Goal: Transaction & Acquisition: Subscribe to service/newsletter

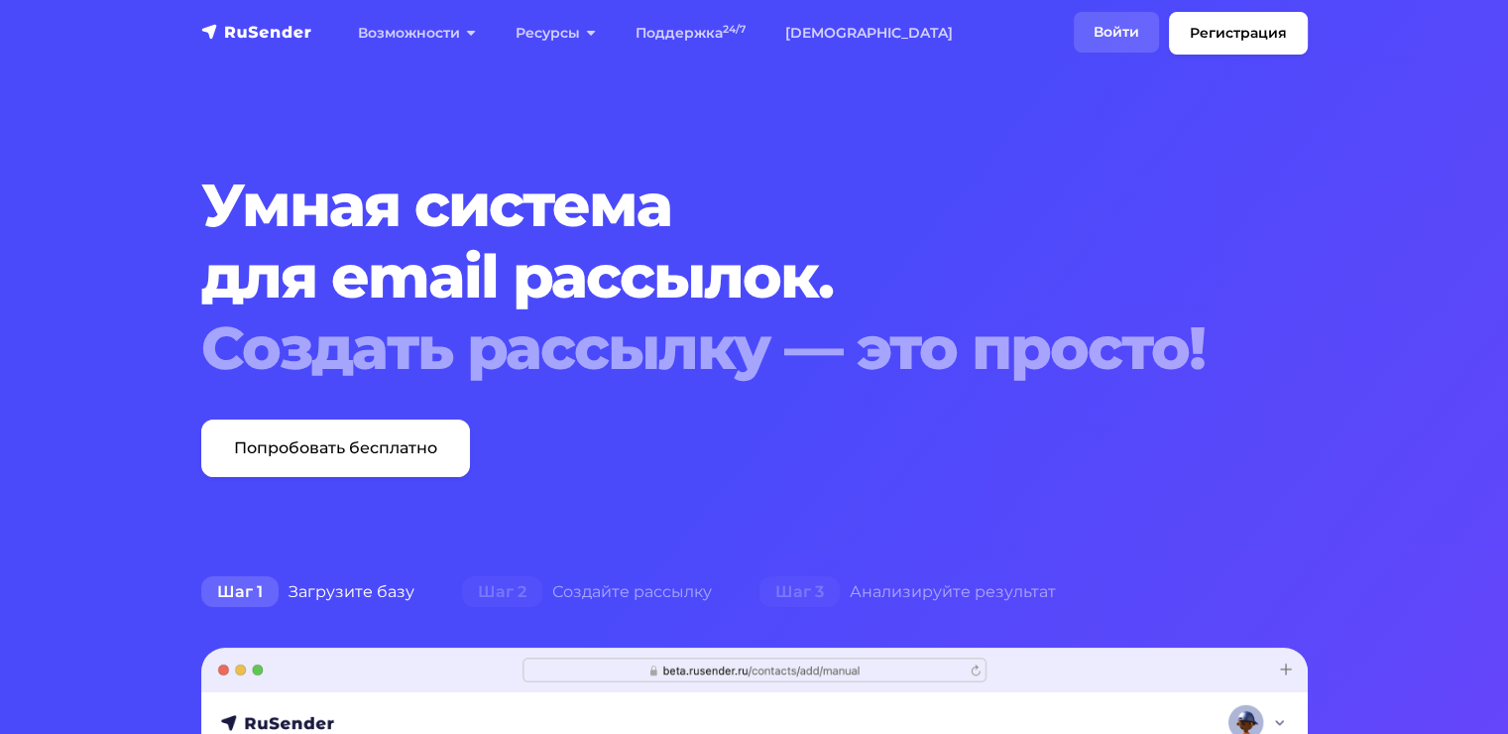
click at [1121, 36] on link "Войти" at bounding box center [1116, 32] width 85 height 41
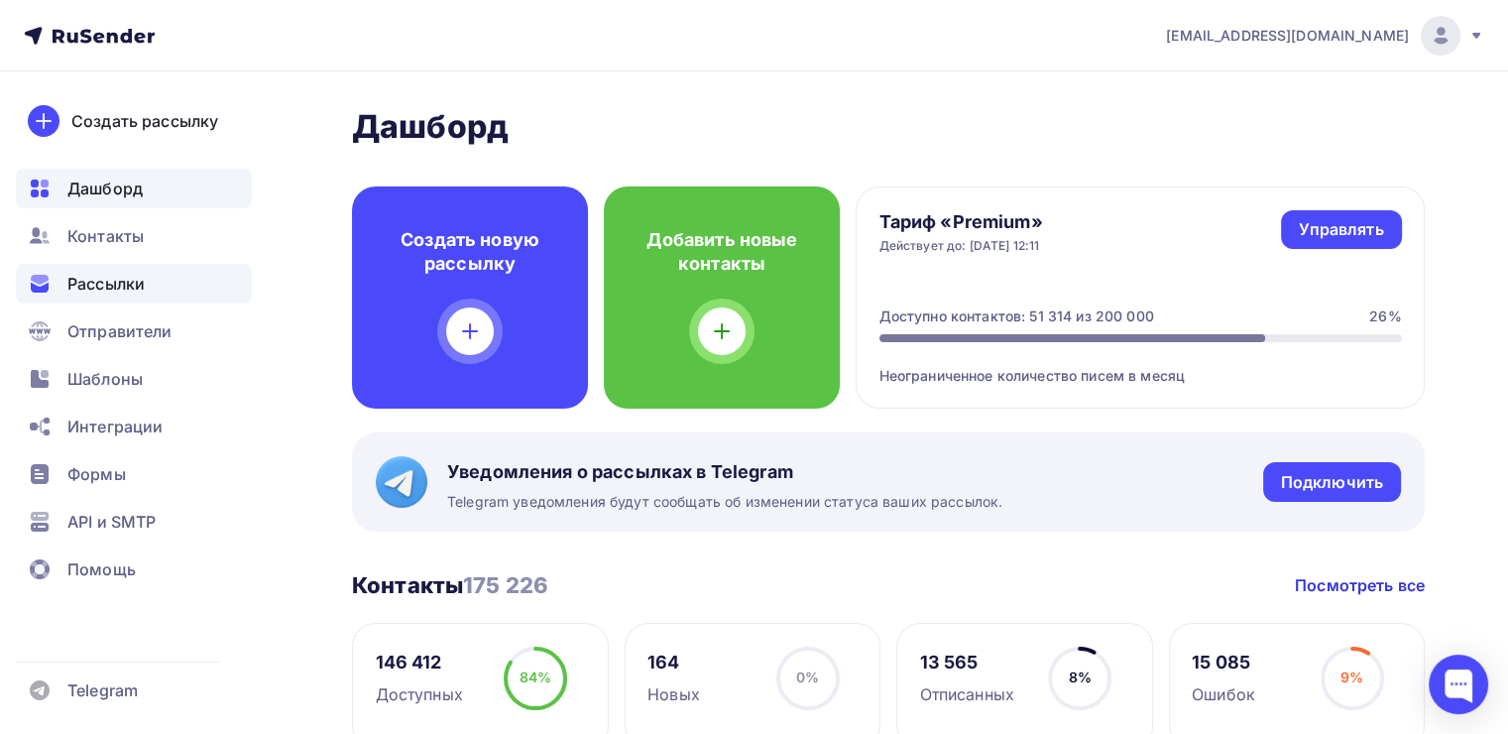
click at [56, 294] on div "Рассылки" at bounding box center [134, 284] width 236 height 40
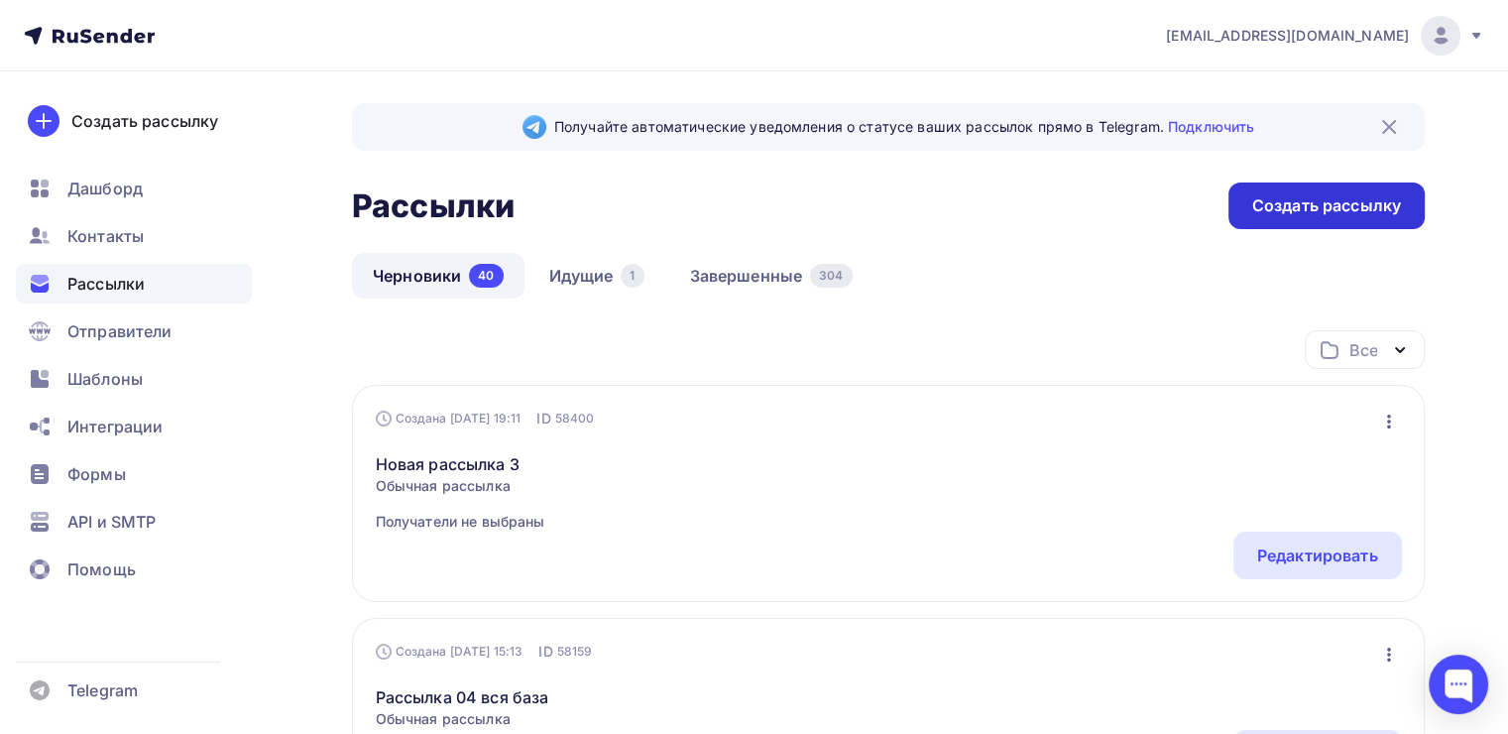
click at [1297, 196] on div "Создать рассылку" at bounding box center [1326, 205] width 149 height 23
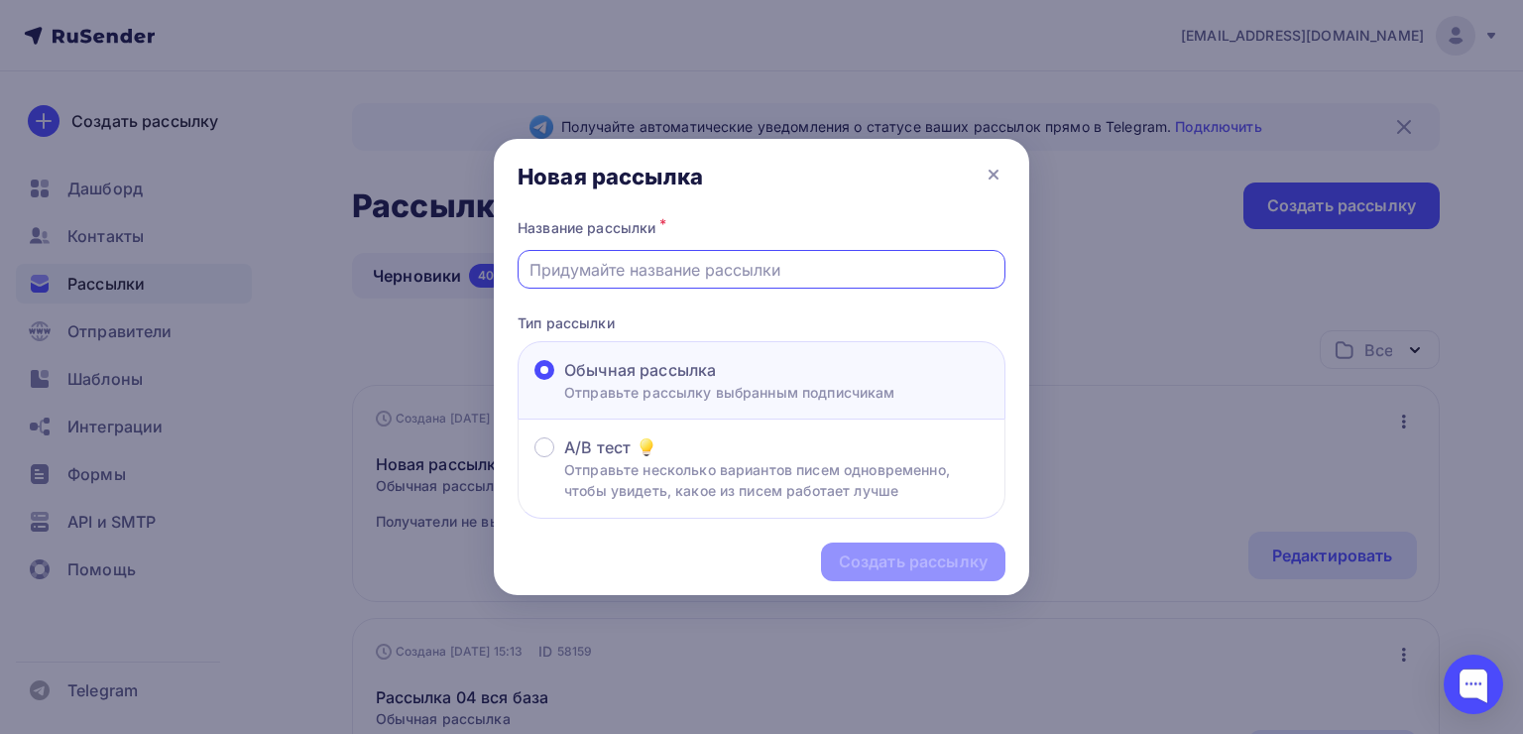
click at [688, 274] on input "text" at bounding box center [762, 270] width 465 height 24
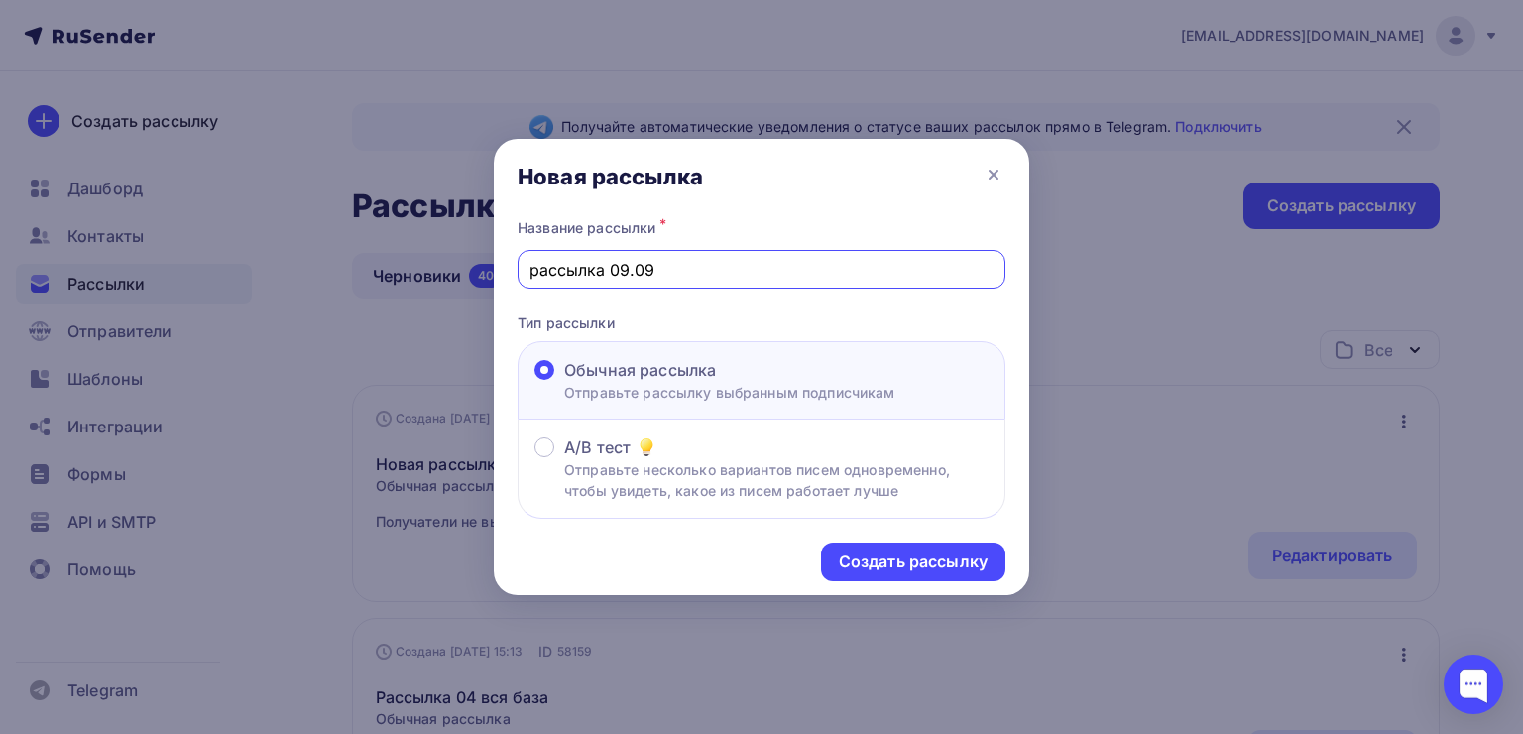
type input "рассылка 09.09"
click at [888, 563] on div "Создать рассылку" at bounding box center [913, 561] width 149 height 23
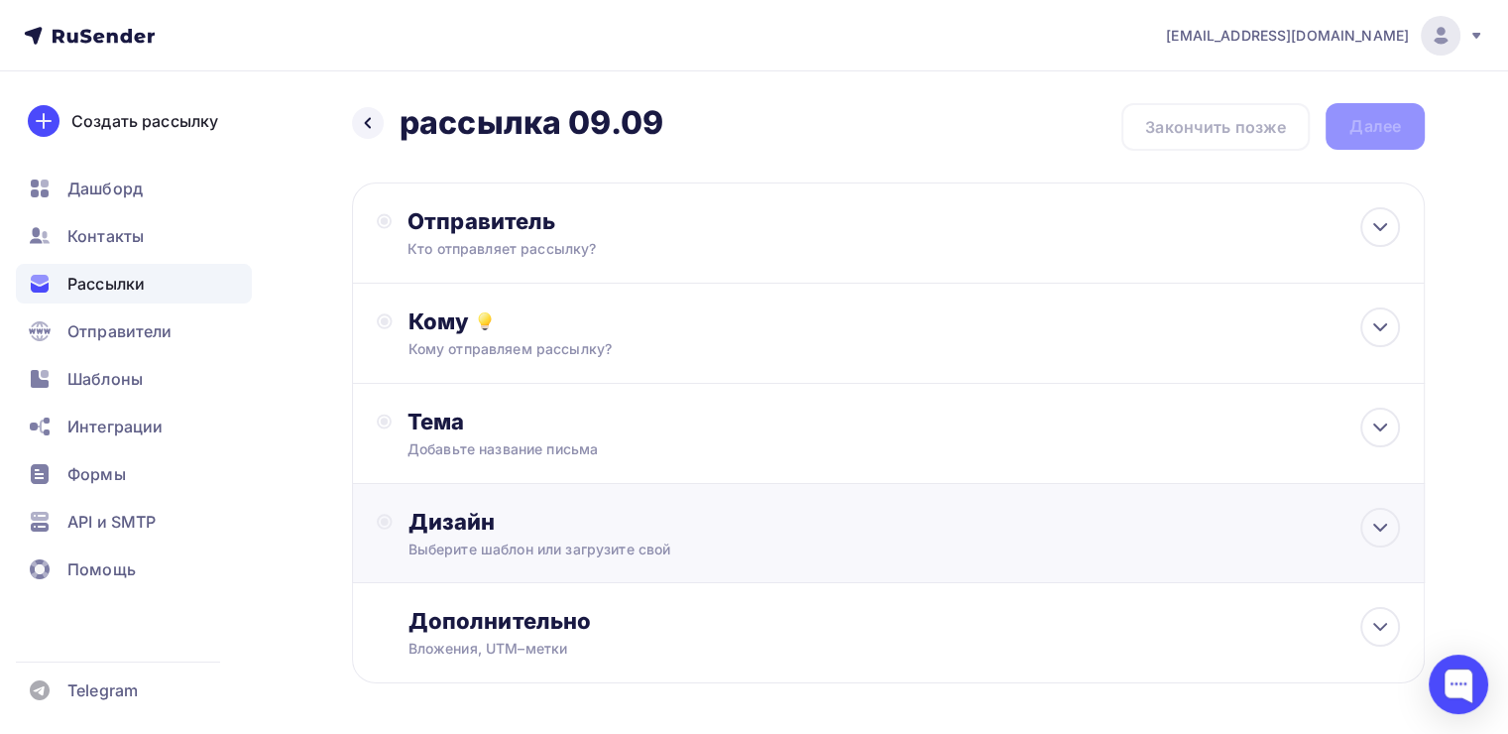
scroll to position [75, 0]
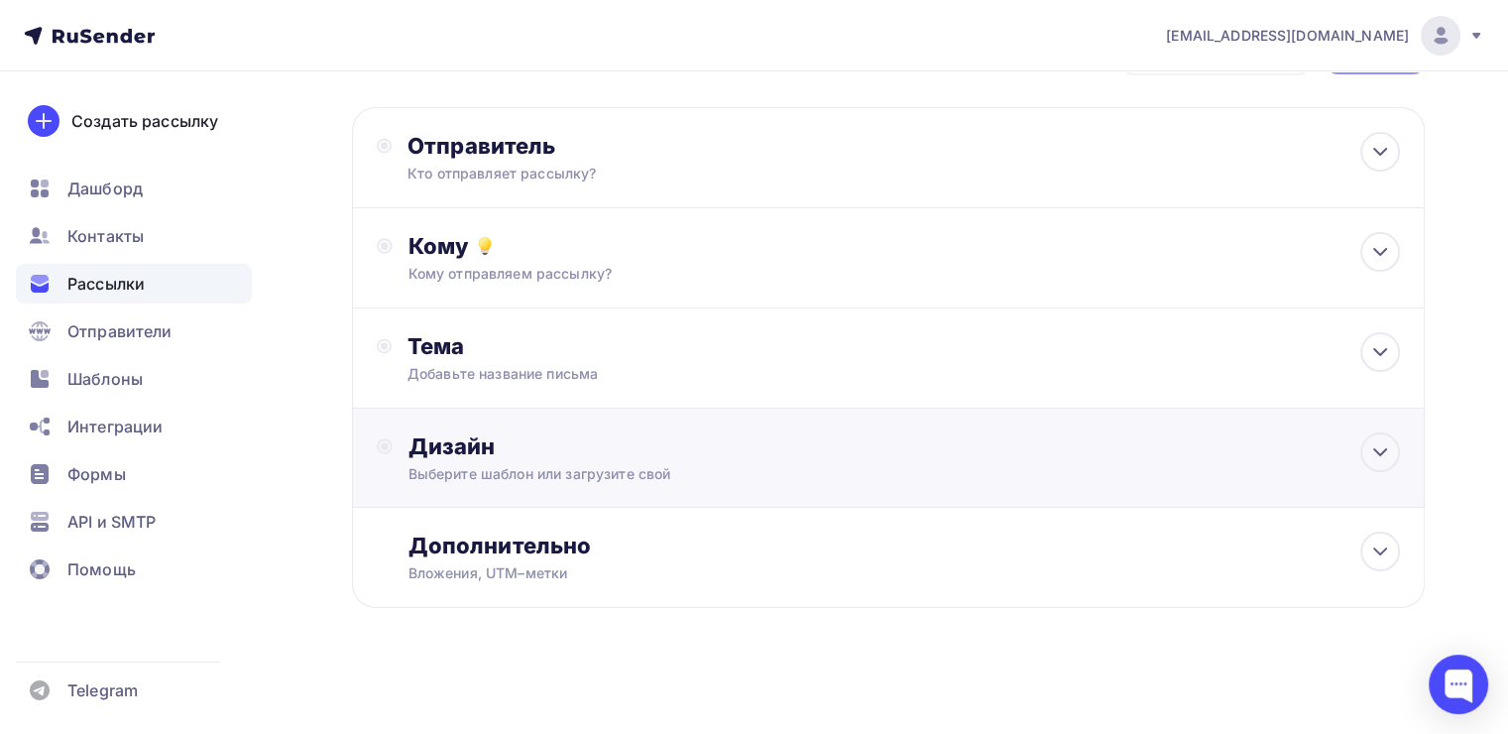
click at [719, 474] on div "Выберите шаблон или загрузите свой" at bounding box center [855, 474] width 892 height 20
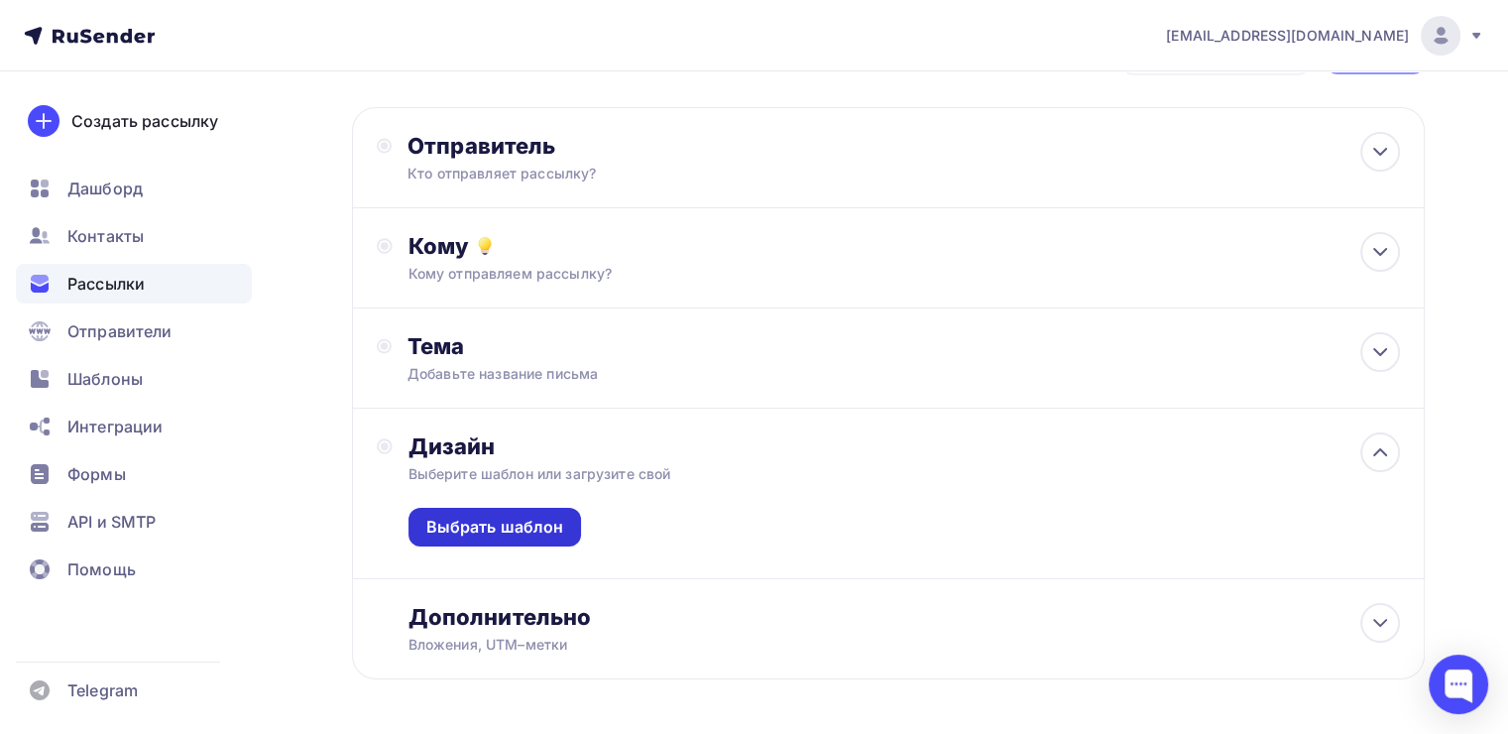
click at [527, 523] on div "Выбрать шаблон" at bounding box center [495, 527] width 138 height 23
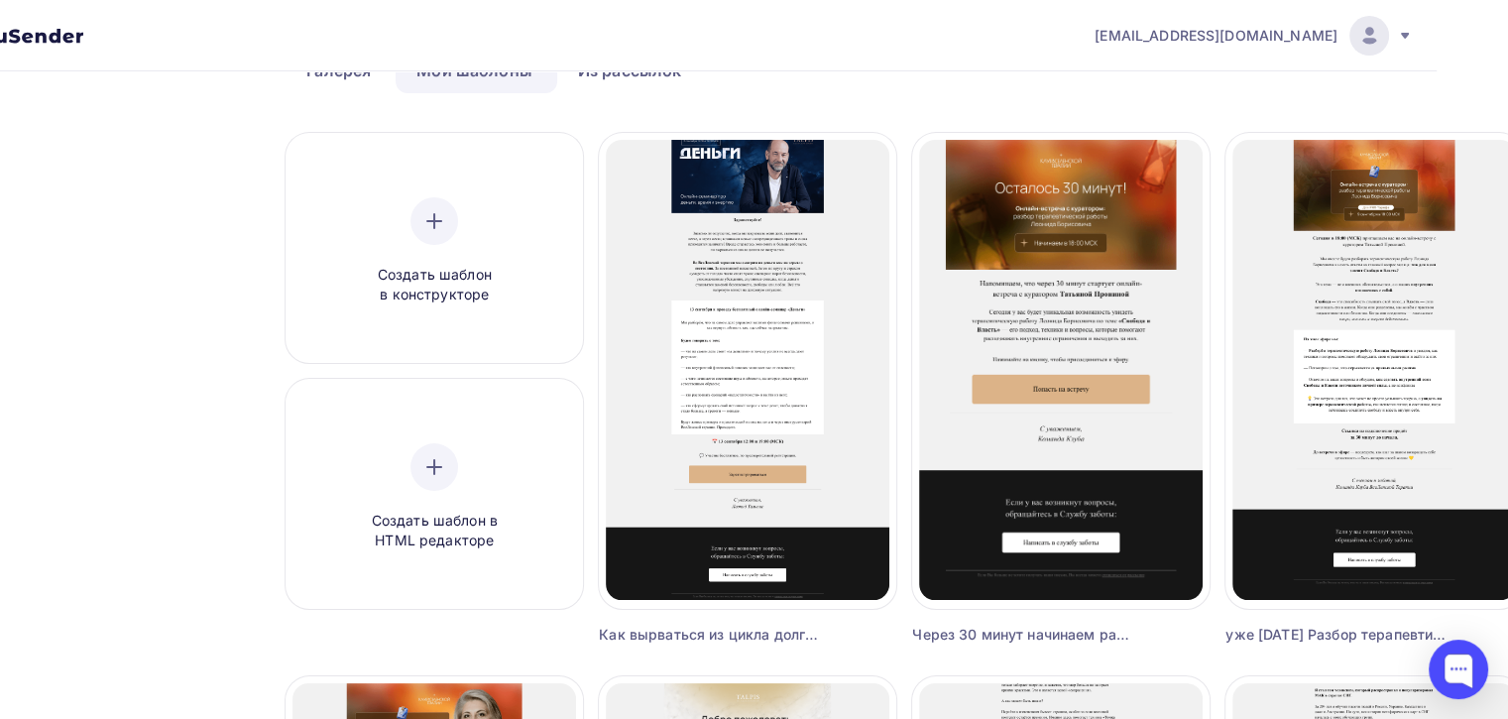
scroll to position [119, 71]
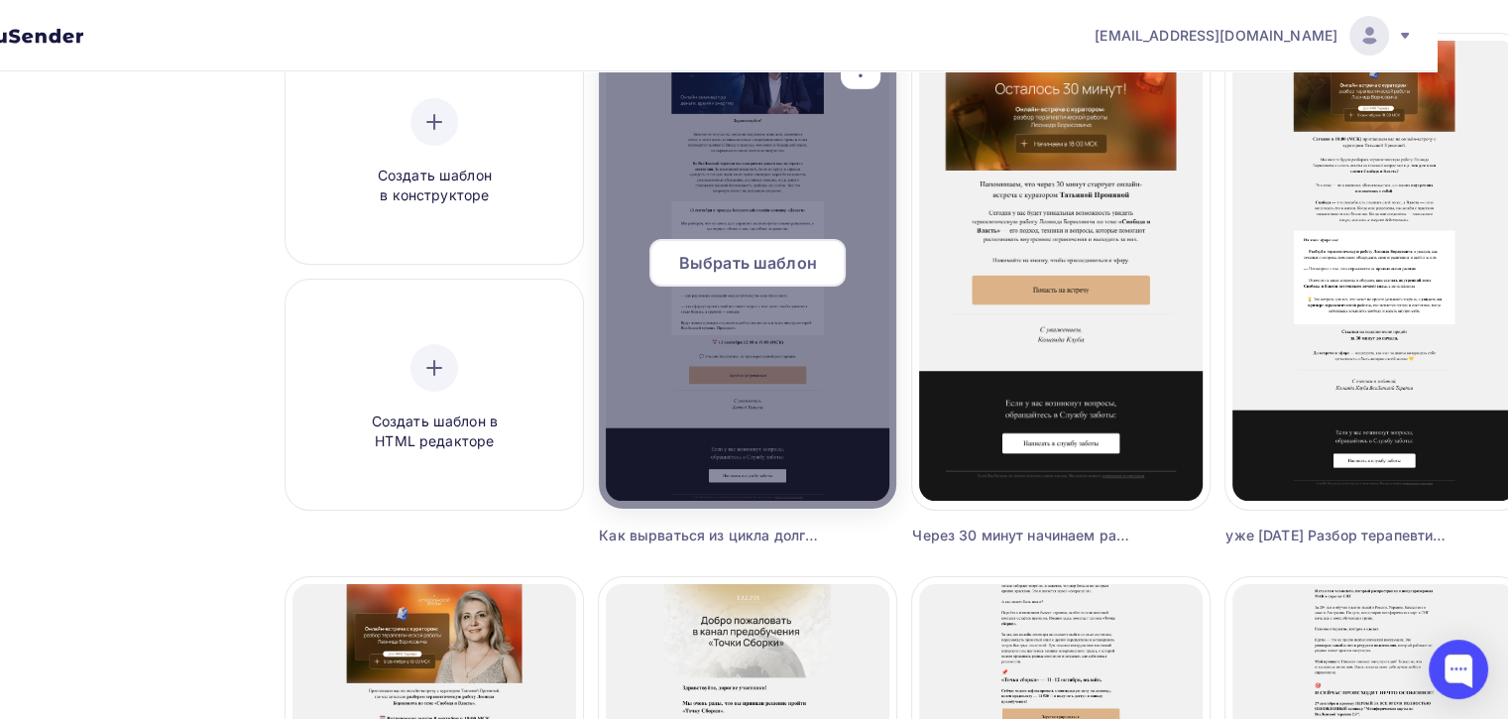
click at [785, 261] on span "Выбрать шаблон" at bounding box center [748, 263] width 138 height 24
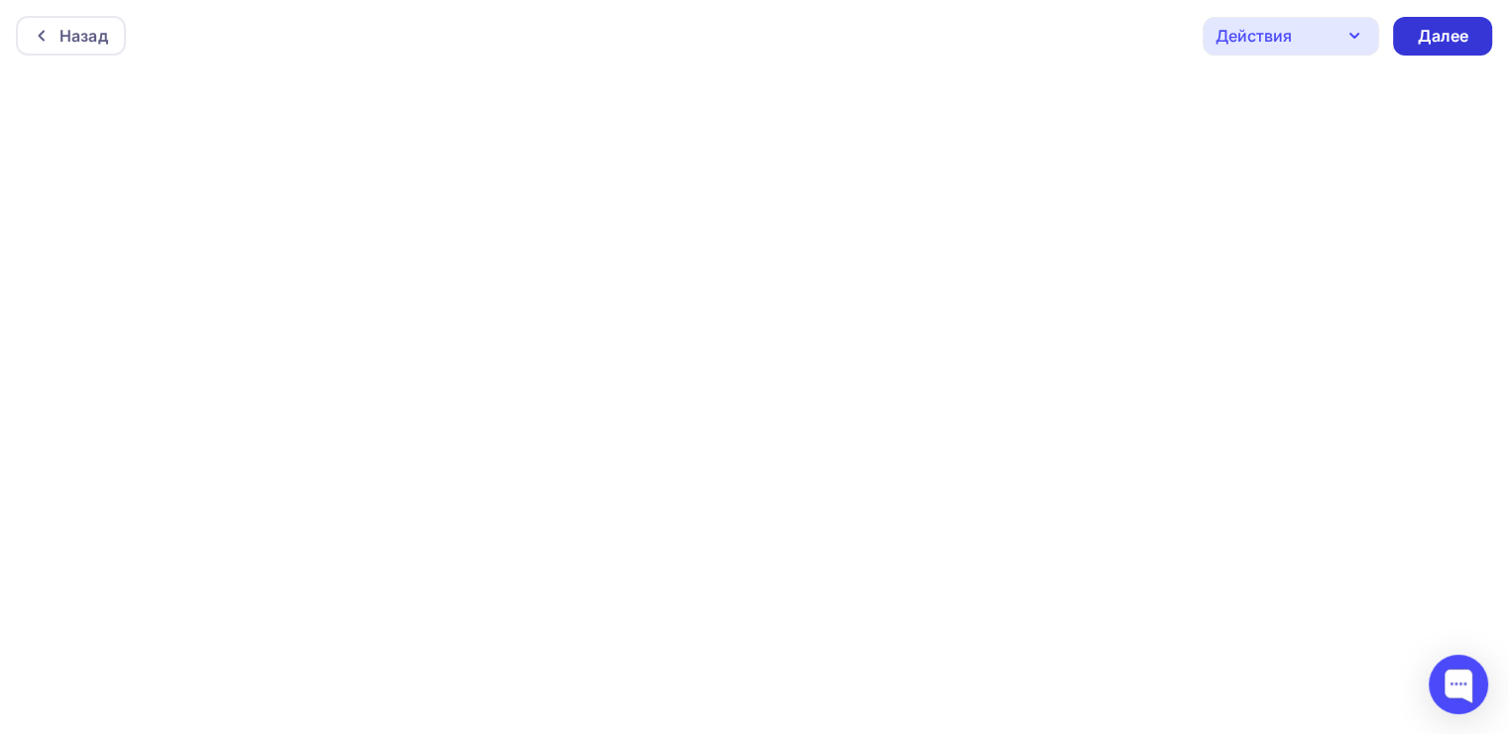
click at [1460, 18] on div "Далее" at bounding box center [1442, 36] width 99 height 39
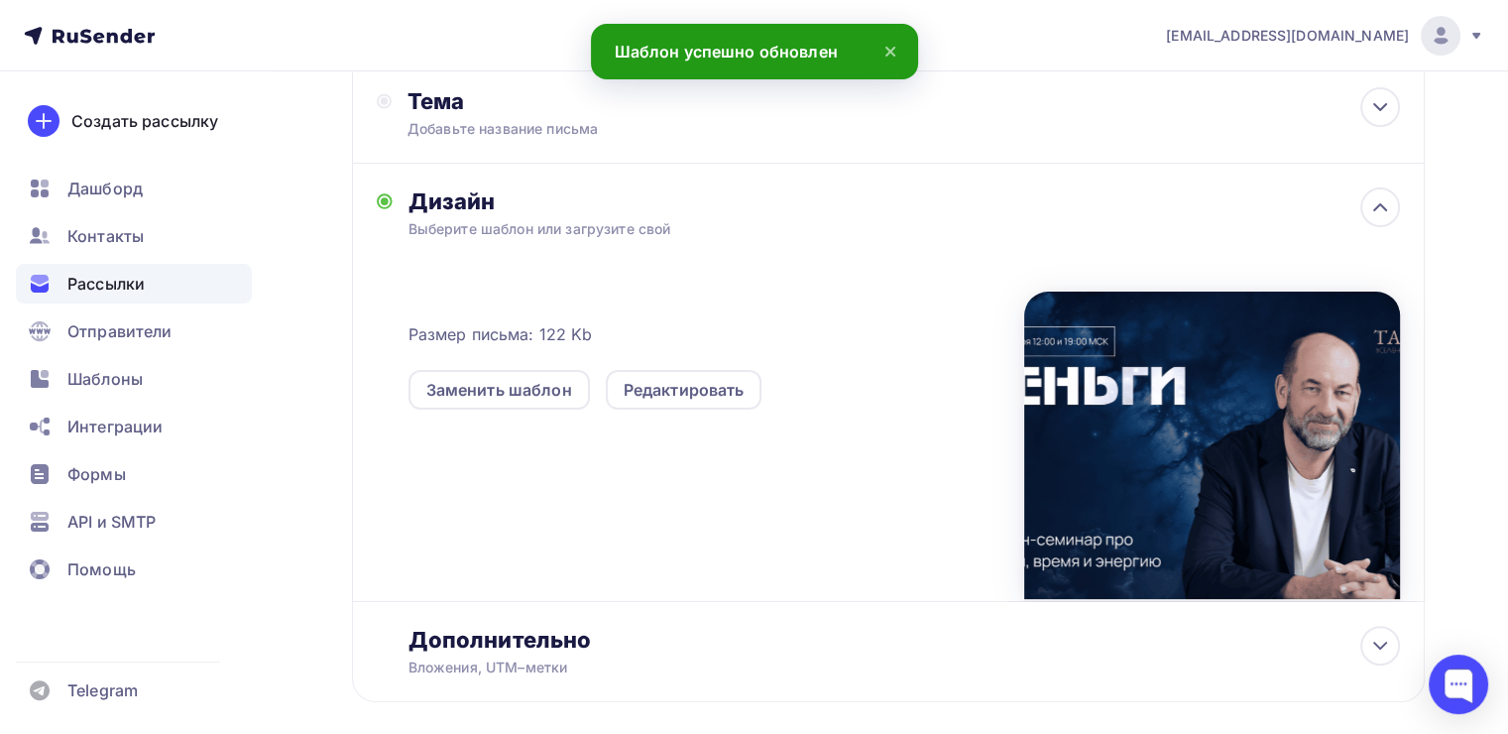
scroll to position [321, 0]
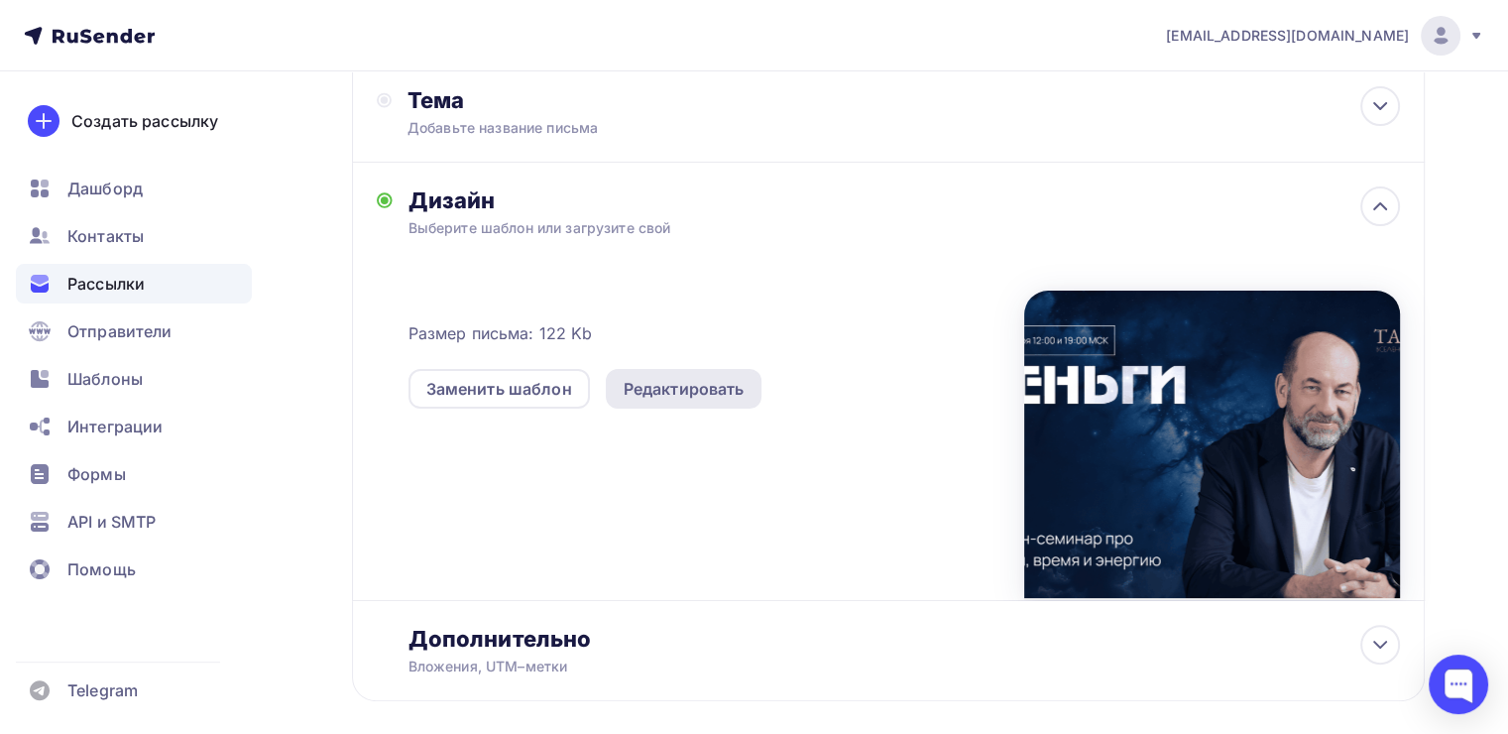
click at [714, 389] on div "Редактировать" at bounding box center [684, 389] width 121 height 24
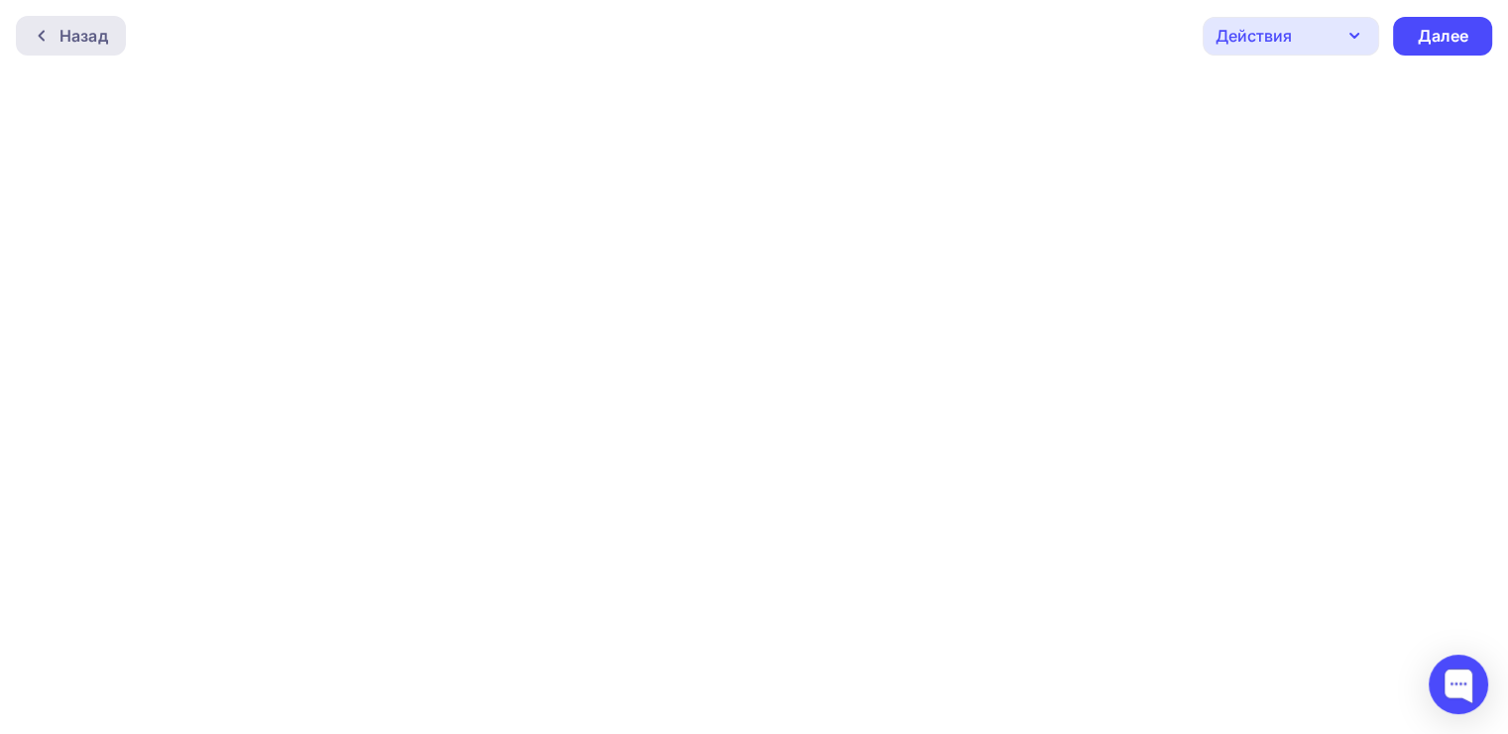
click at [74, 19] on div "Назад" at bounding box center [71, 36] width 110 height 40
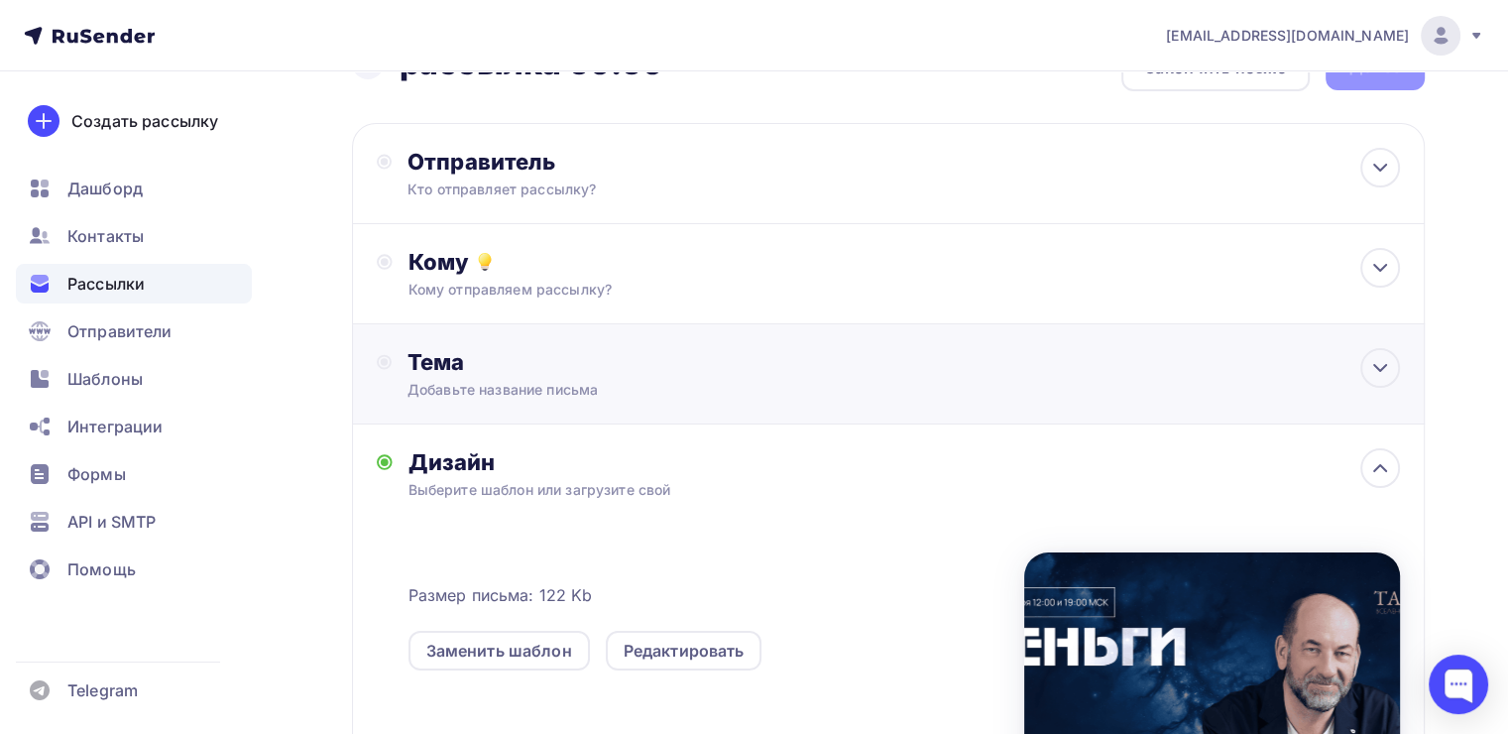
scroll to position [59, 0]
click at [726, 209] on div "Отправитель Кто отправляет рассылку? Email * tech@newlightconsult.com info@ut-n…" at bounding box center [888, 174] width 1073 height 101
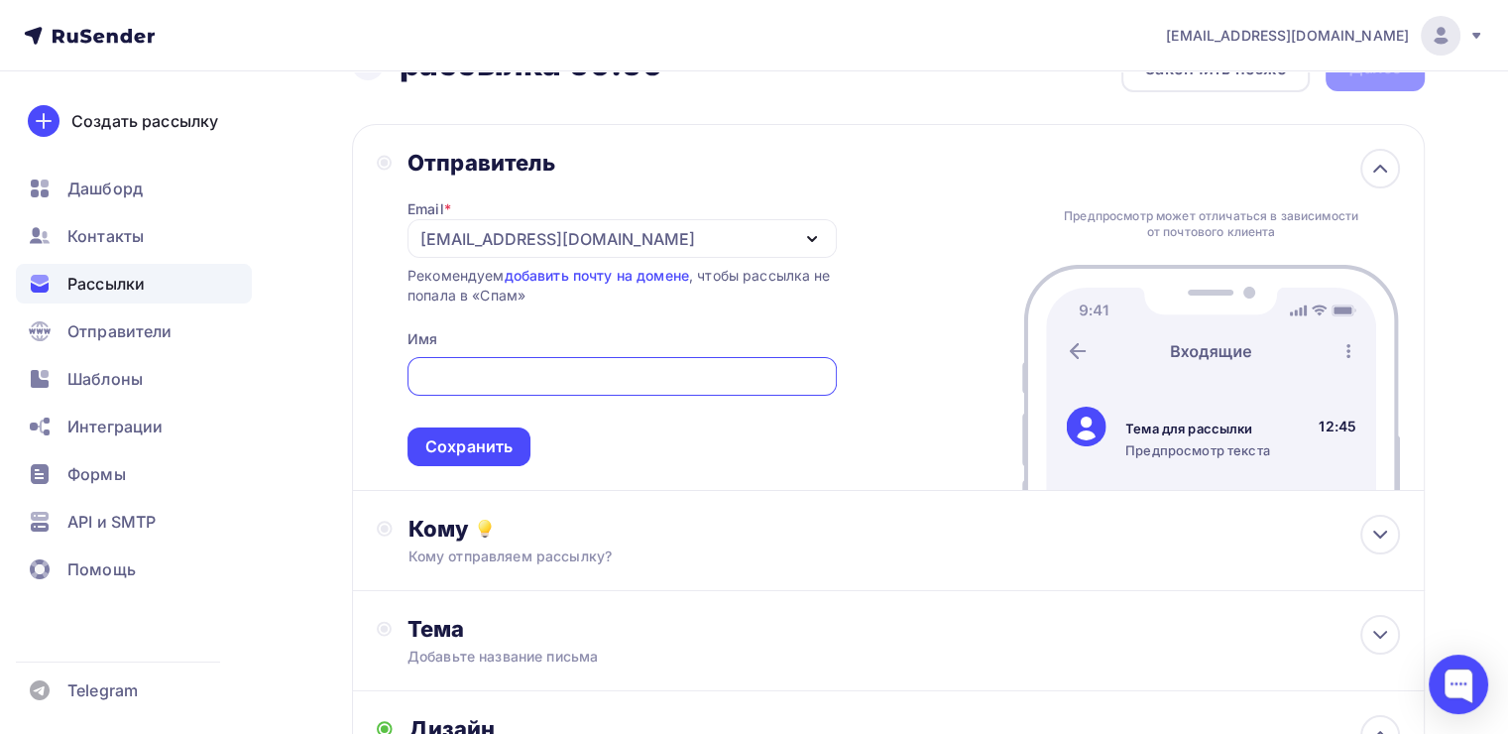
scroll to position [0, 0]
click at [483, 250] on div "tech@newlightconsult.com" at bounding box center [622, 239] width 429 height 39
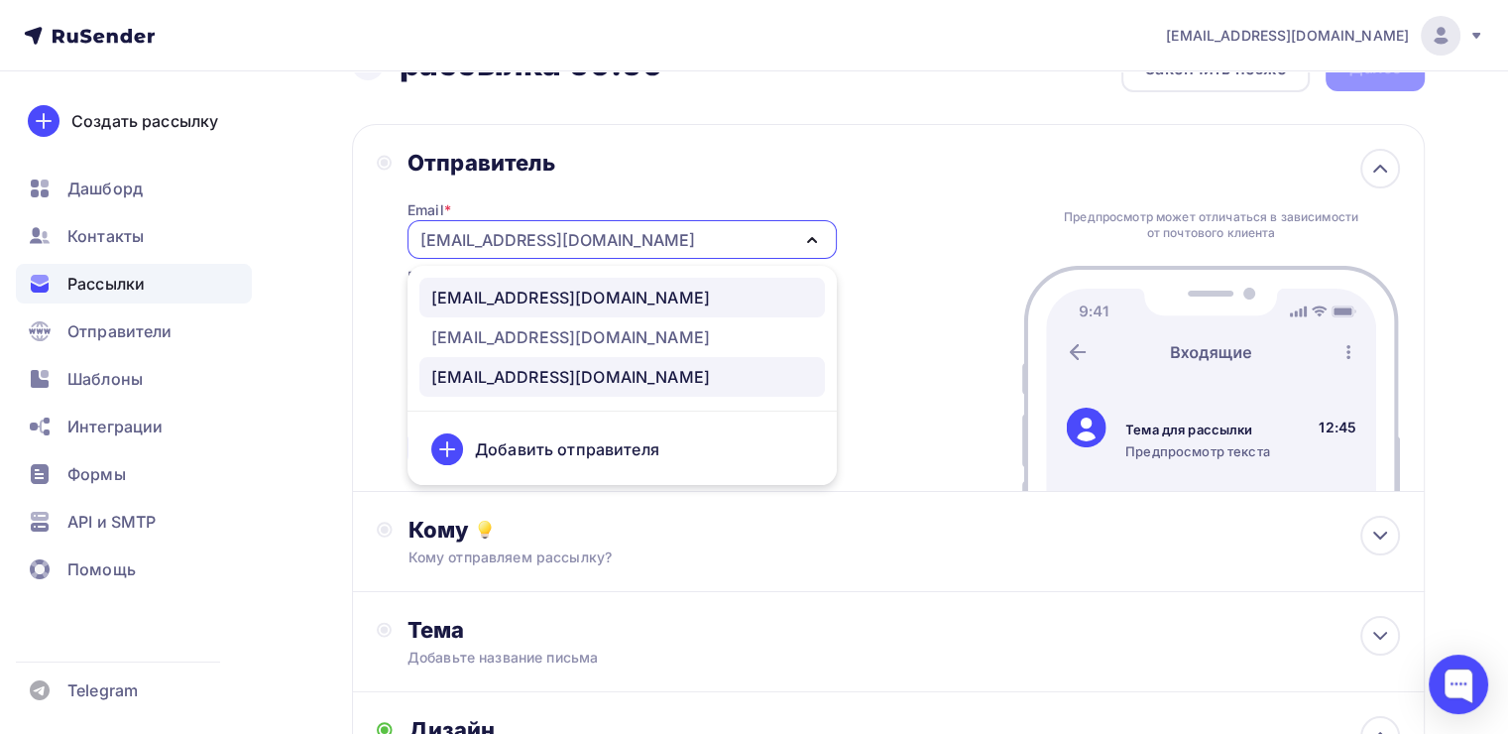
click at [492, 292] on div "info@ut-newlightconsult.com" at bounding box center [570, 298] width 279 height 24
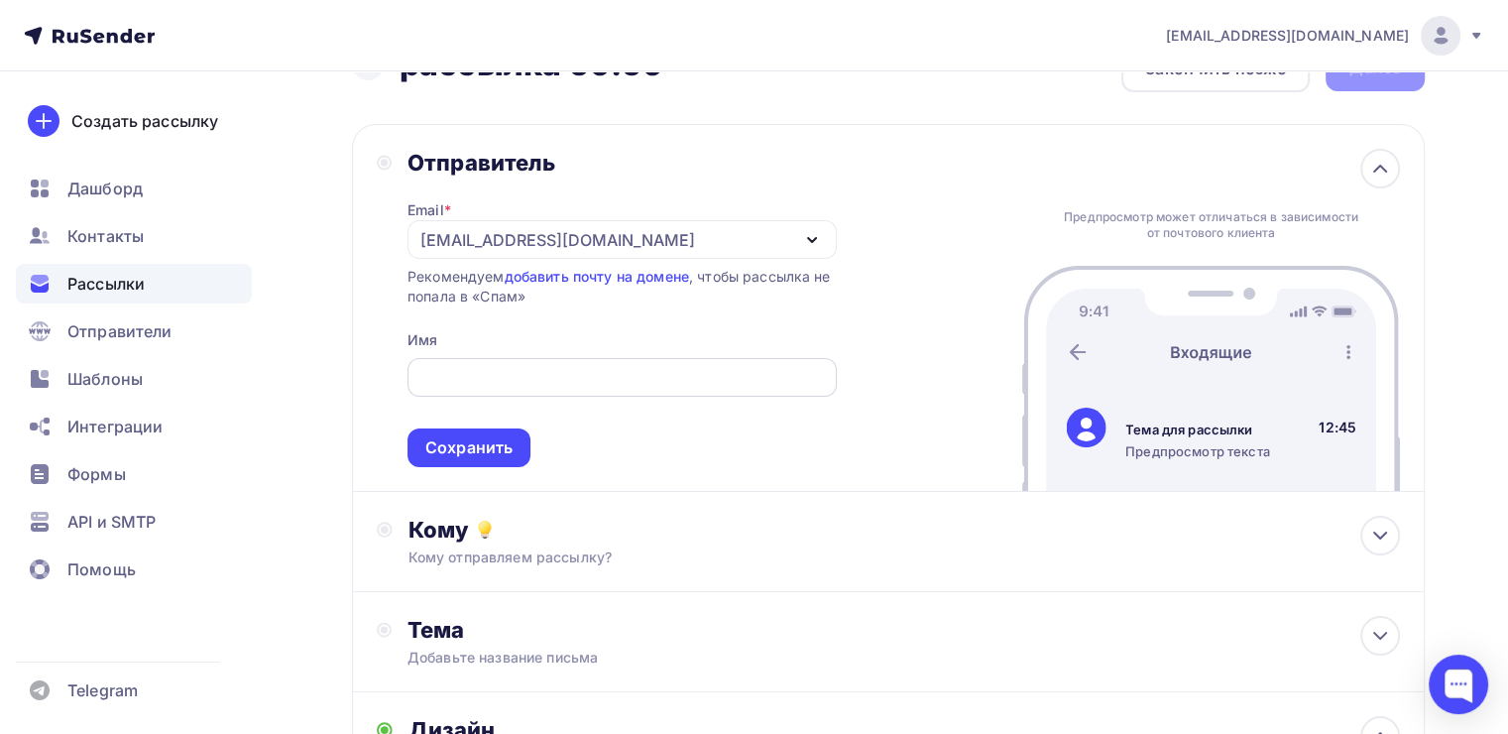
click at [497, 360] on div at bounding box center [622, 377] width 429 height 39
click at [488, 388] on div at bounding box center [622, 377] width 429 height 39
click at [443, 377] on input "text" at bounding box center [621, 378] width 407 height 24
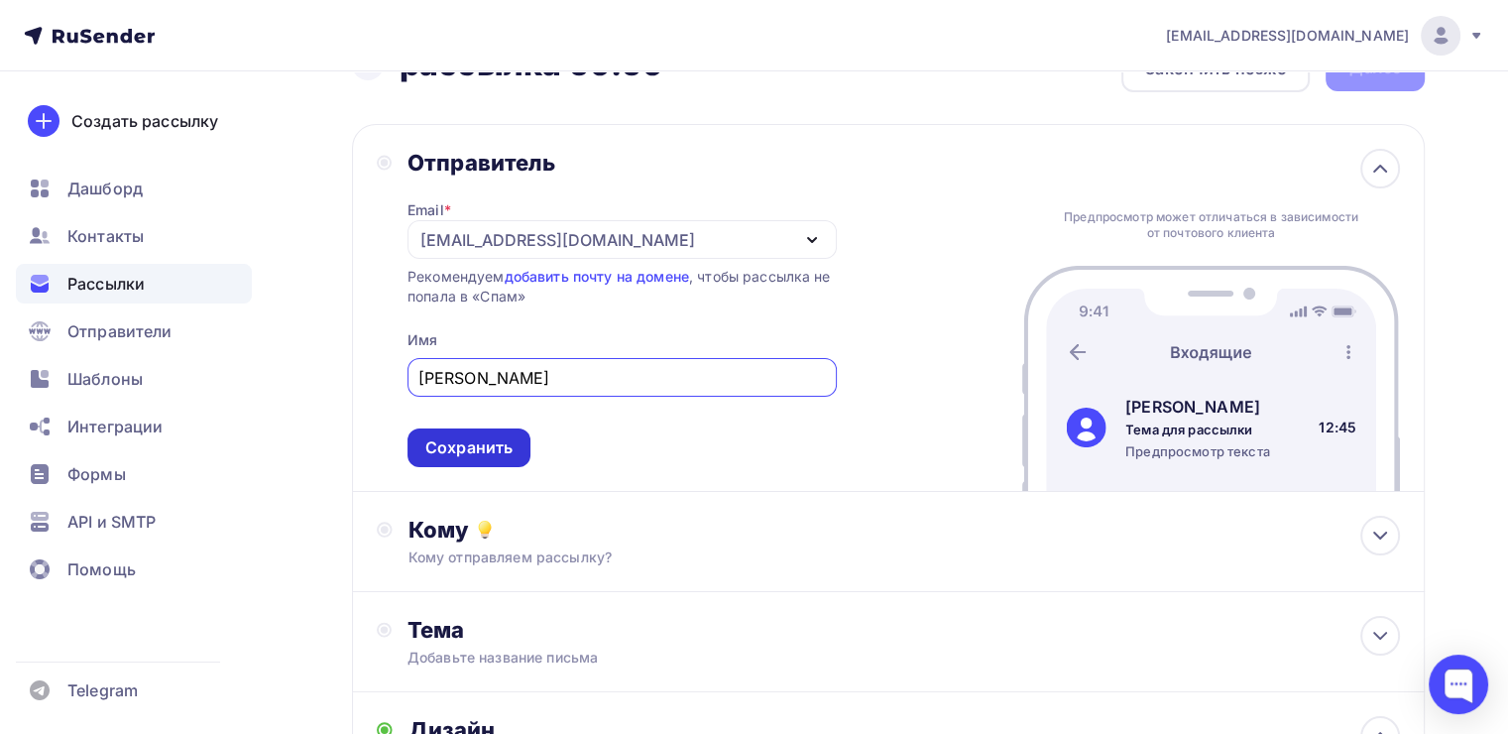
type input "Леонид Тальпис"
click at [444, 428] on div "Сохранить" at bounding box center [469, 447] width 123 height 39
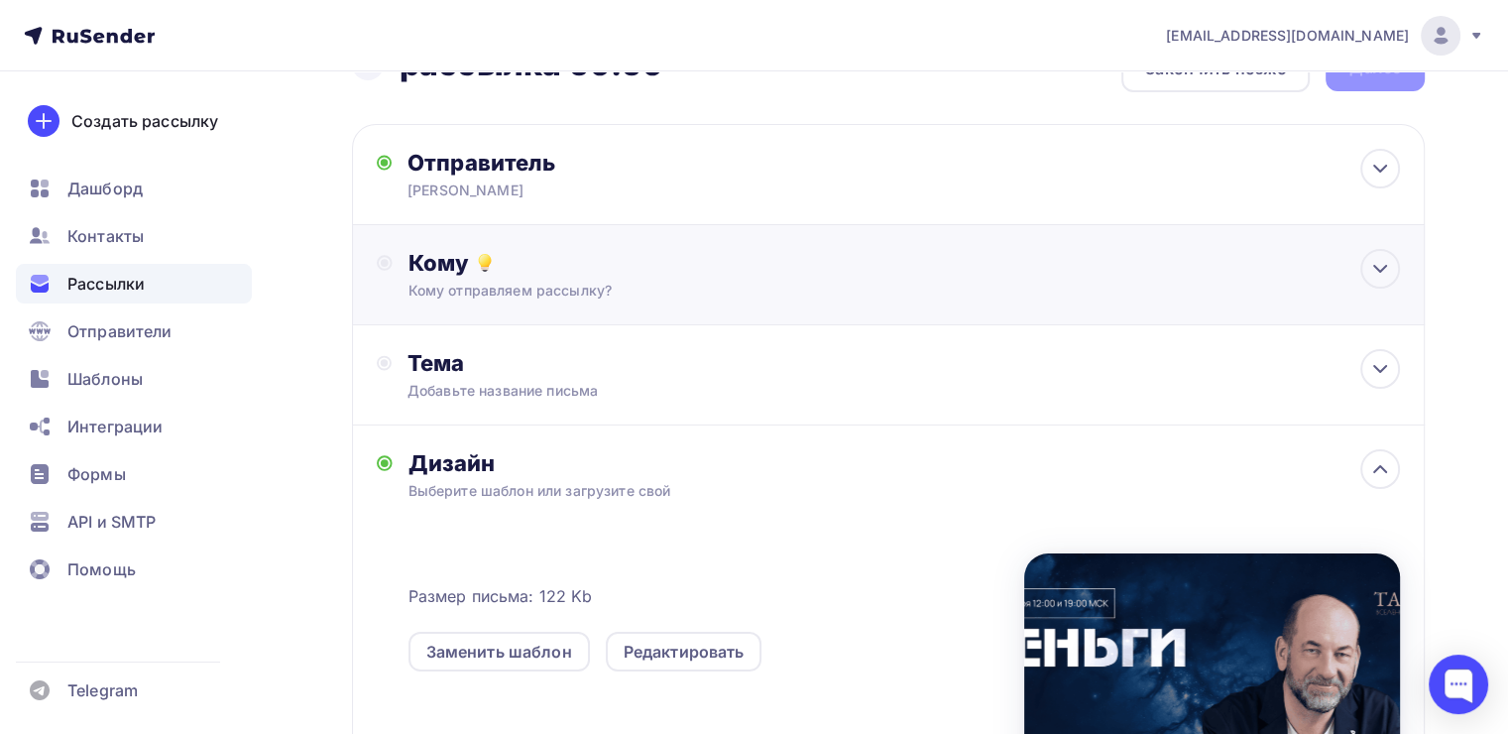
click at [521, 274] on div "Кому" at bounding box center [905, 263] width 992 height 28
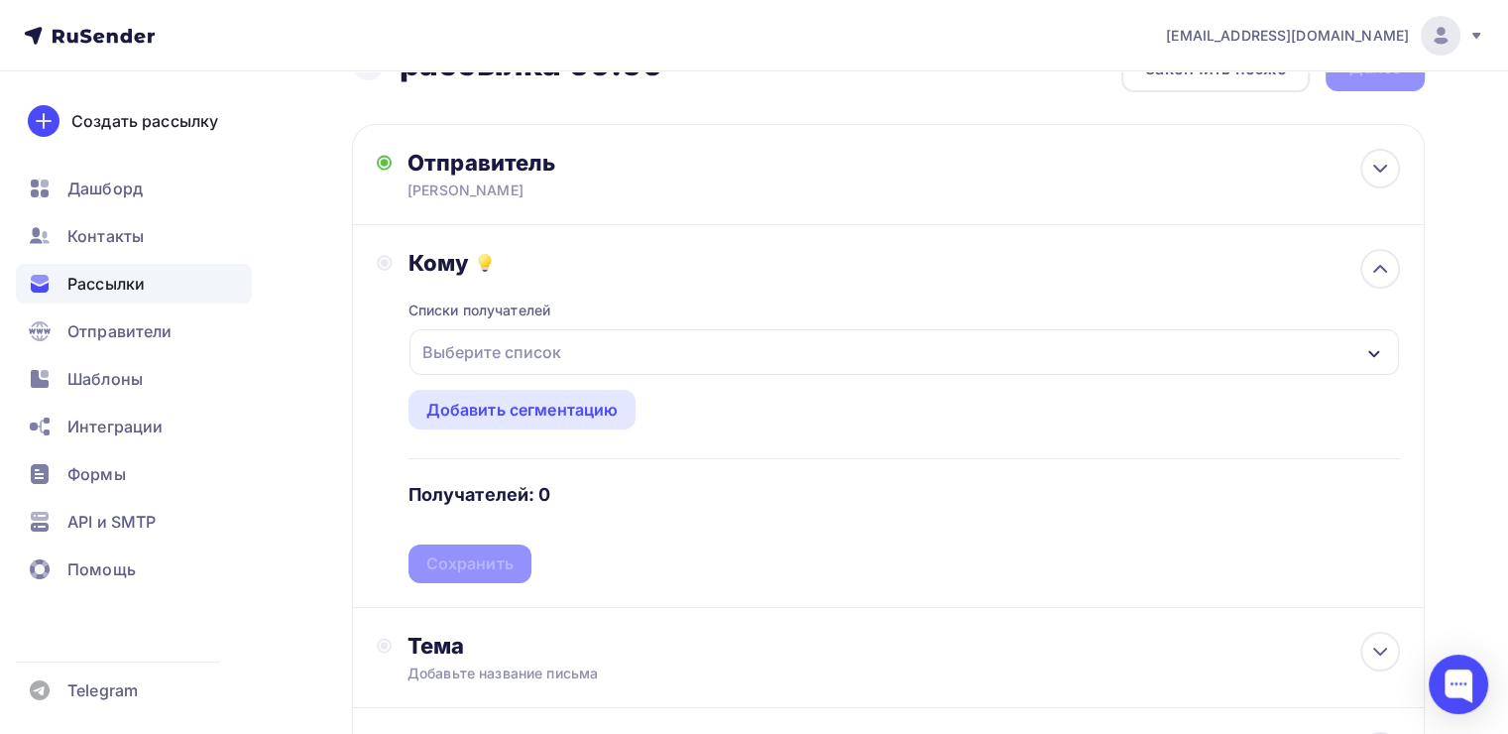
click at [468, 352] on div "Выберите список" at bounding box center [491, 352] width 155 height 36
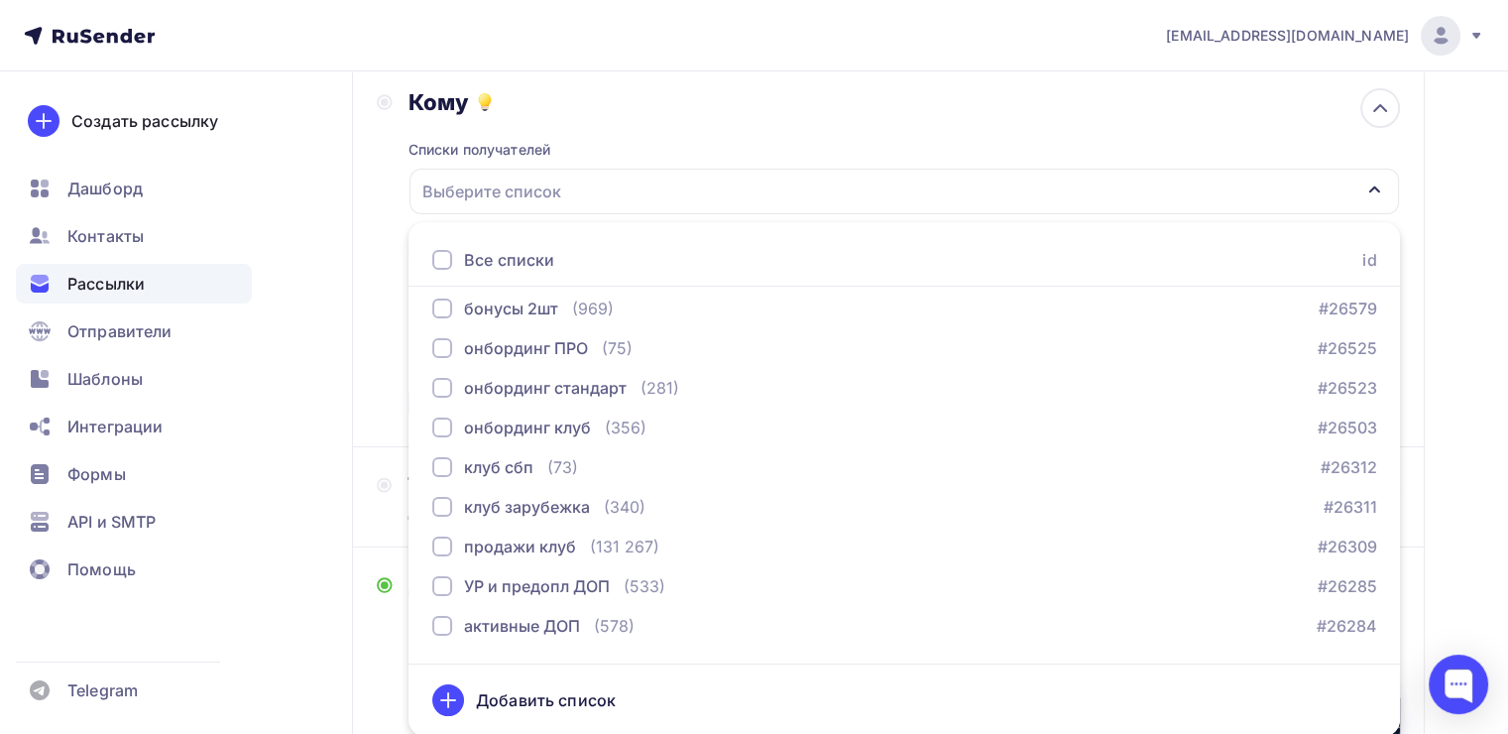
scroll to position [784, 0]
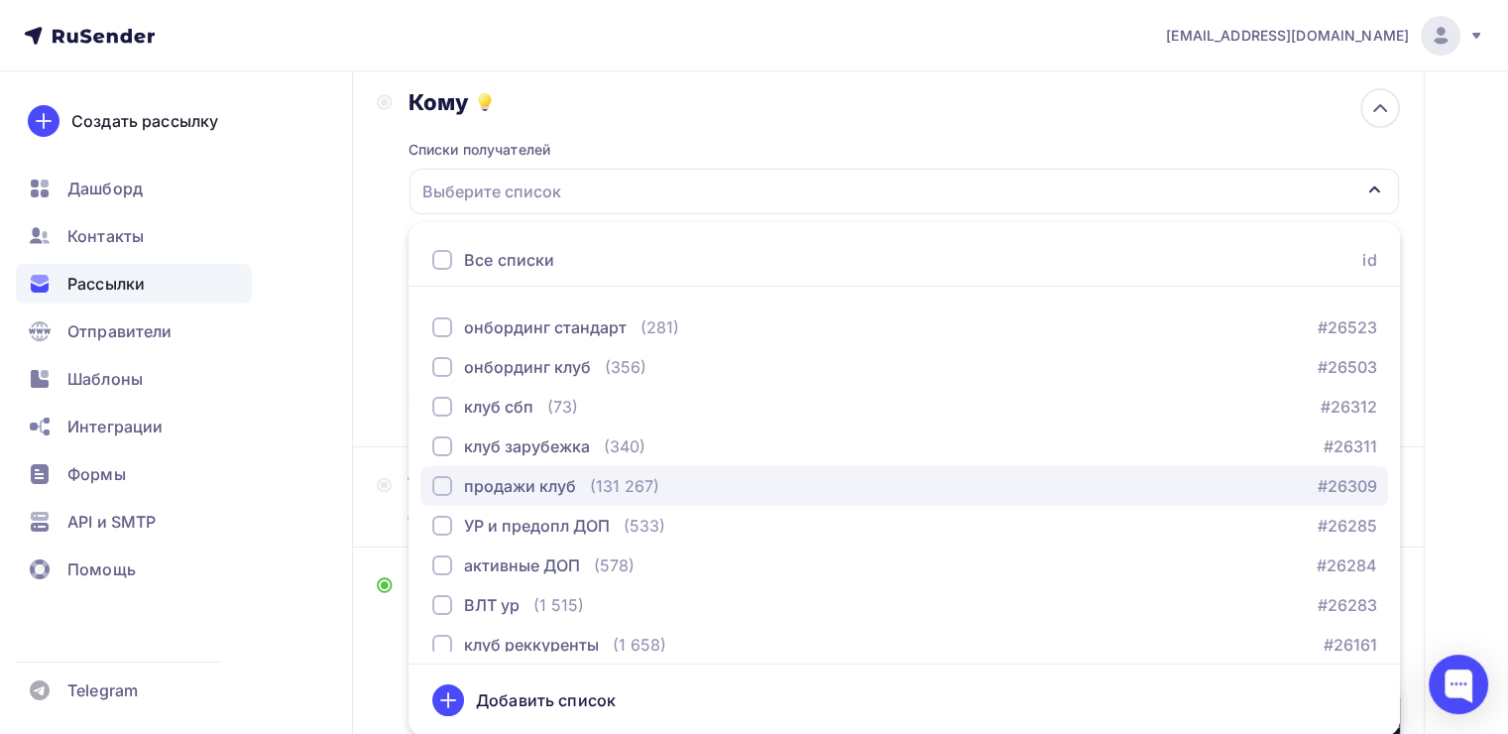
click at [429, 484] on button "продажи клуб (131 267) #26309" at bounding box center [904, 486] width 968 height 40
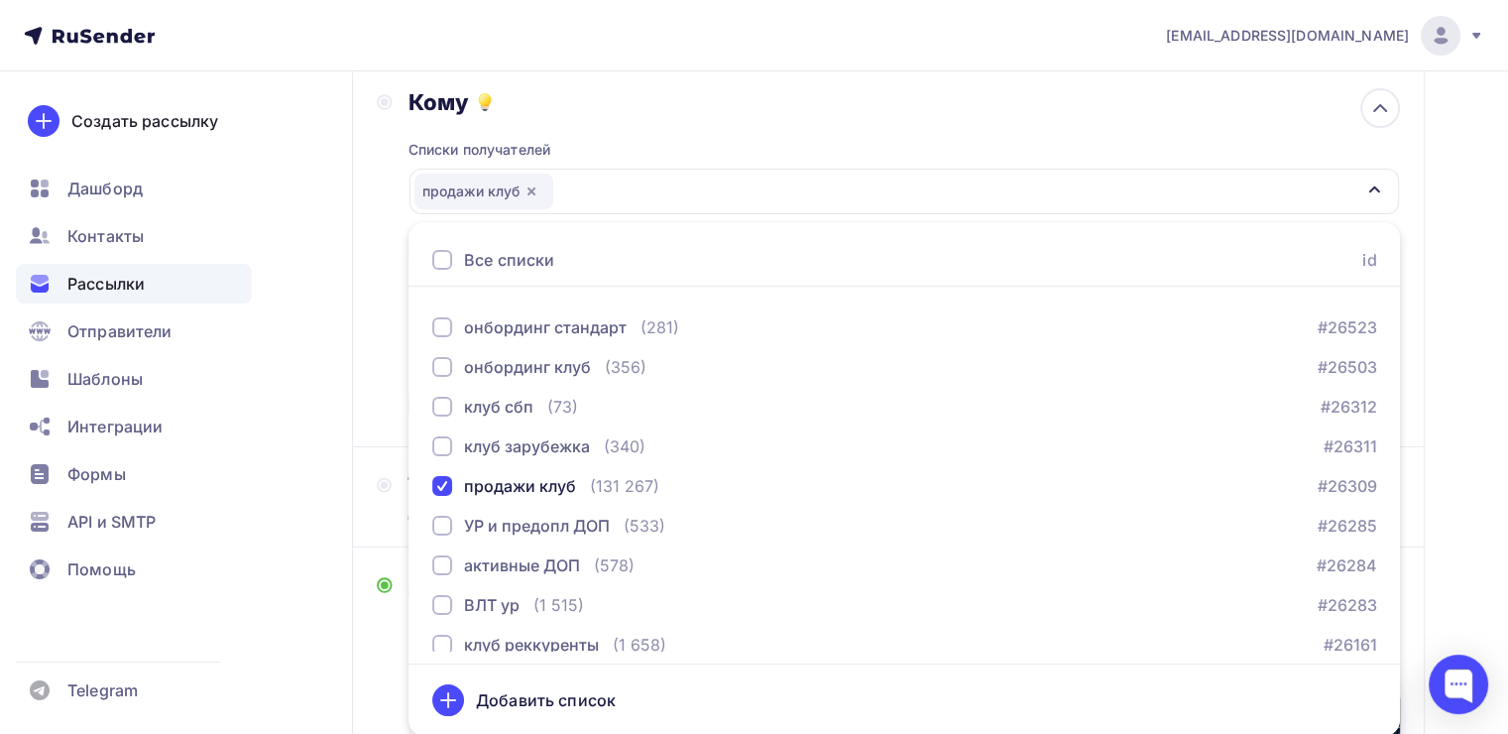
click at [350, 330] on div "Назад рассылка 09.09 рассылка 09.09 Закончить позже Далее Отправитель Леонид Та…" at bounding box center [754, 532] width 1508 height 1361
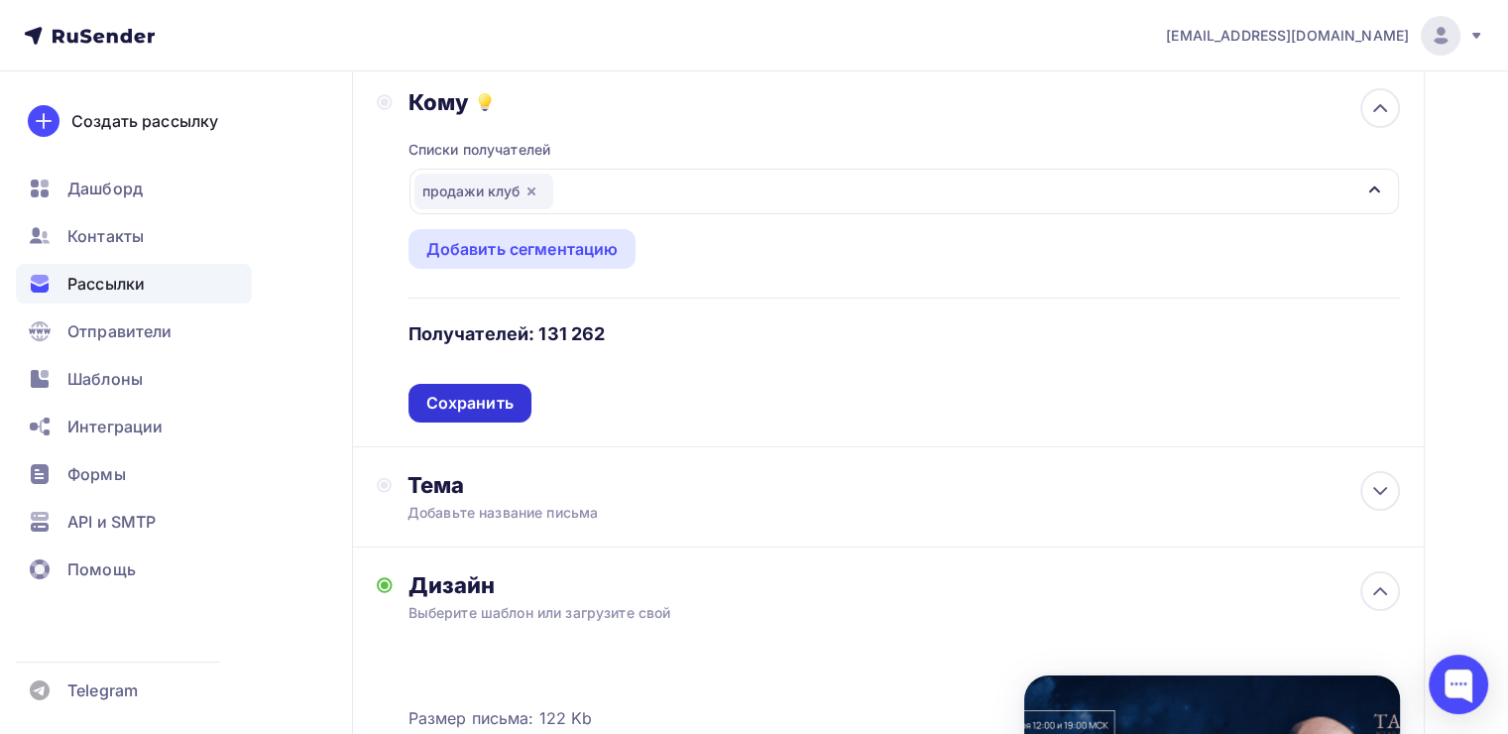
click at [481, 409] on div "Сохранить" at bounding box center [469, 403] width 87 height 23
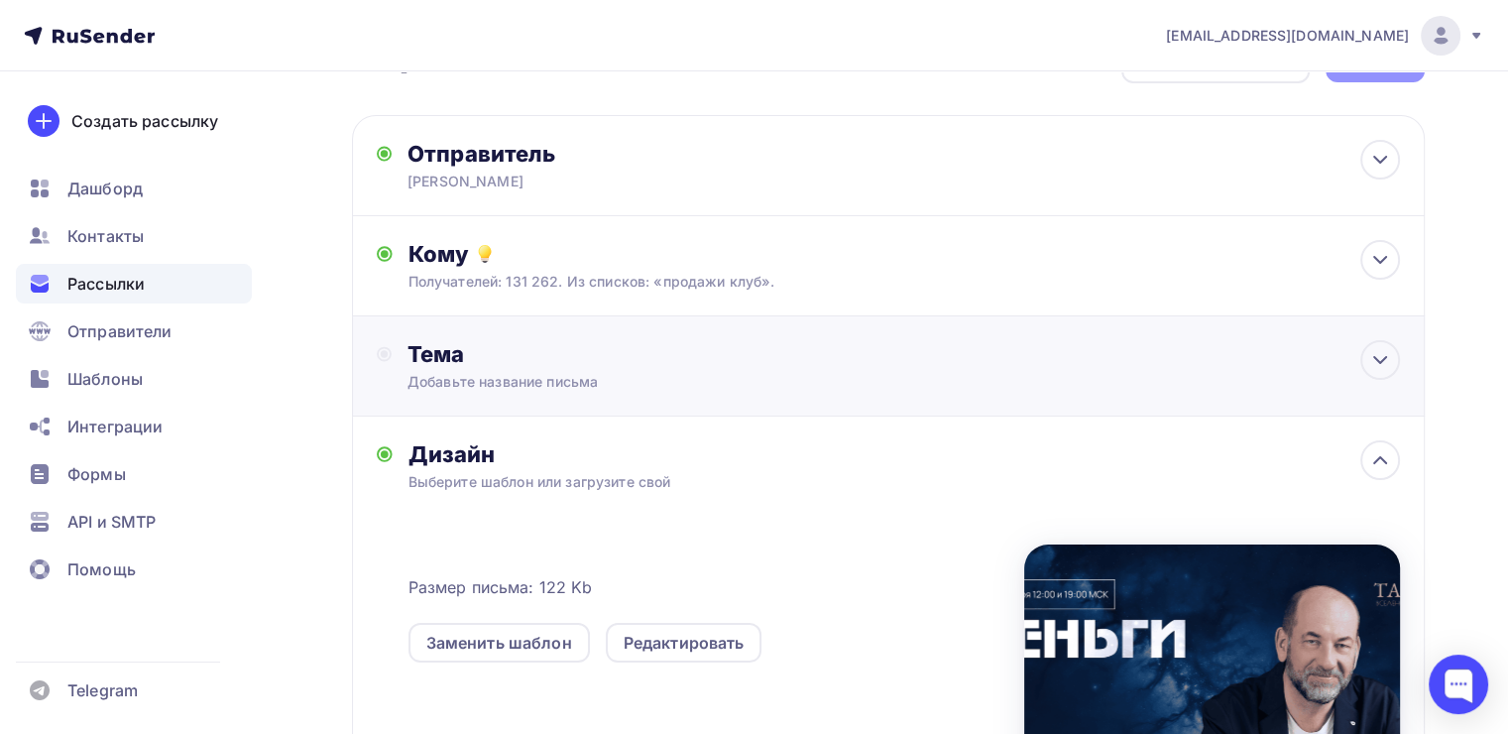
scroll to position [0, 0]
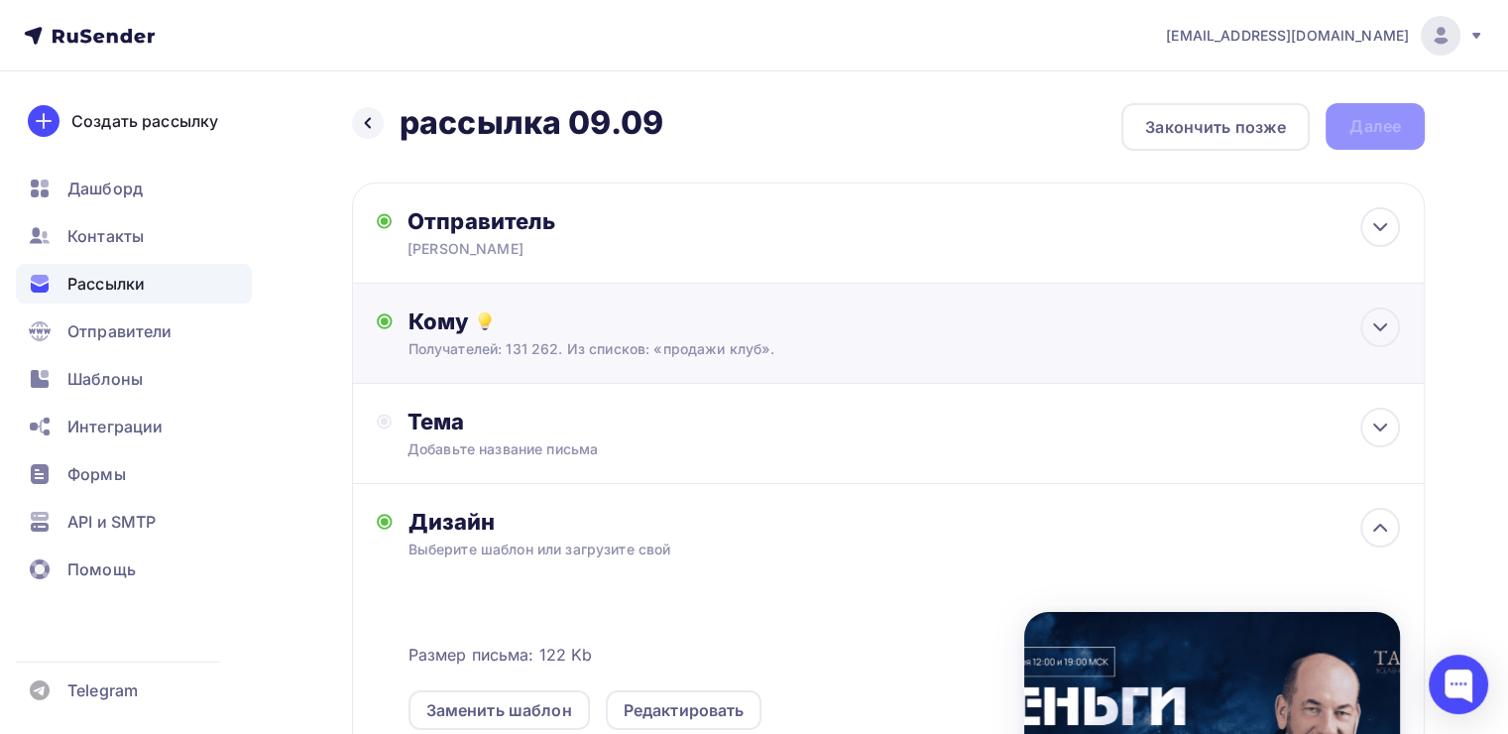
click at [717, 335] on div "Кому Получателей: 131 262. Из списков: «продажи клуб». Списки получателей прода…" at bounding box center [905, 333] width 992 height 52
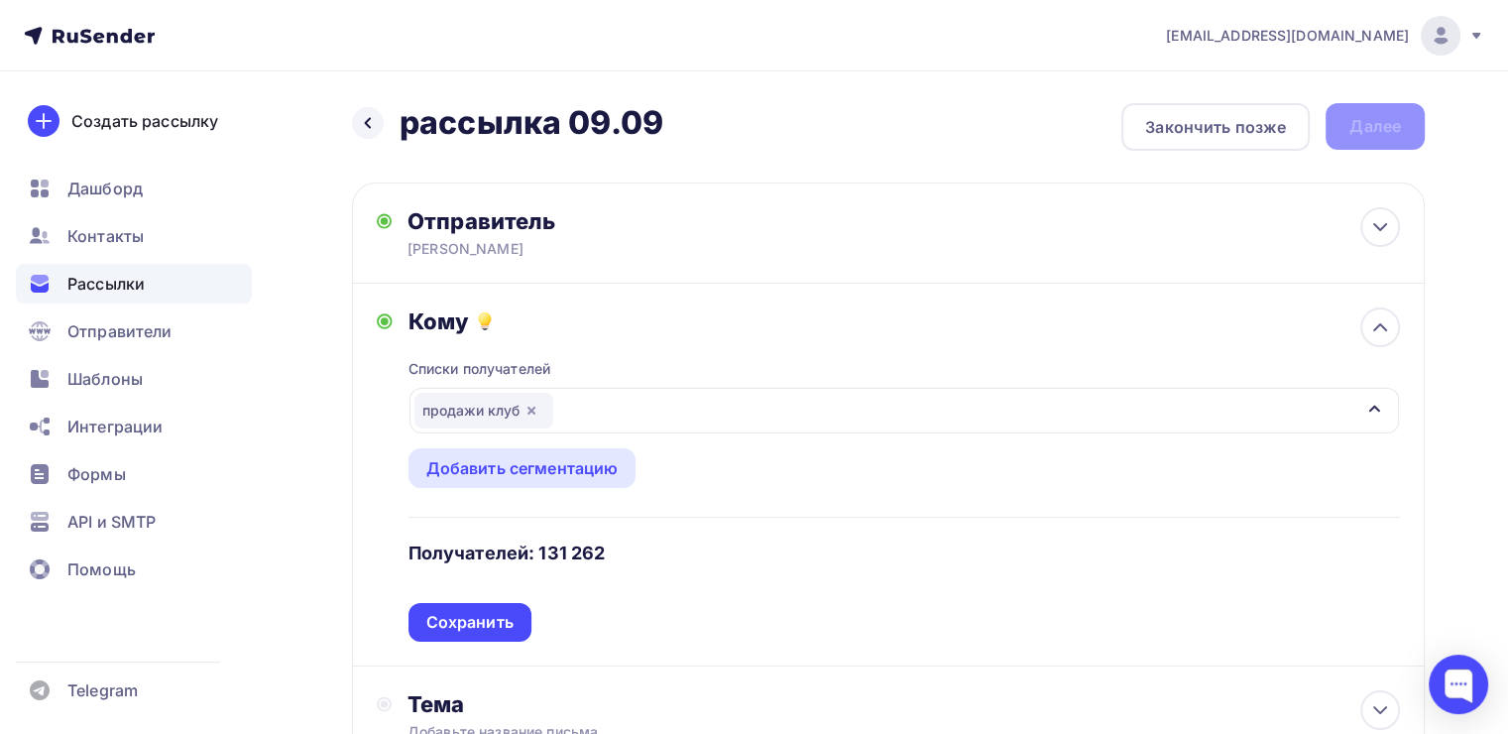
click at [529, 408] on icon "button" at bounding box center [532, 411] width 8 height 8
click at [538, 409] on div "Выберите список" at bounding box center [491, 411] width 155 height 36
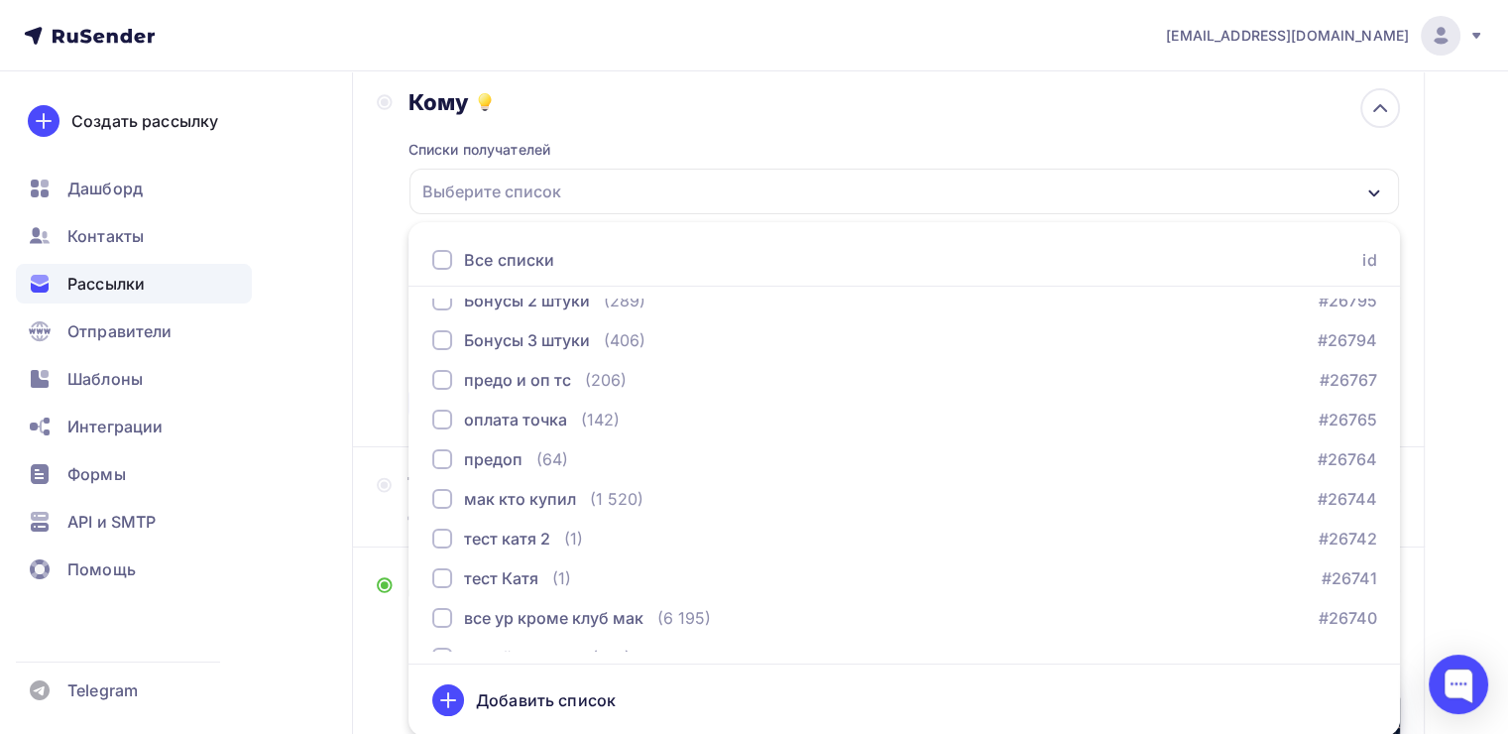
scroll to position [98, 0]
click at [381, 191] on div "Кому Списки получателей Выберите список Все списки id PRO тариф (729) #26797 Бо…" at bounding box center [888, 255] width 1023 height 334
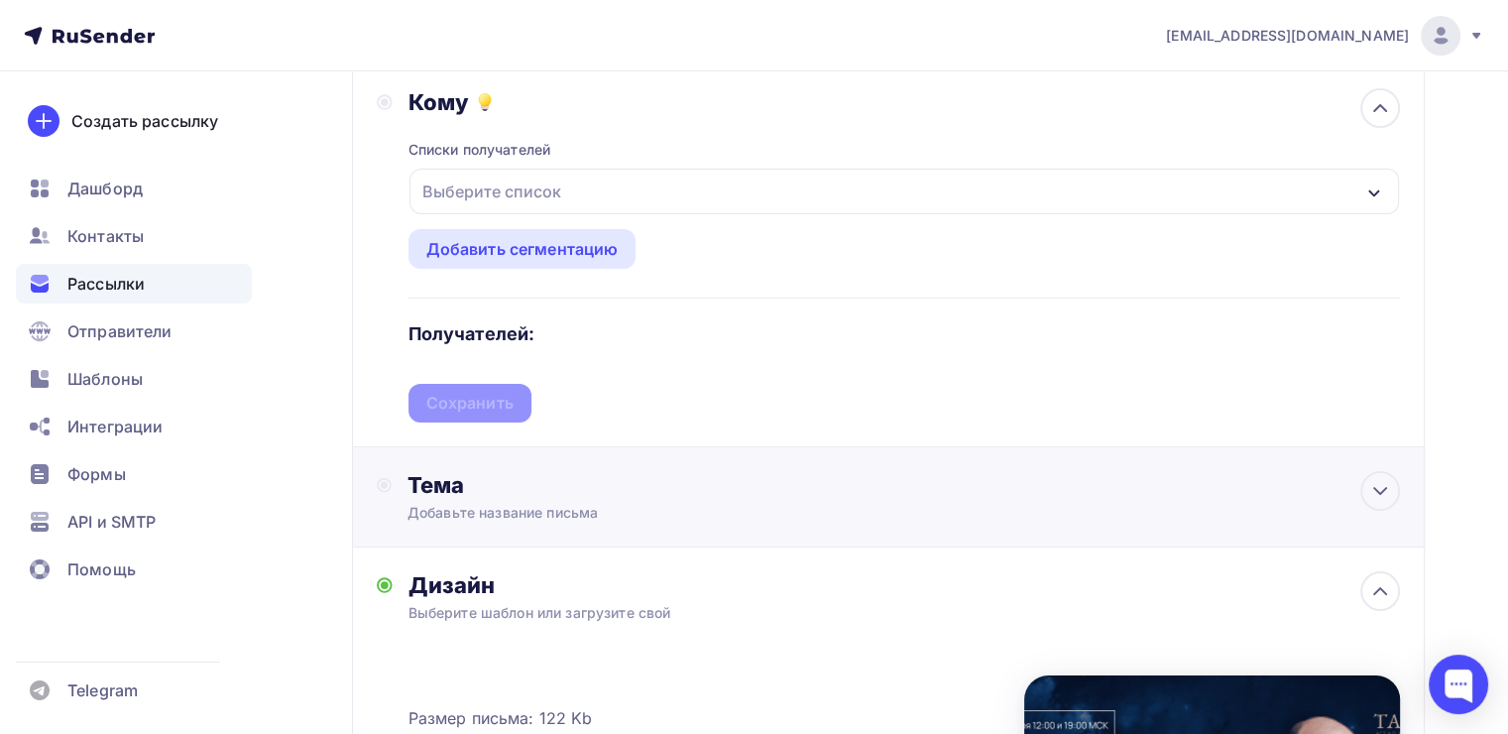
click at [502, 474] on div "Тема" at bounding box center [604, 485] width 392 height 28
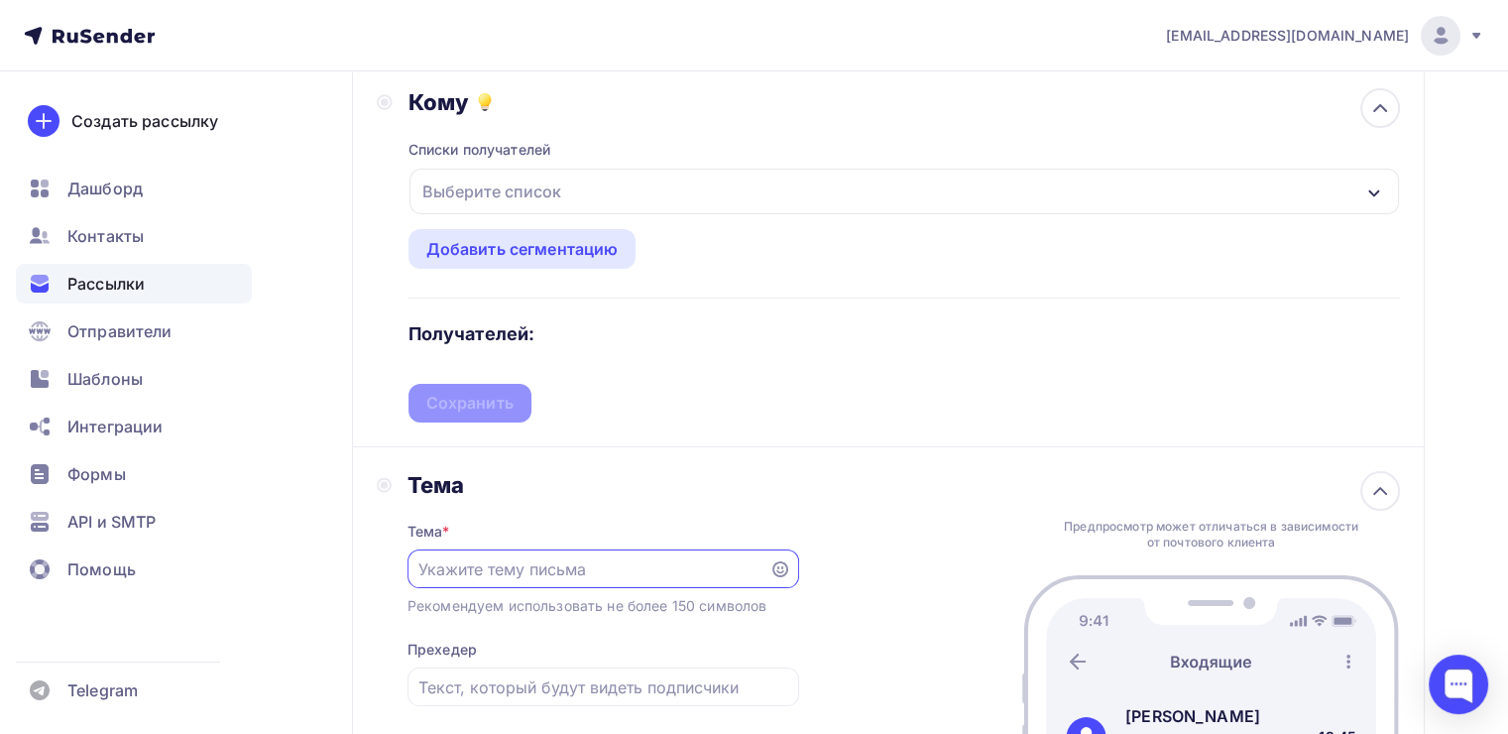
scroll to position [0, 0]
paste input "Как вырваться из цикла долгов?"
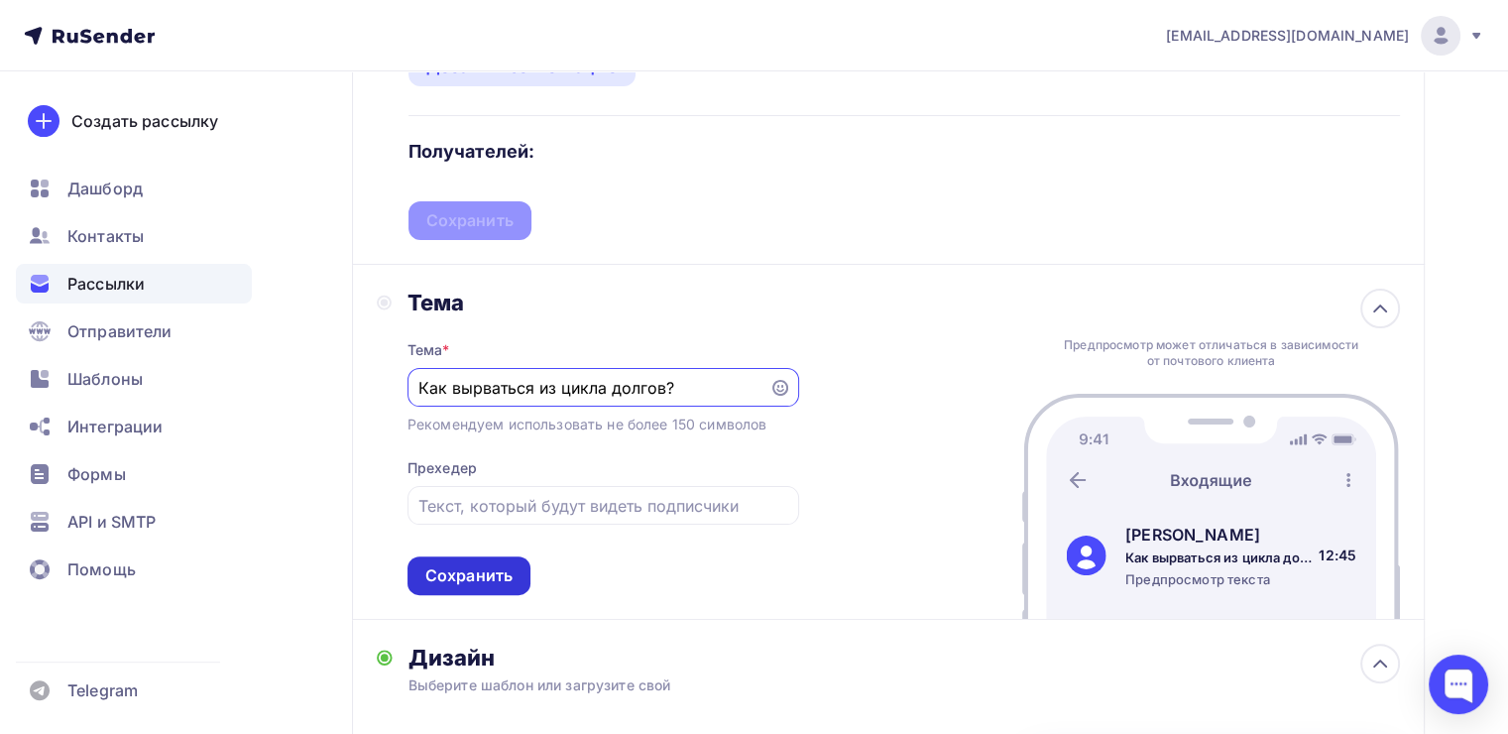
type input "Как вырваться из цикла долгов?"
click at [451, 564] on div "Сохранить" at bounding box center [468, 575] width 87 height 23
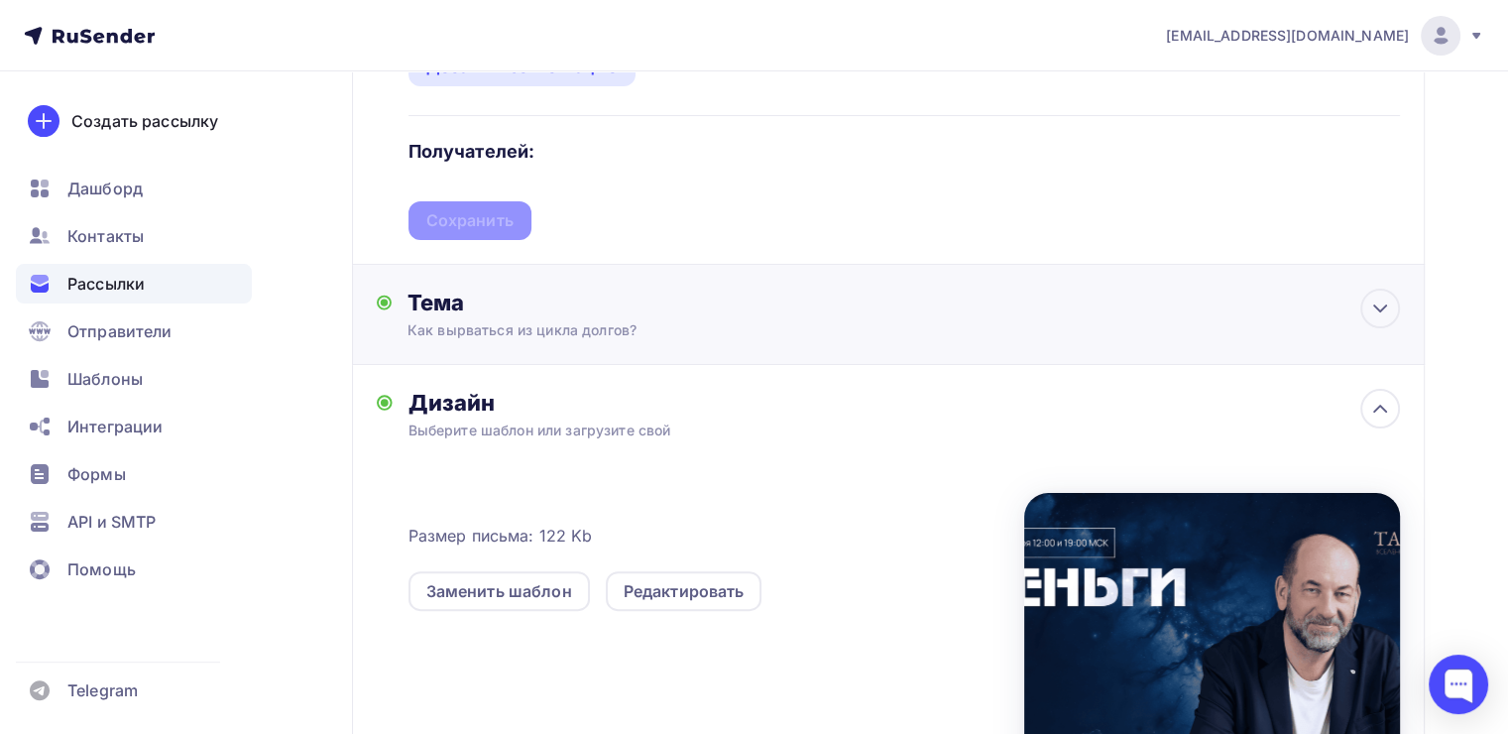
scroll to position [675, 0]
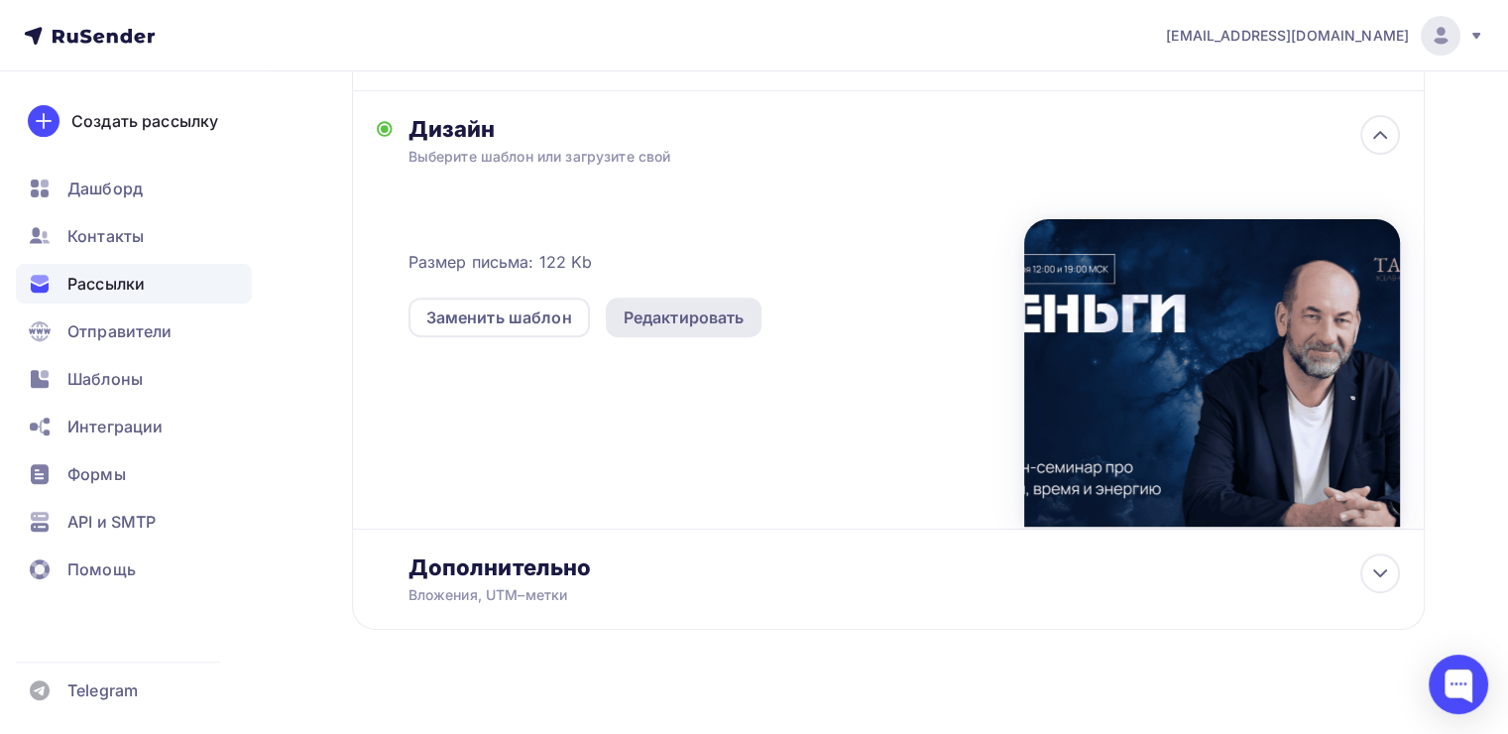
click at [650, 297] on div "Редактировать" at bounding box center [684, 317] width 157 height 40
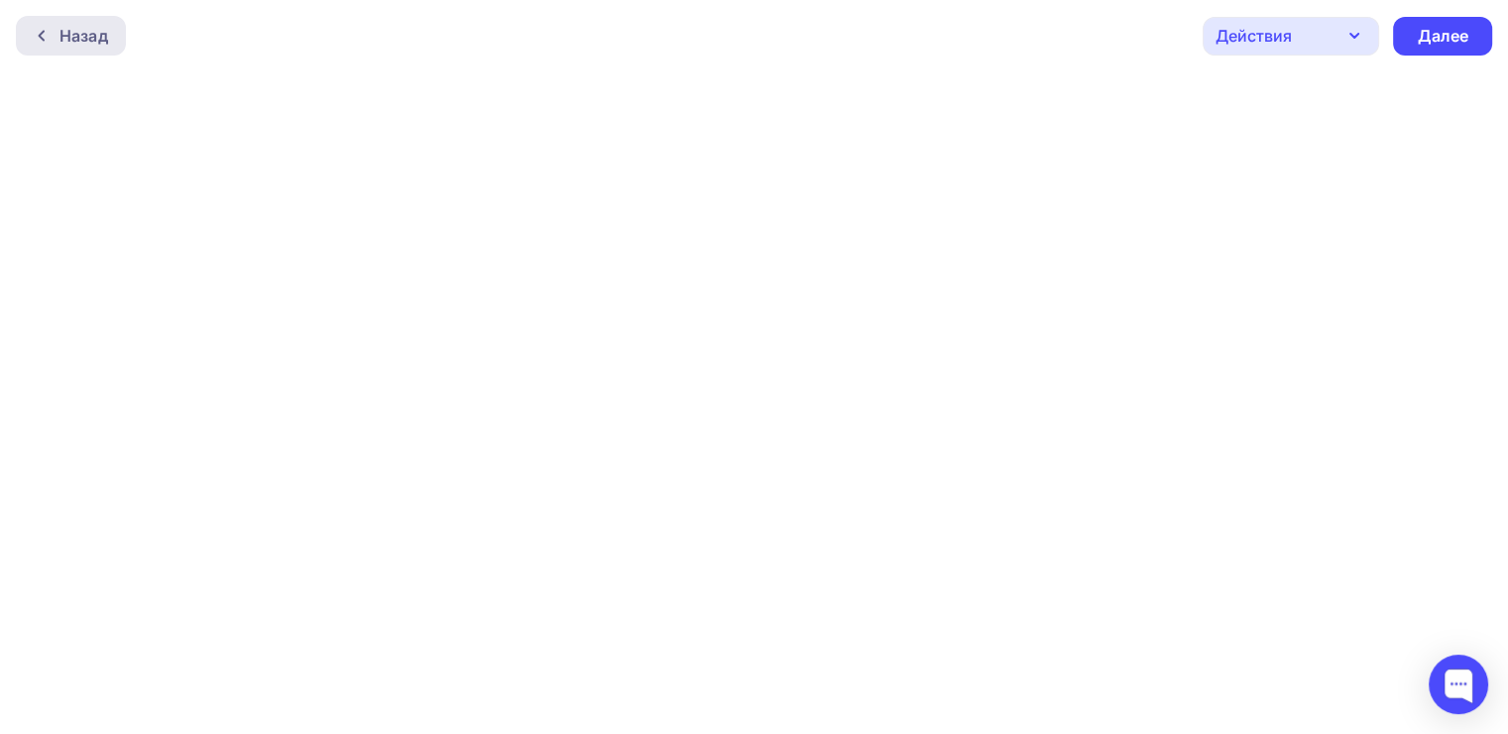
click at [66, 25] on div "Назад" at bounding box center [83, 36] width 49 height 24
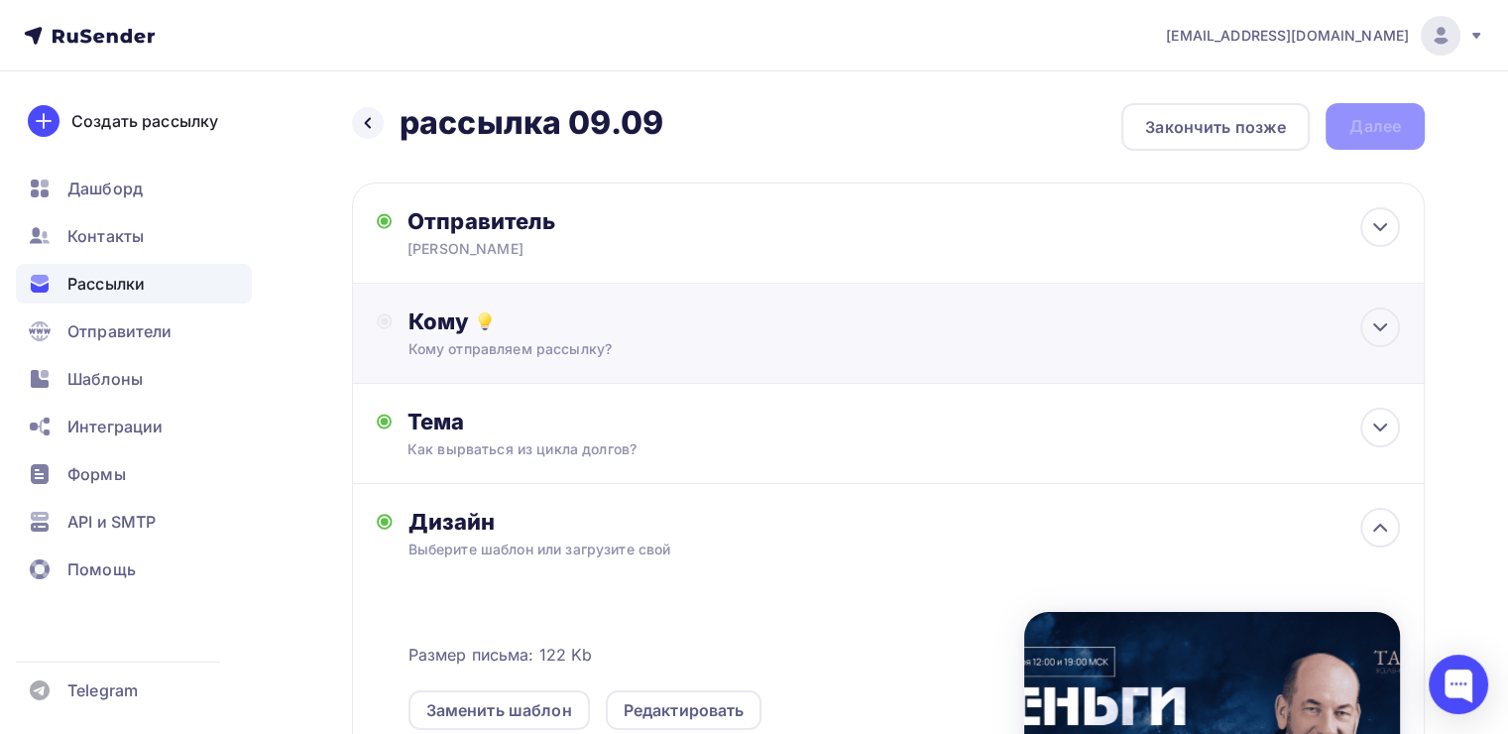
click at [635, 305] on div "Кому Кому отправляем рассылку? Списки получателей Выберите список Все списки id…" at bounding box center [888, 334] width 1073 height 100
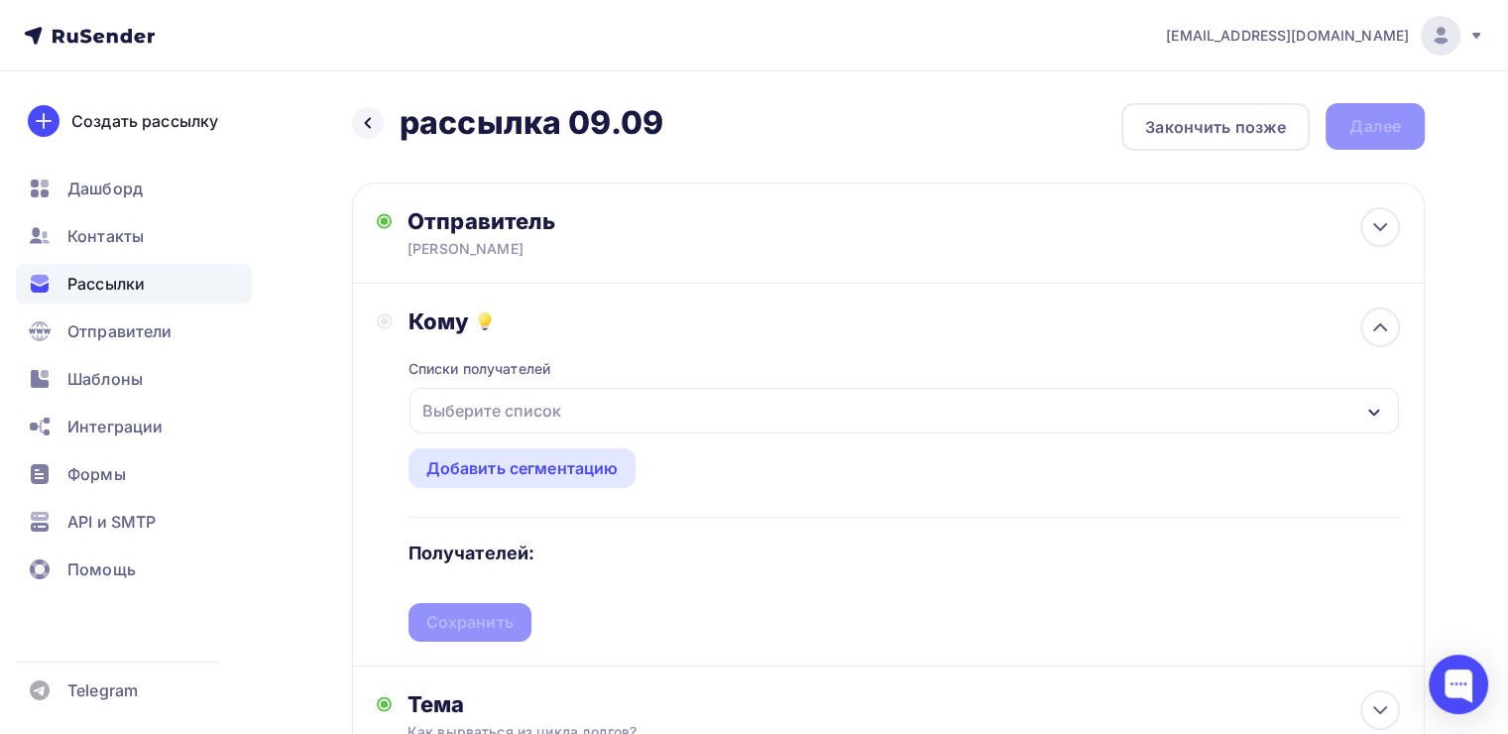
click at [530, 420] on div "Выберите список" at bounding box center [491, 411] width 155 height 36
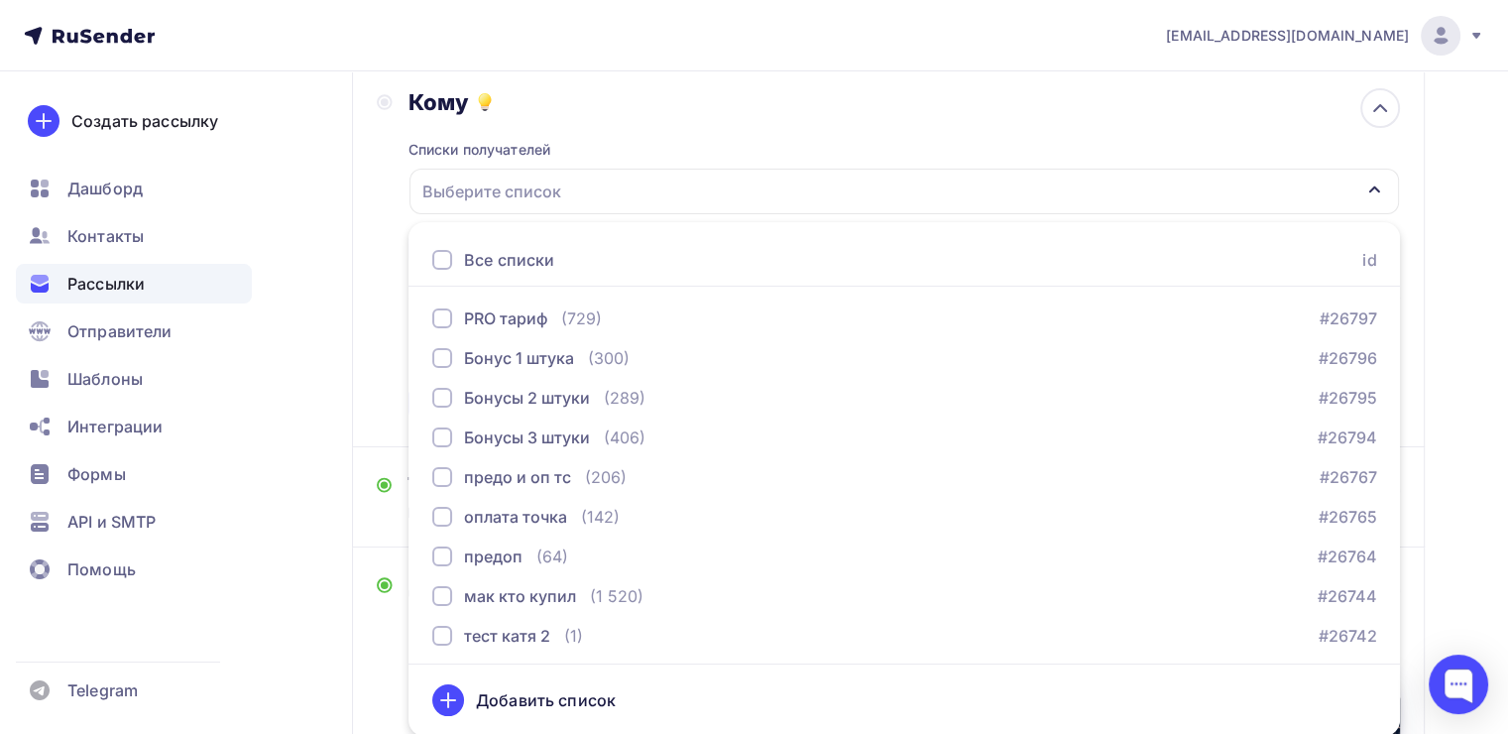
click at [579, 89] on div "Кому" at bounding box center [905, 102] width 992 height 28
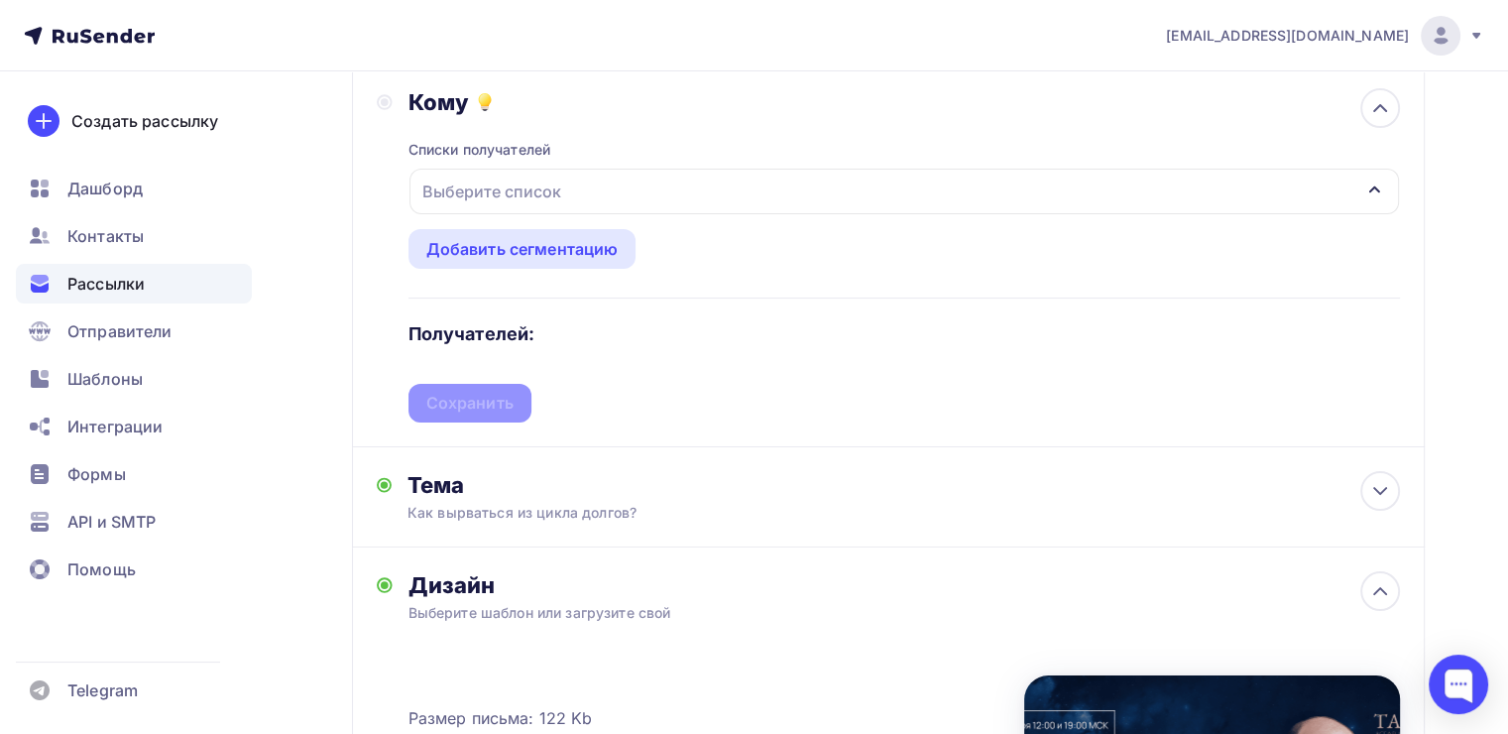
scroll to position [0, 0]
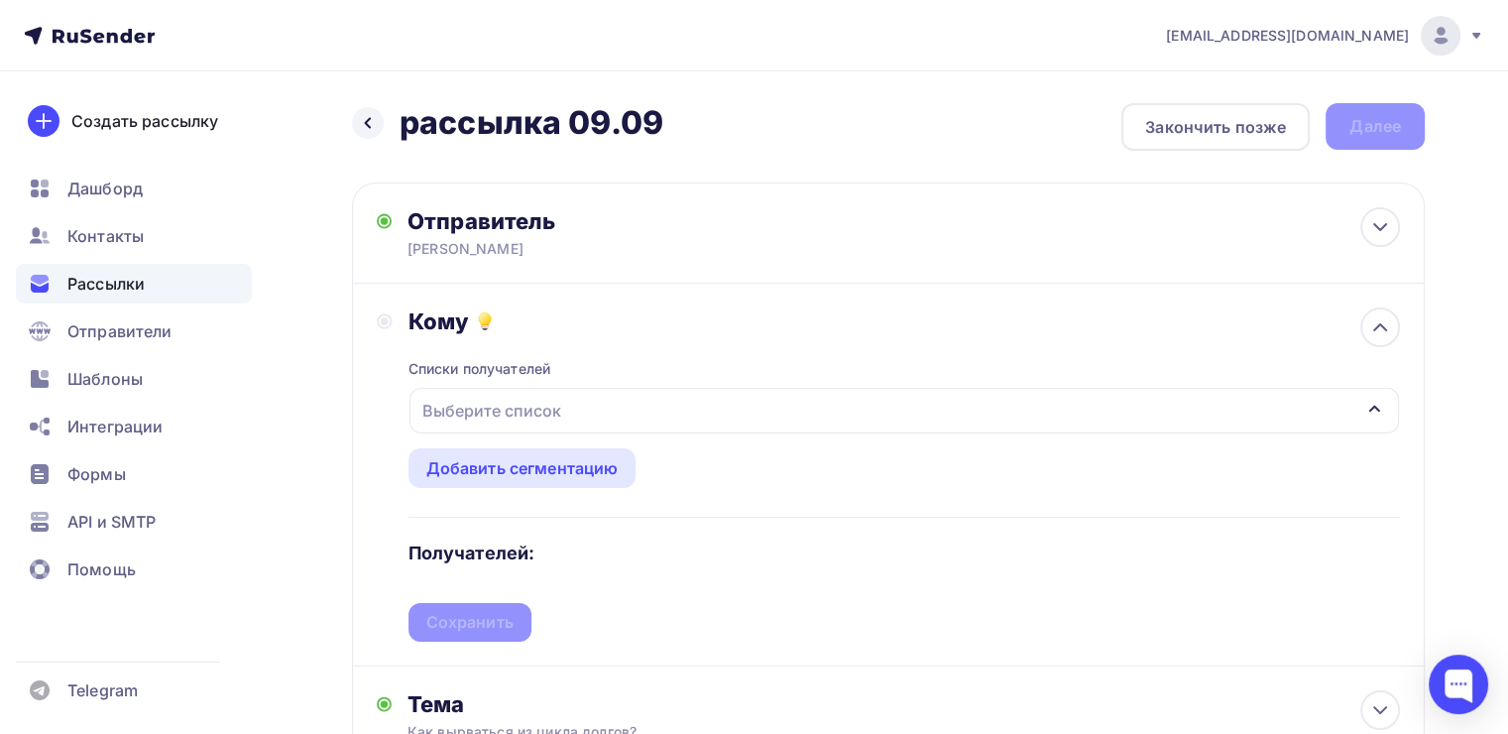
click at [1180, 119] on div "Закончить позже" at bounding box center [1215, 127] width 141 height 24
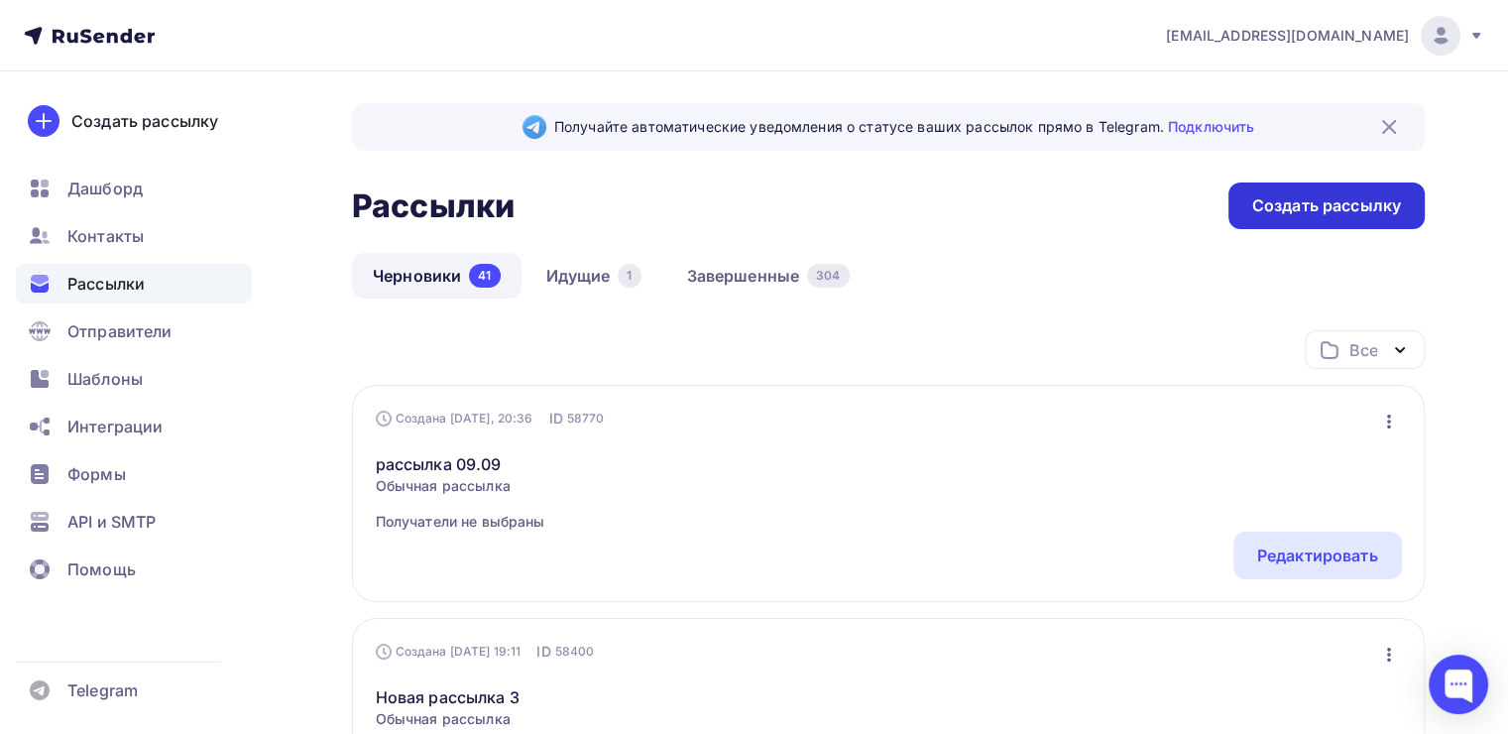
click at [1385, 210] on div "Создать рассылку" at bounding box center [1326, 205] width 149 height 23
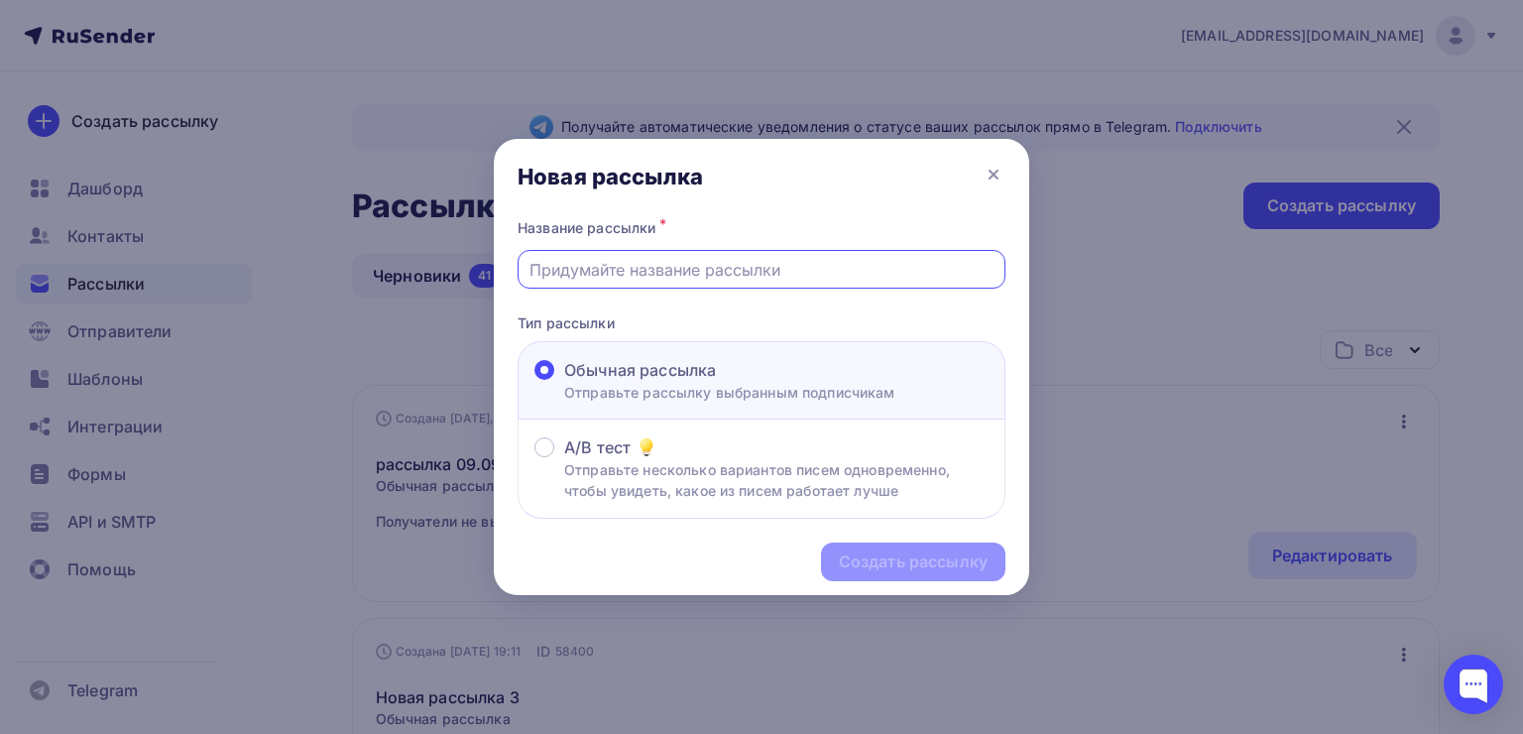
click at [841, 258] on input "text" at bounding box center [762, 270] width 465 height 24
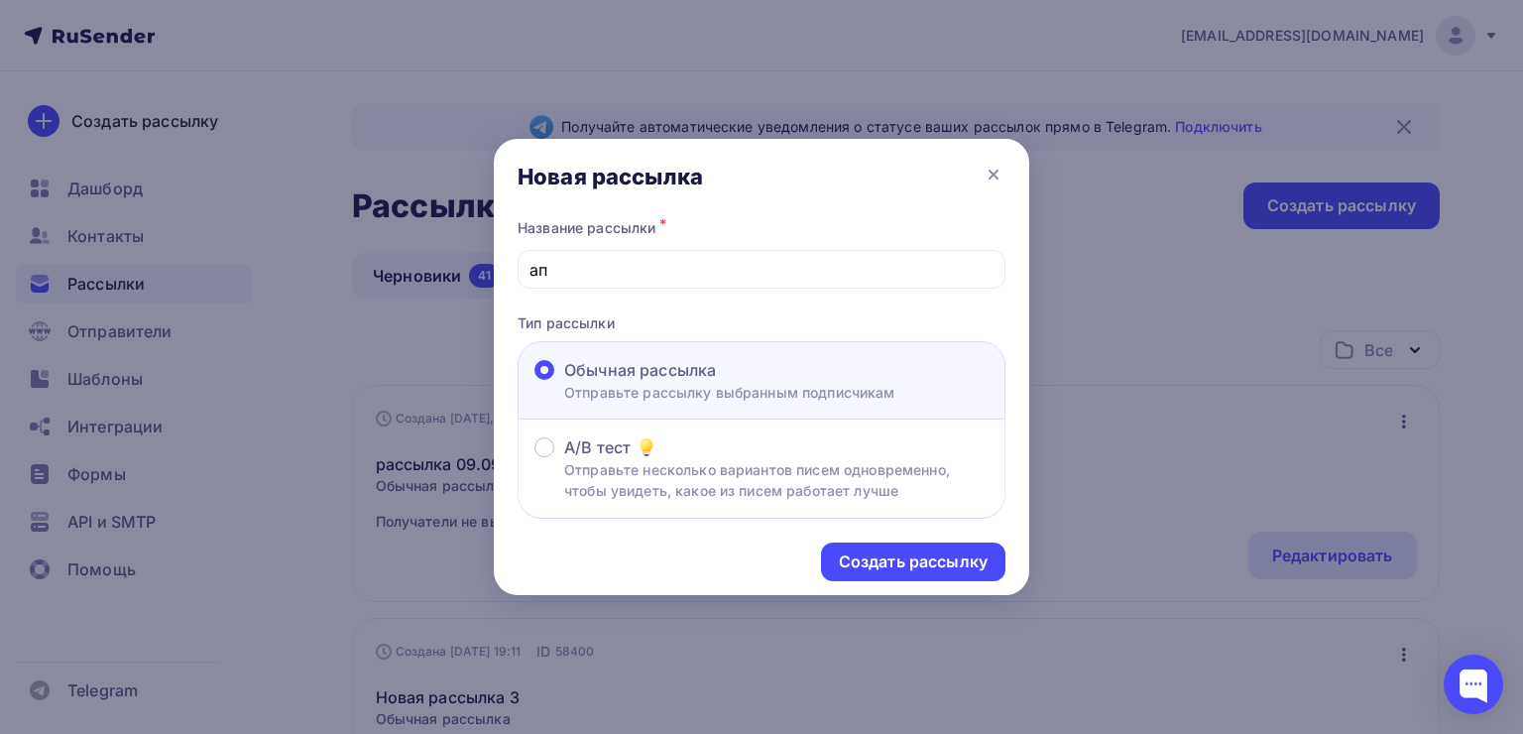
click at [871, 586] on div "Создать рассылку" at bounding box center [761, 562] width 535 height 86
click at [869, 576] on div "Создать рассылку" at bounding box center [913, 561] width 184 height 39
click at [591, 264] on input "ап" at bounding box center [762, 270] width 465 height 24
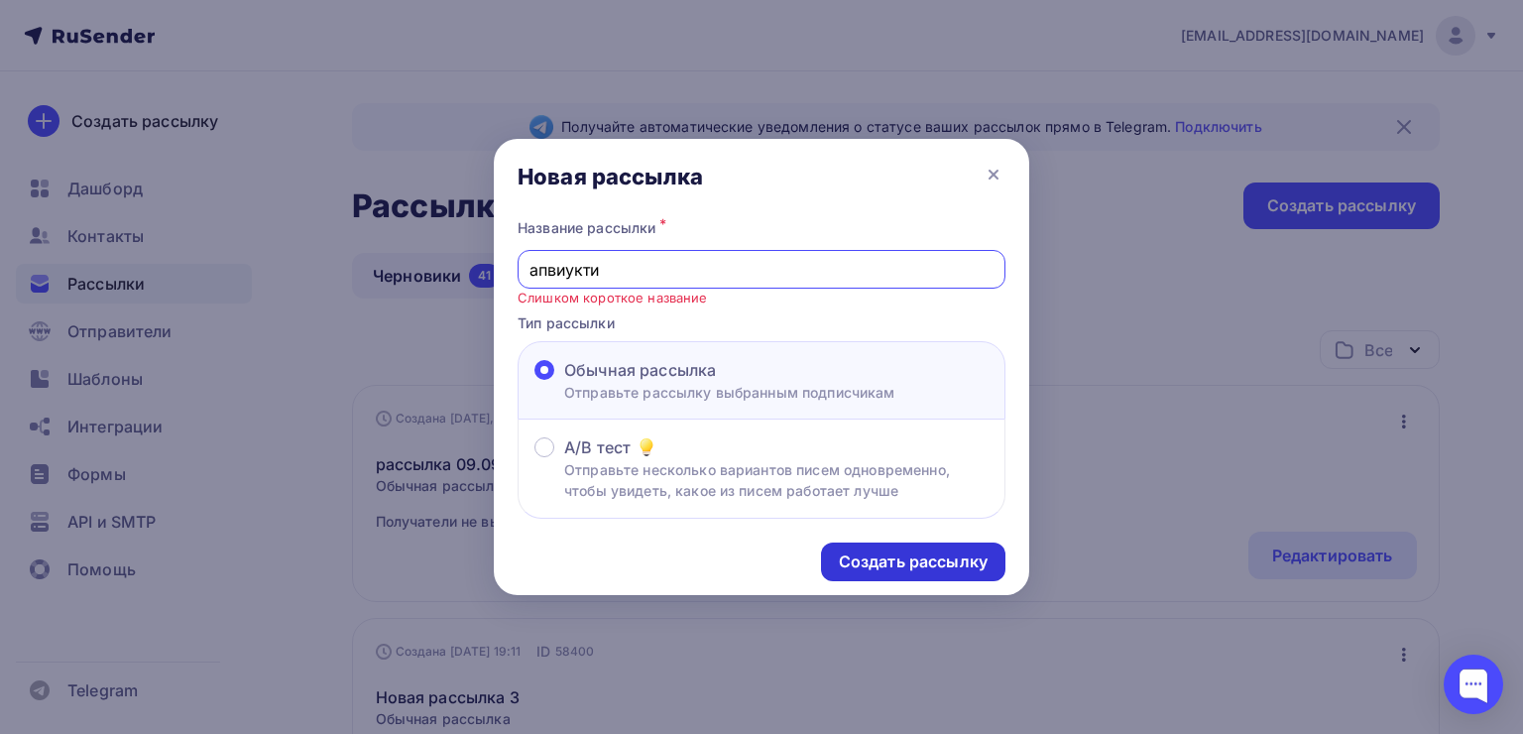
type input "апвиукти"
click at [866, 547] on div "Создать рассылку" at bounding box center [913, 561] width 184 height 39
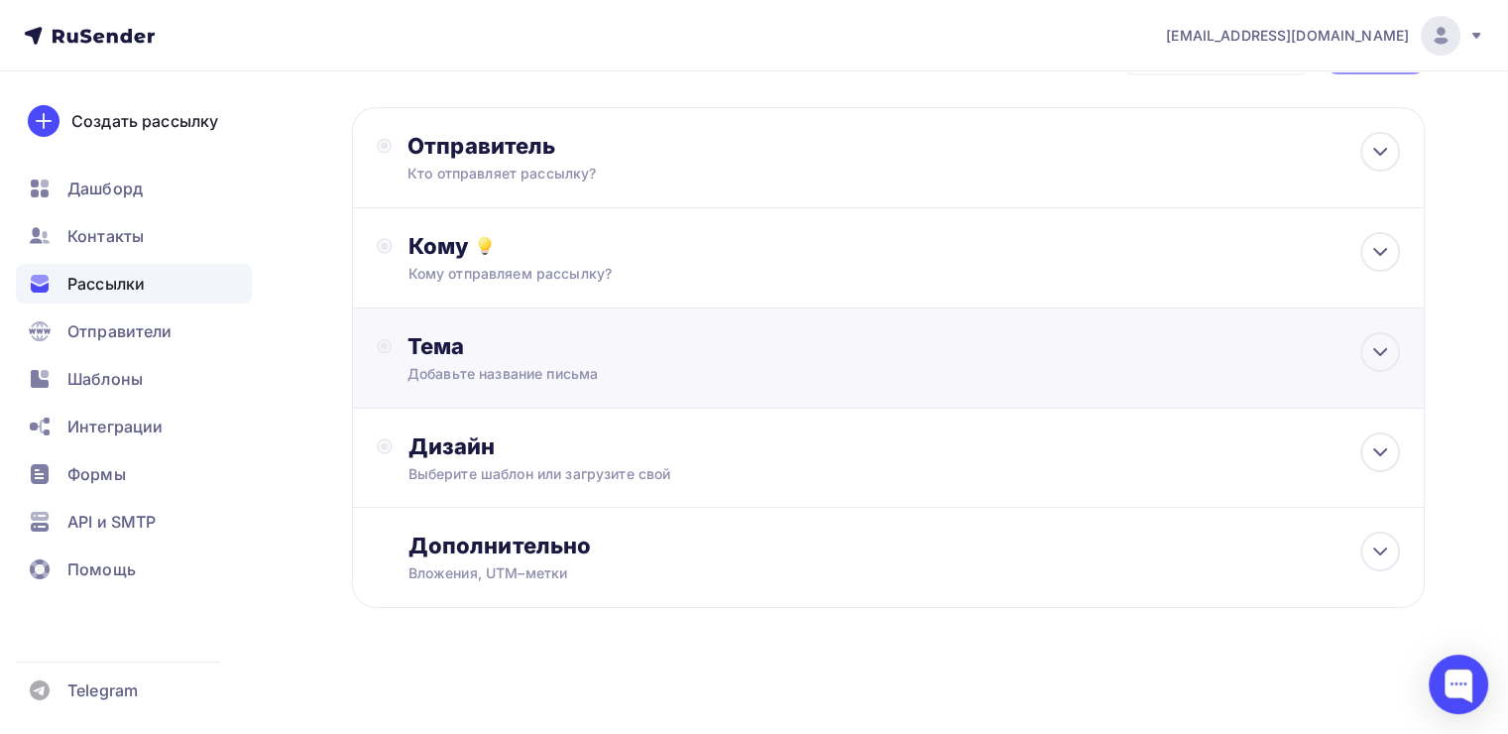
scroll to position [74, 0]
click at [690, 435] on div "Дизайн" at bounding box center [905, 447] width 992 height 28
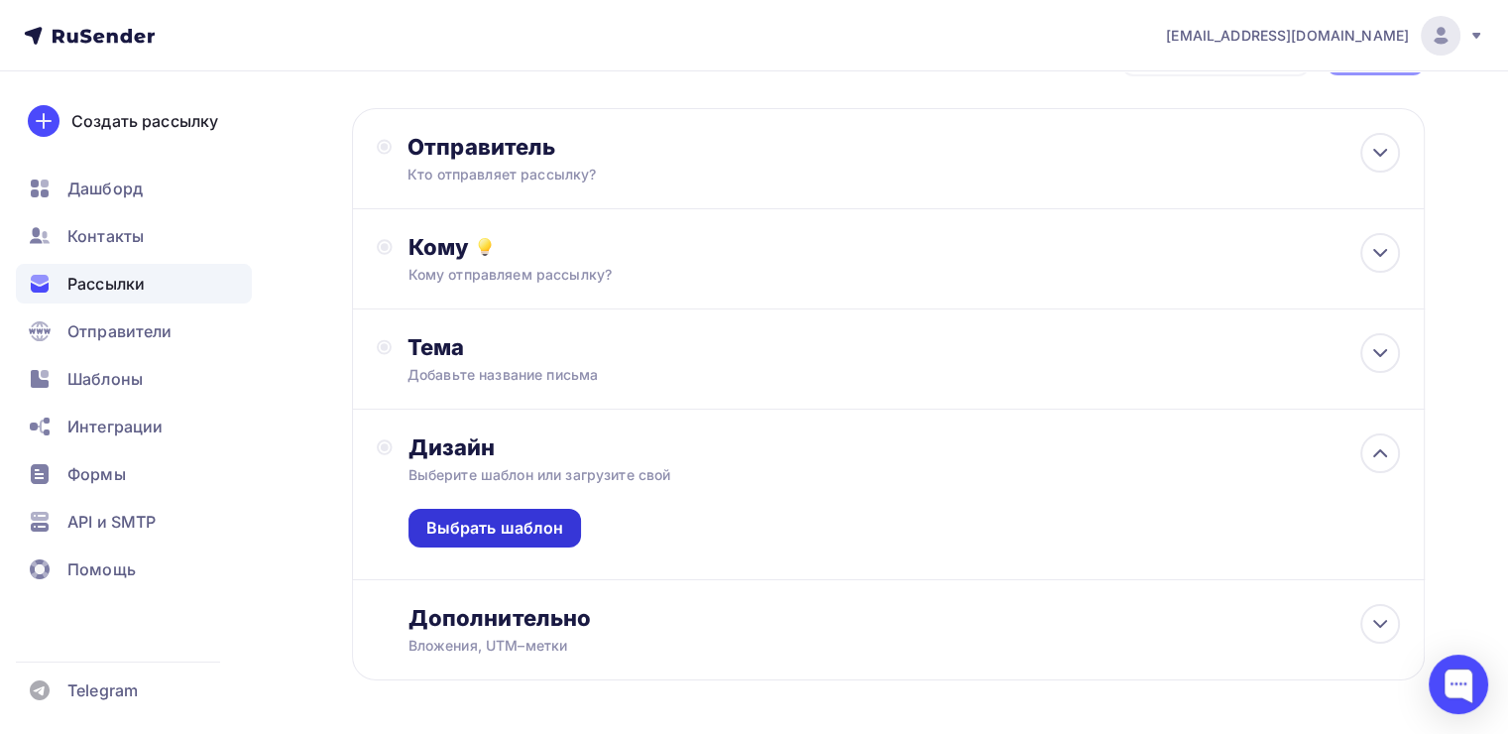
click at [533, 517] on div "Выбрать шаблон" at bounding box center [495, 528] width 138 height 23
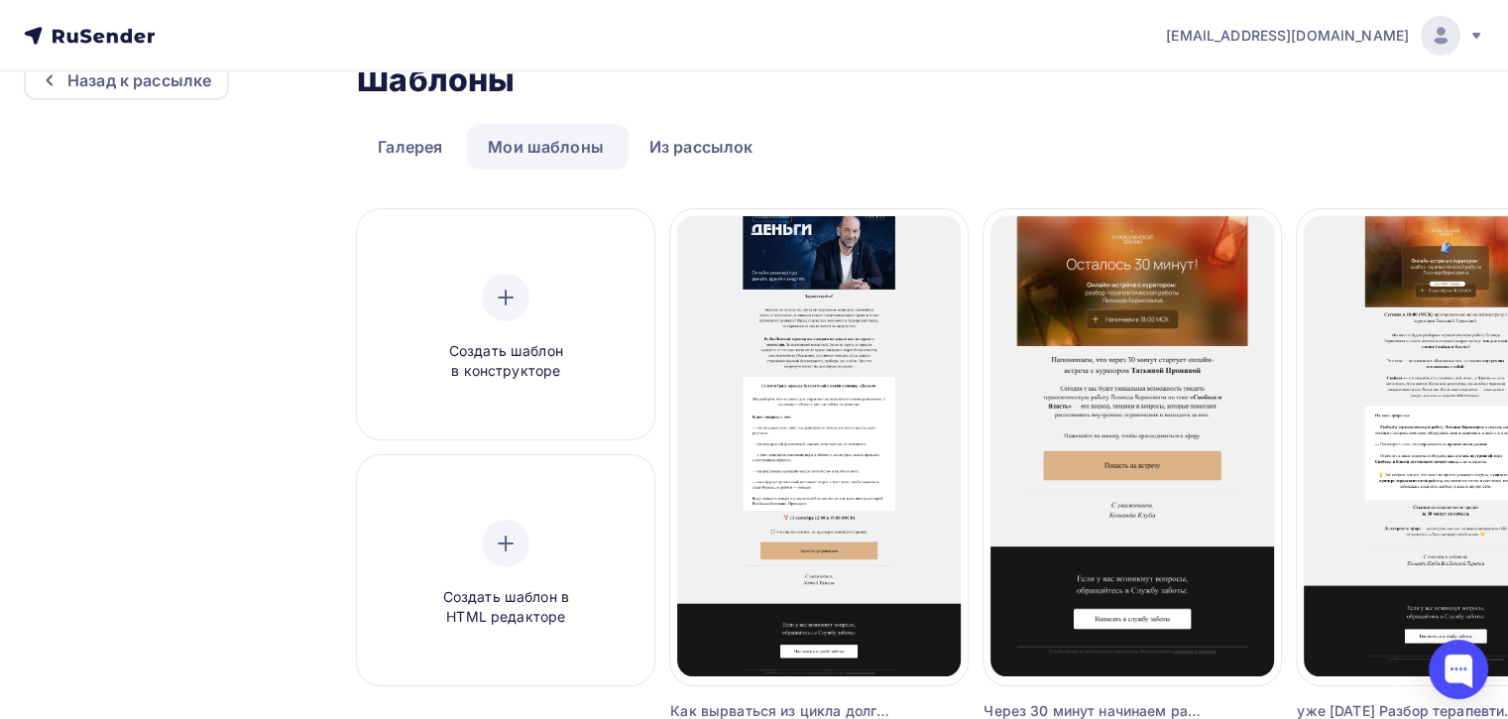
scroll to position [46, 0]
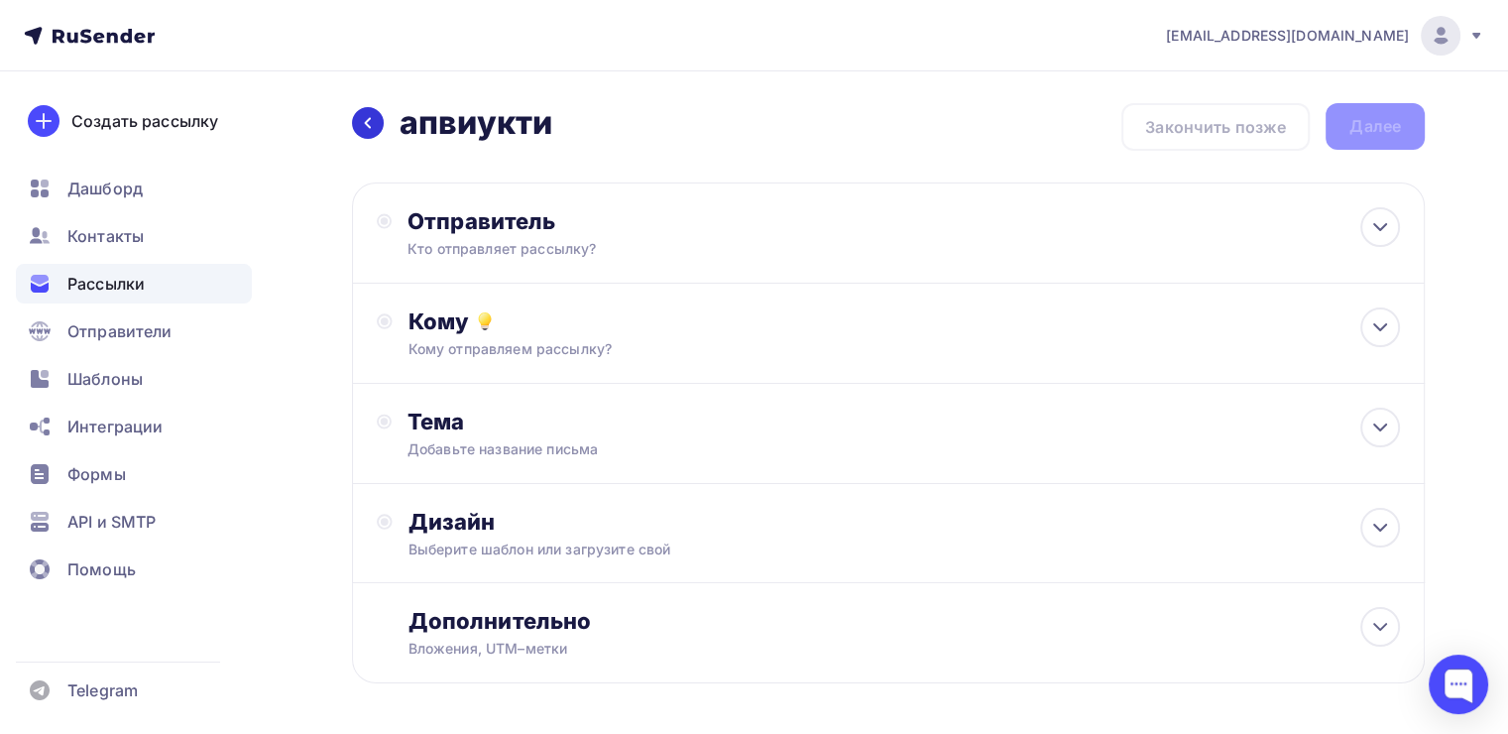
click at [360, 111] on div at bounding box center [368, 123] width 32 height 32
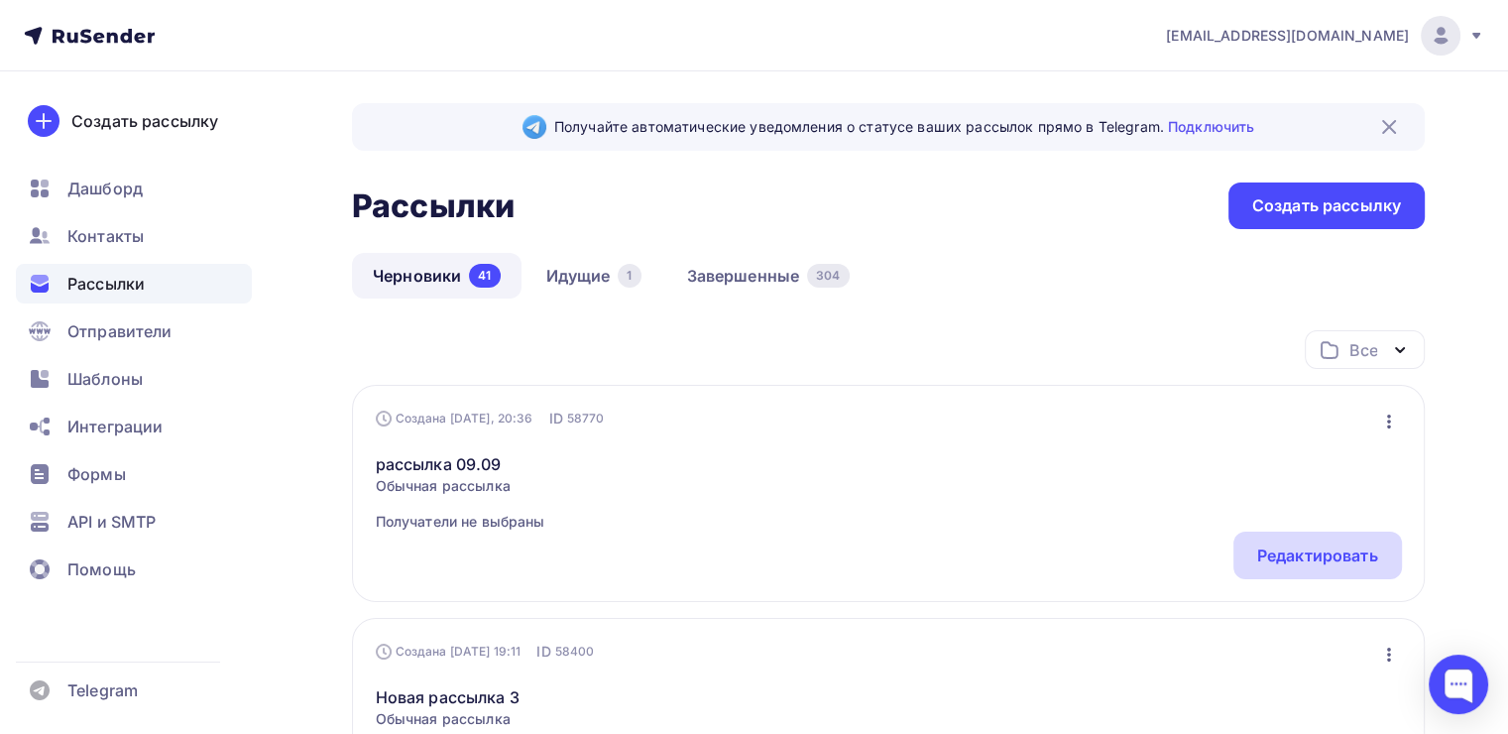
click at [1285, 546] on div "Редактировать" at bounding box center [1317, 555] width 121 height 24
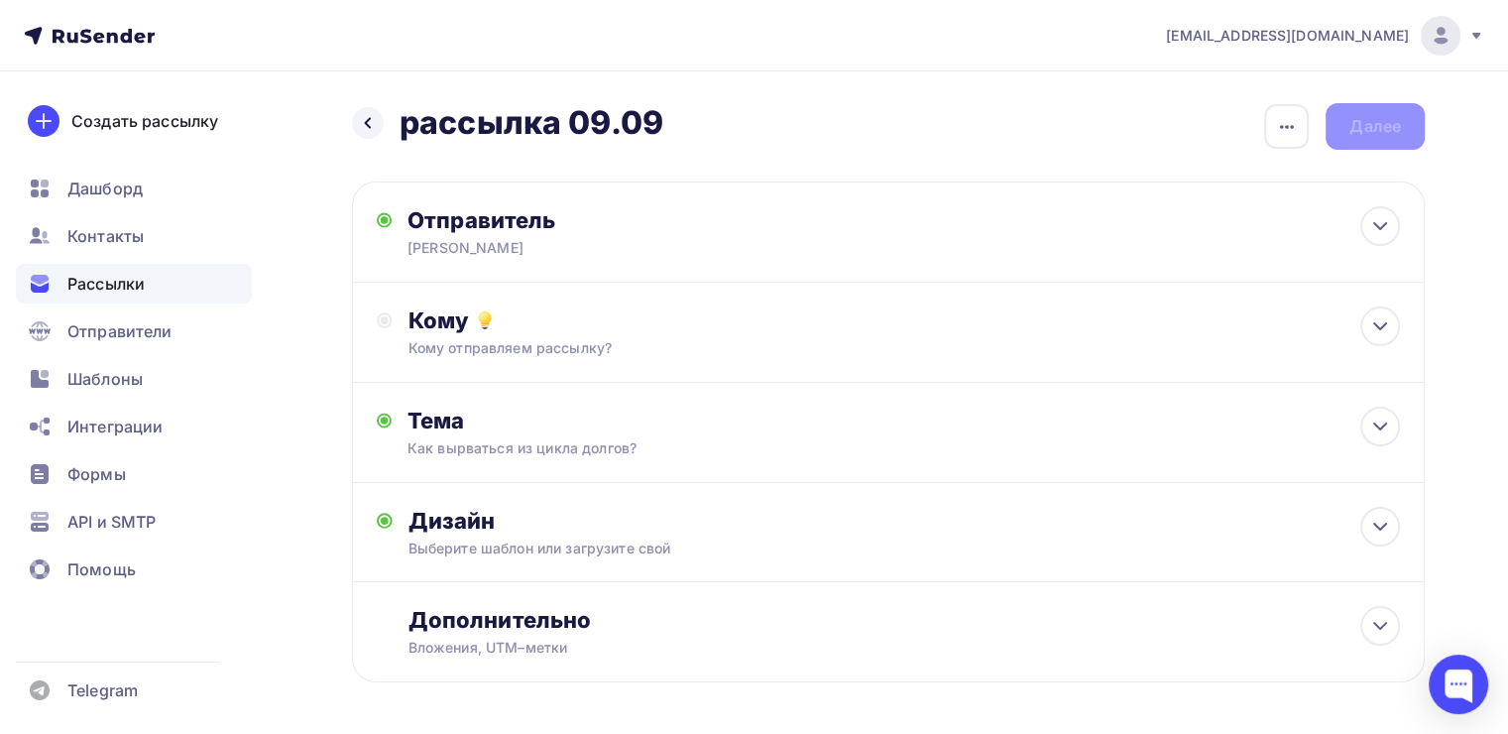
click at [641, 146] on div "Назад рассылка 09.09 рассылка 09.09 Закончить позже Переименовать рассылку Удал…" at bounding box center [888, 126] width 1073 height 47
click at [1296, 135] on icon "button" at bounding box center [1287, 127] width 24 height 24
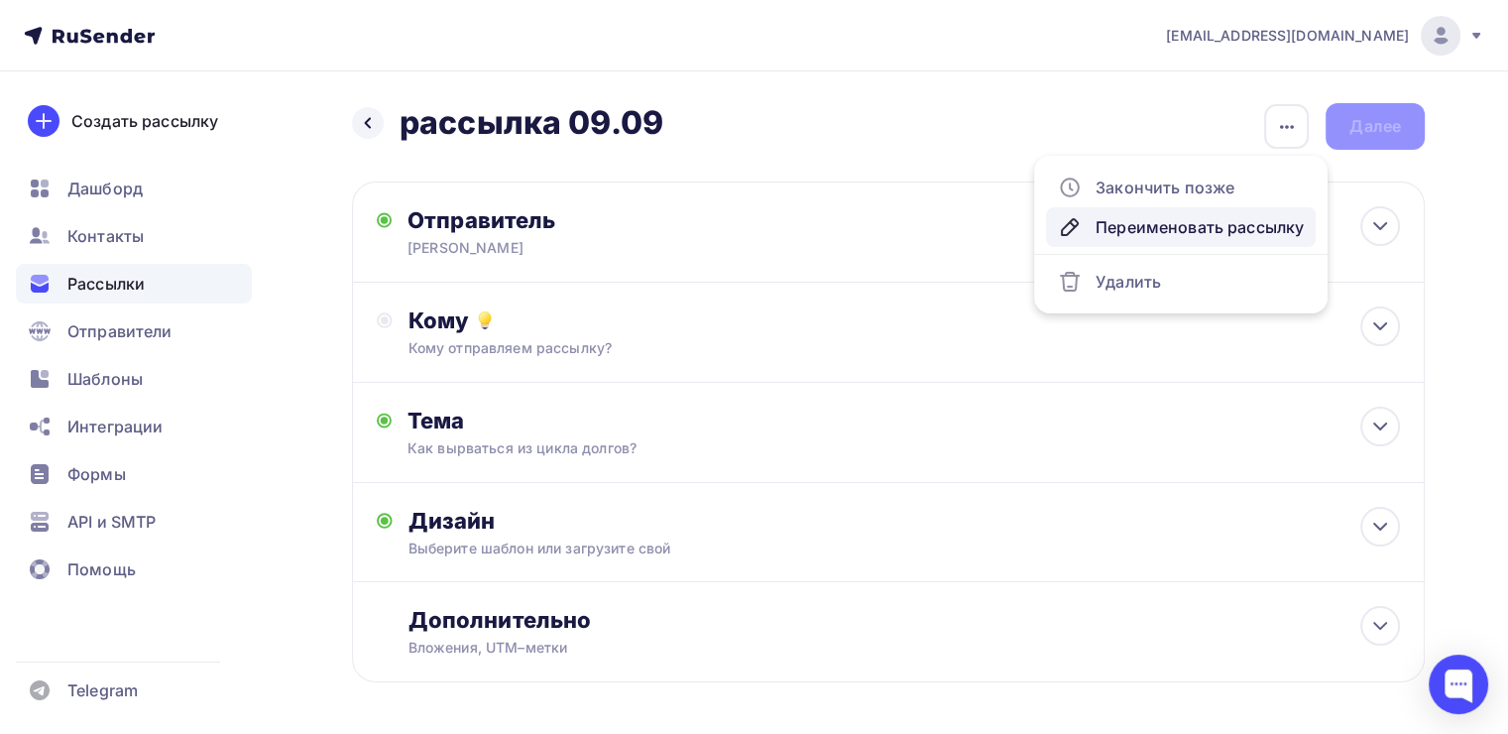
click at [1164, 215] on div "Переименовать рассылку" at bounding box center [1181, 227] width 246 height 24
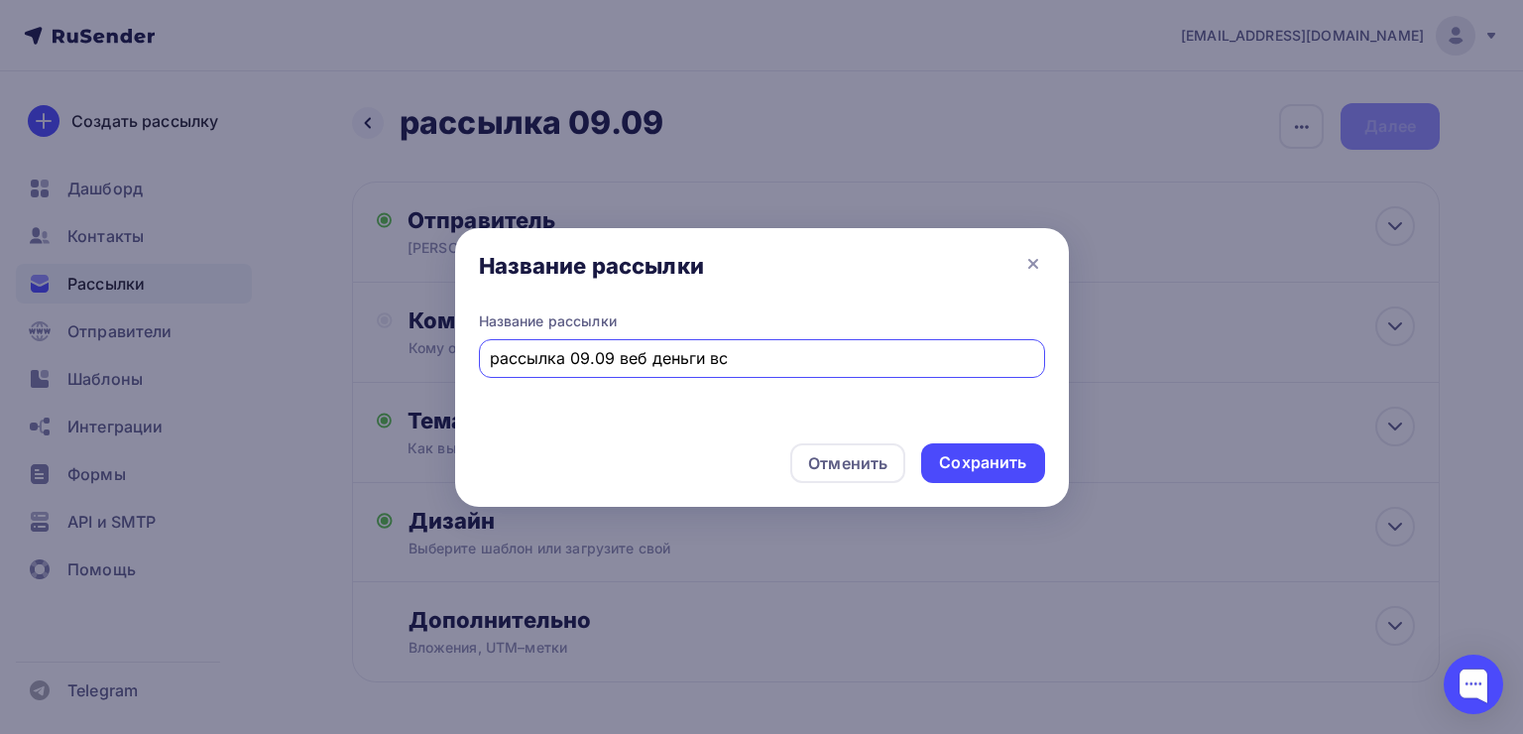
type input "рассылка 09.09 веб деньги вся"
type input "Как вырваться из цикла долгов?"
click at [943, 460] on div "Сохранить" at bounding box center [982, 462] width 87 height 23
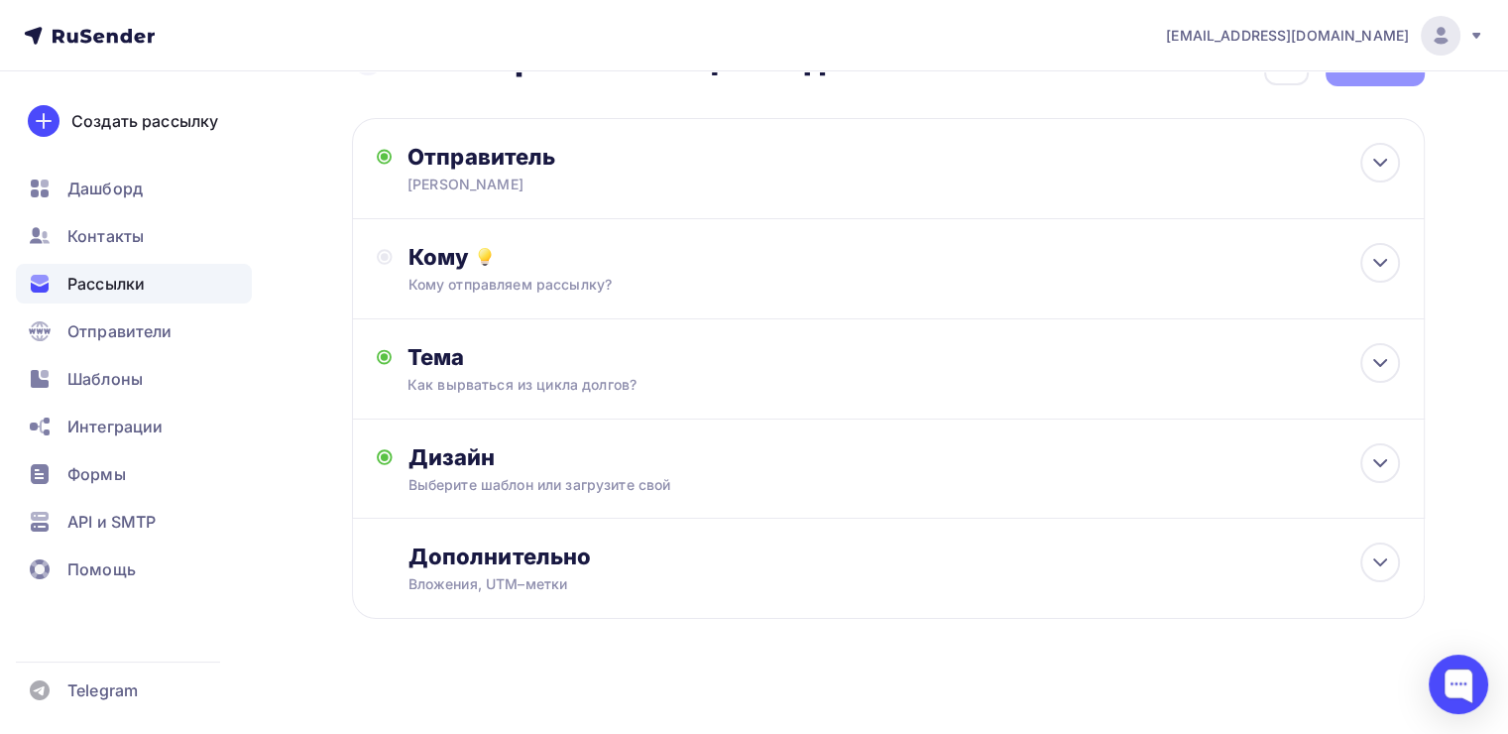
scroll to position [75, 0]
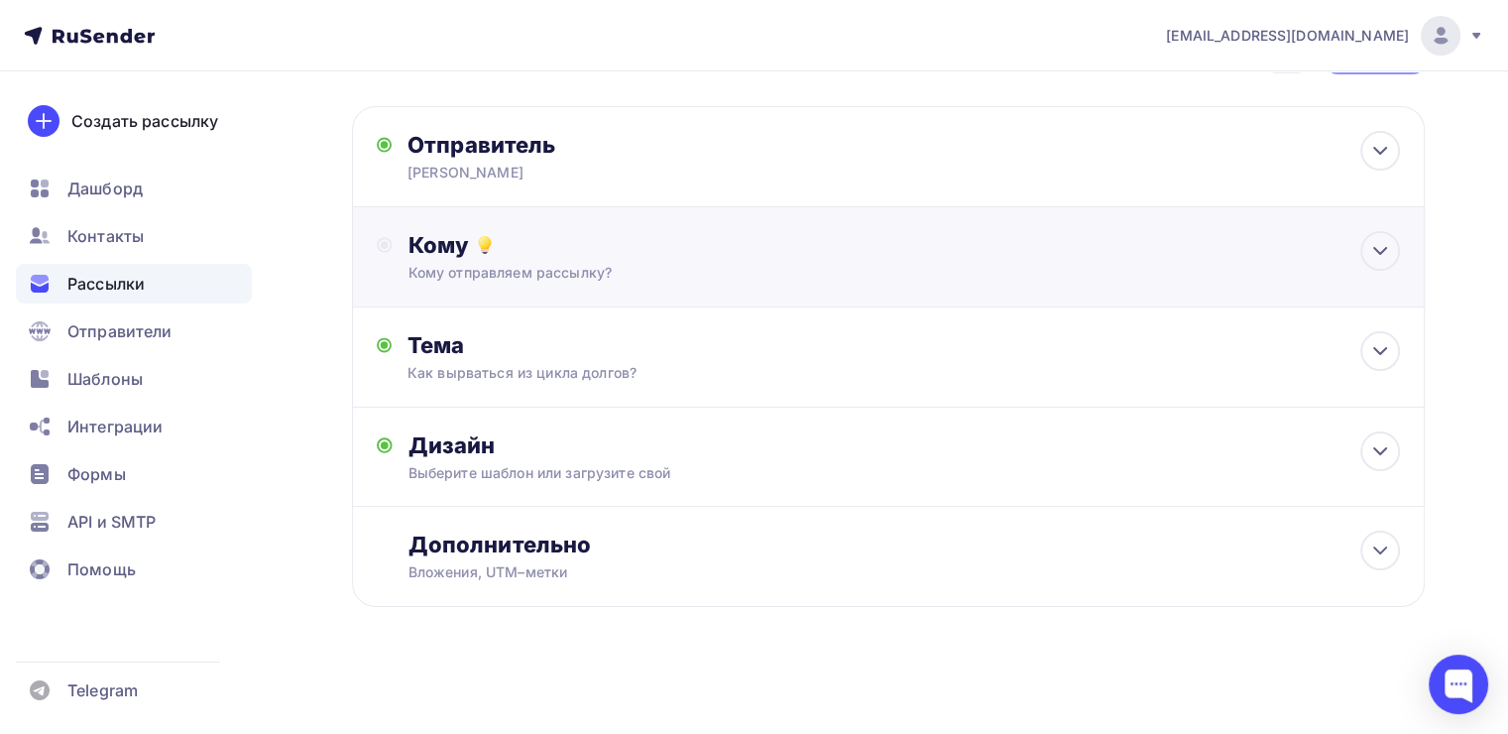
click at [738, 274] on div "Кому отправляем рассылку?" at bounding box center [855, 273] width 892 height 20
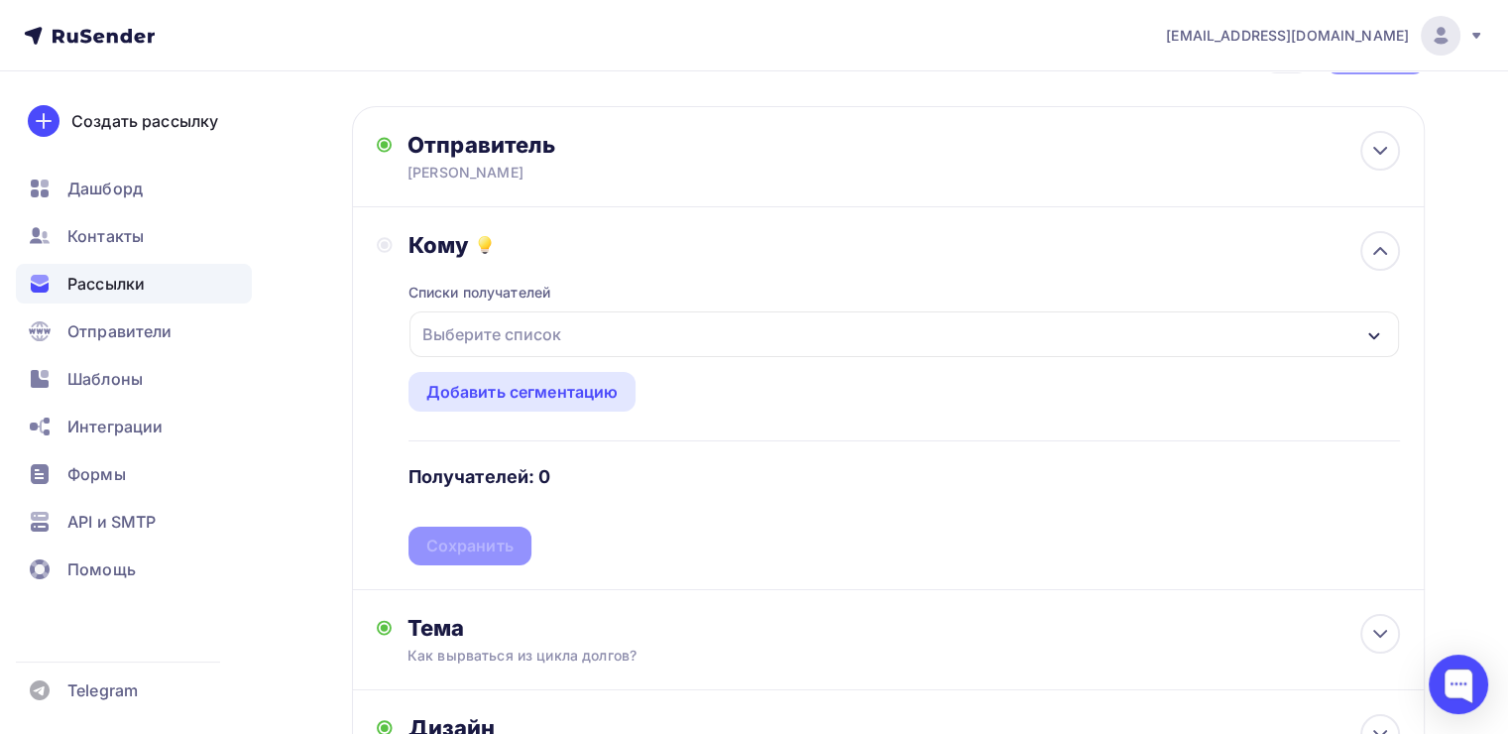
click at [565, 329] on div "Выберите список" at bounding box center [491, 334] width 155 height 36
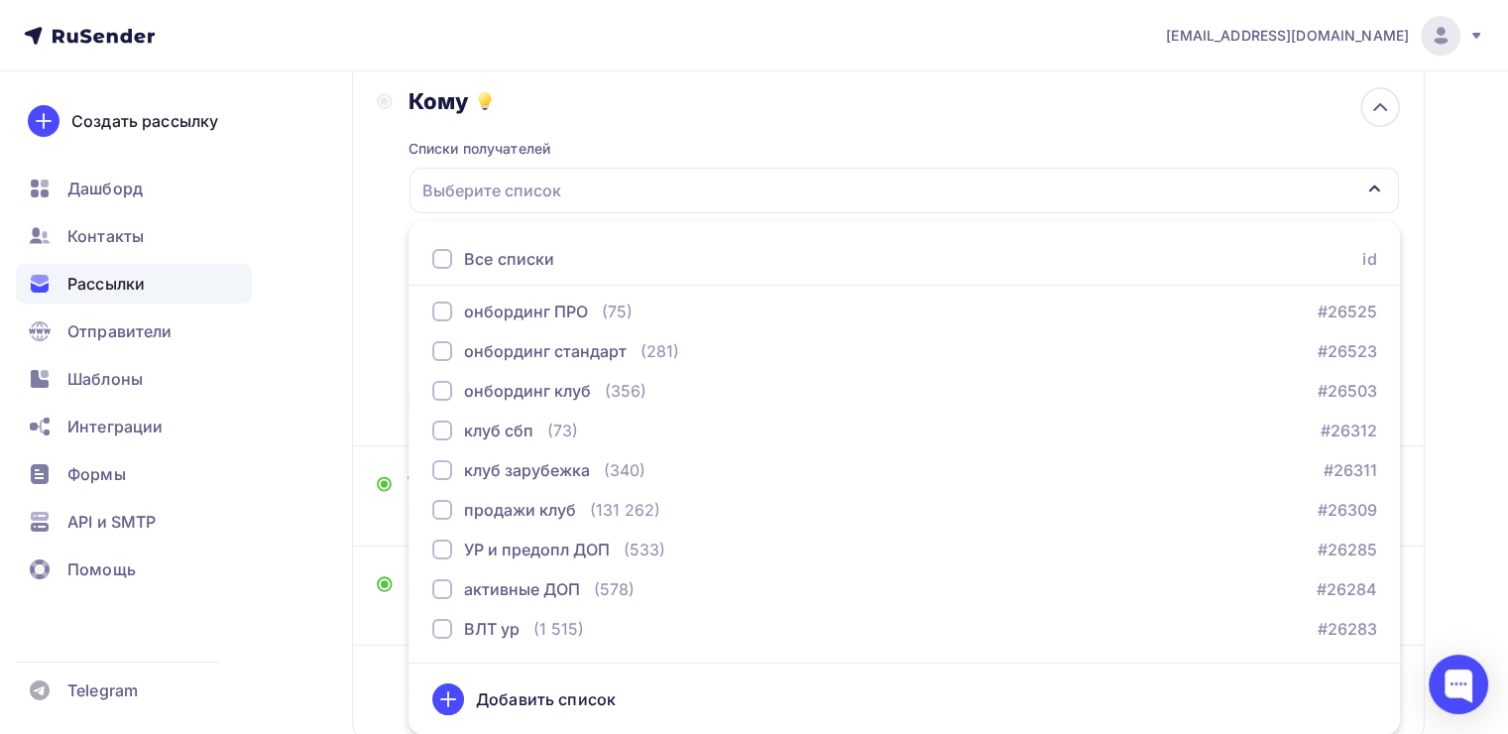
scroll to position [761, 0]
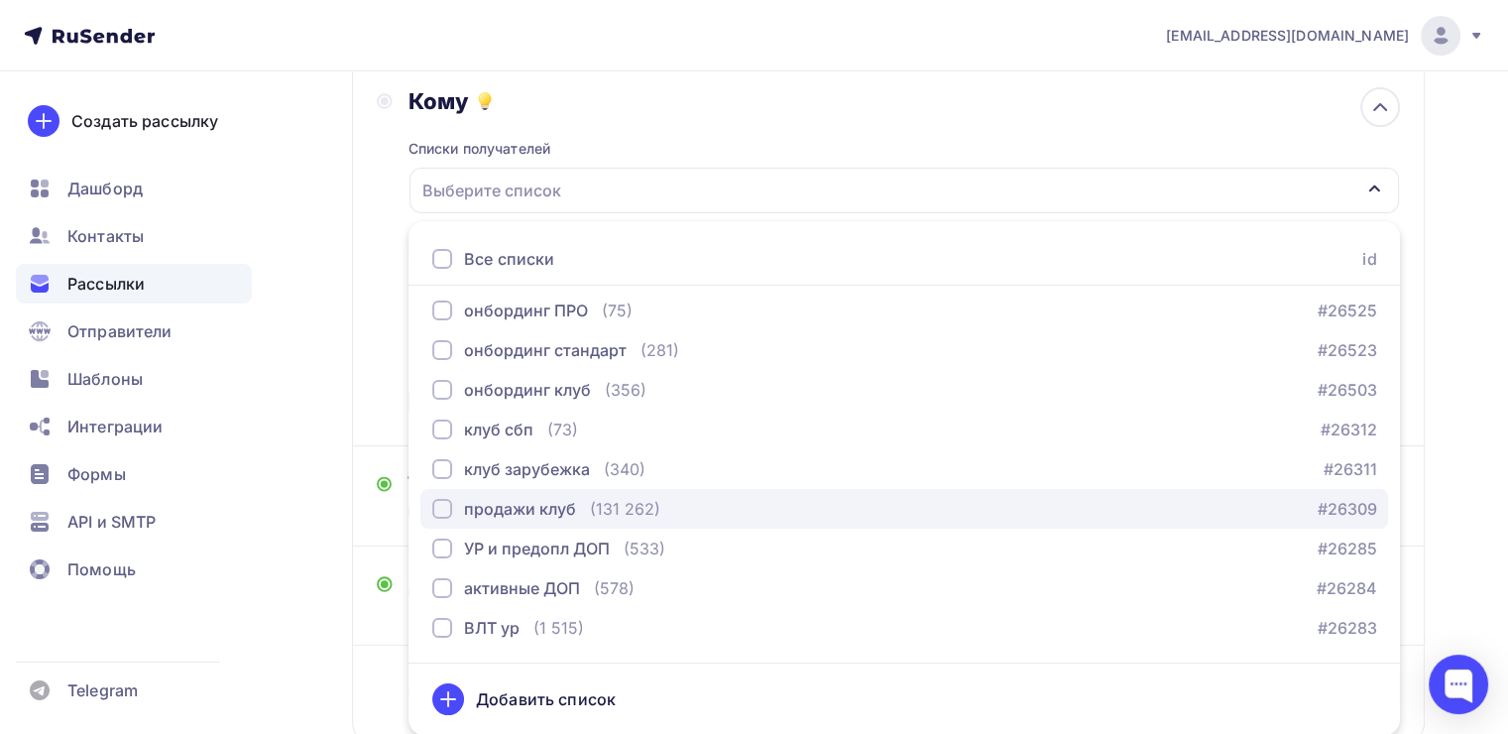
click at [452, 500] on div "продажи клуб" at bounding box center [504, 509] width 144 height 24
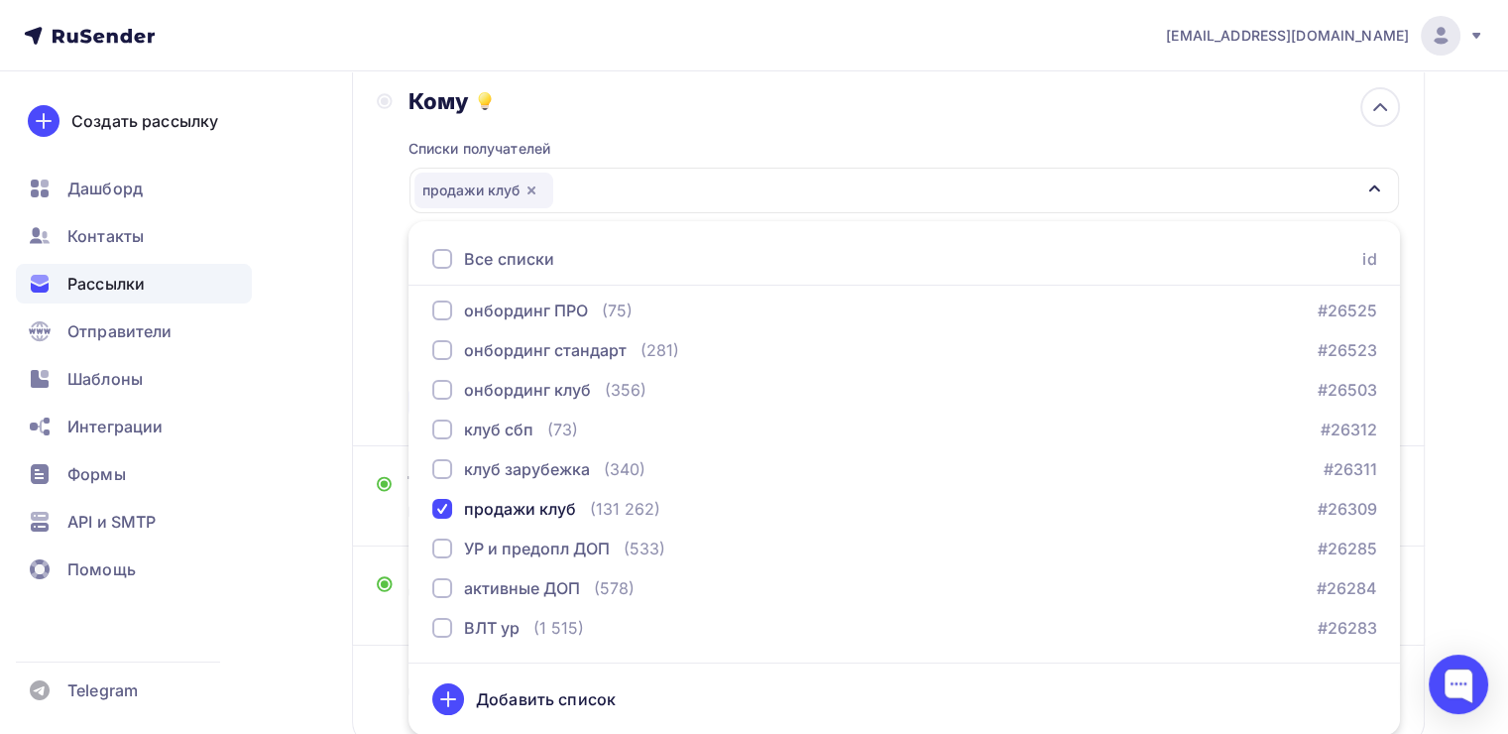
click at [335, 350] on div "Назад Как вырваться из цикла долгов? Как вырваться из цикла долгов? Закончить п…" at bounding box center [754, 362] width 1508 height 1021
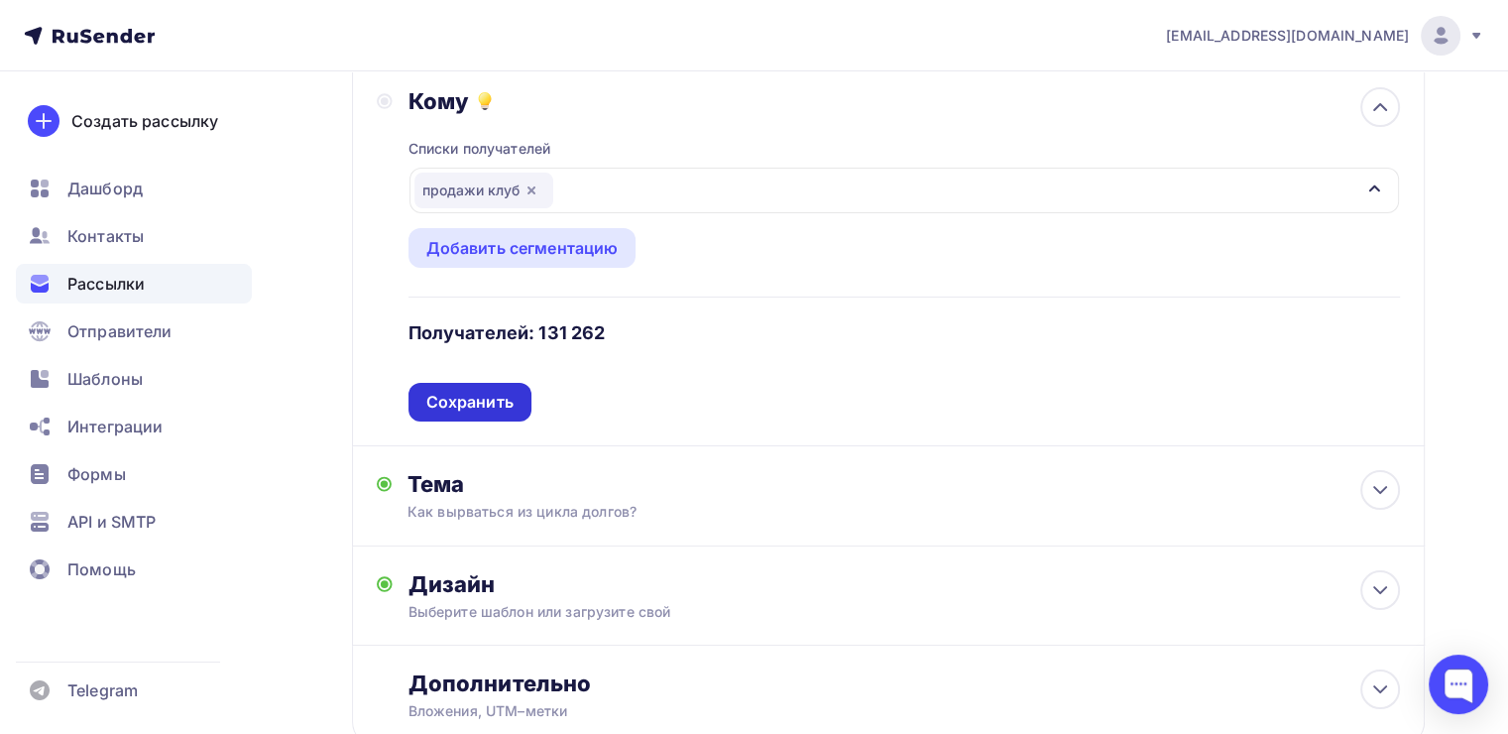
click at [438, 406] on div "Сохранить" at bounding box center [469, 402] width 87 height 23
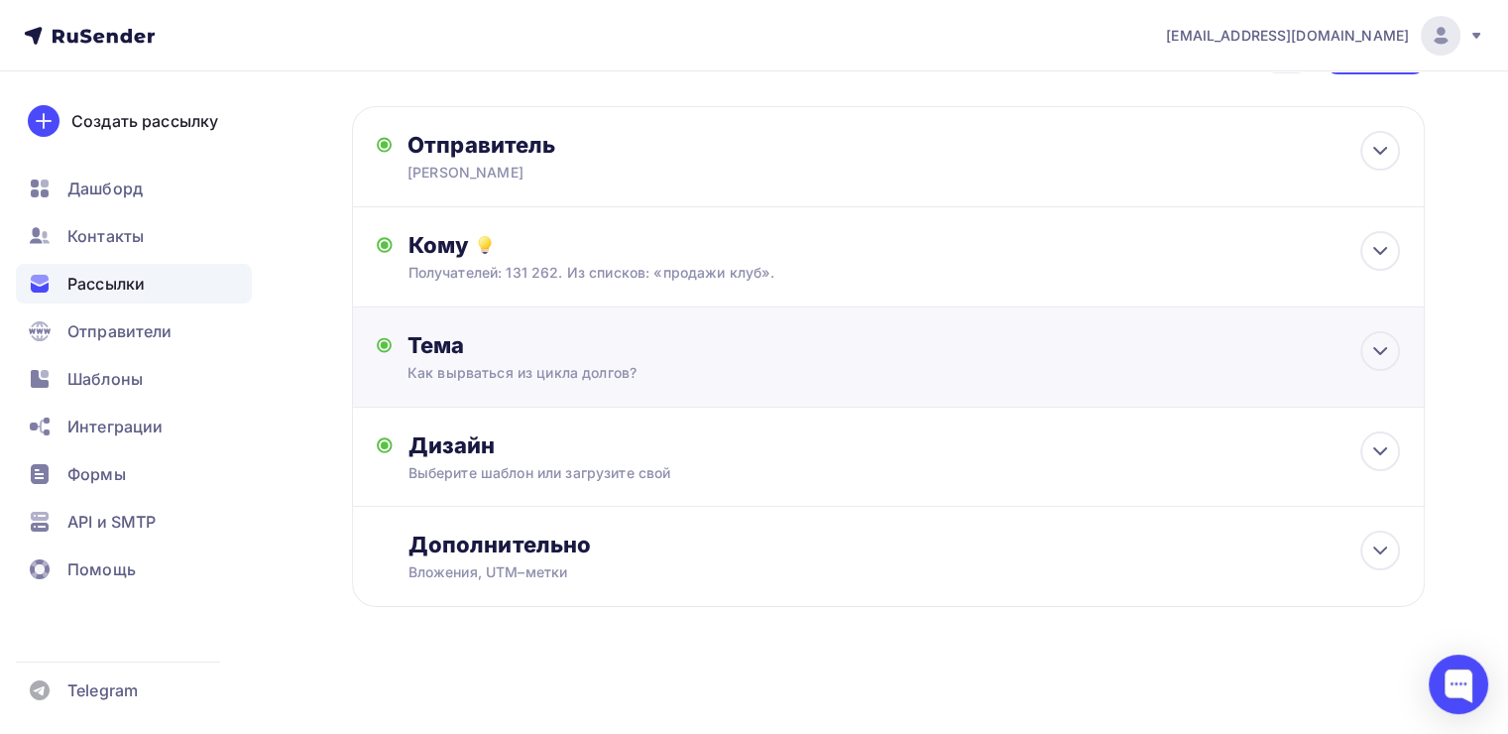
scroll to position [0, 0]
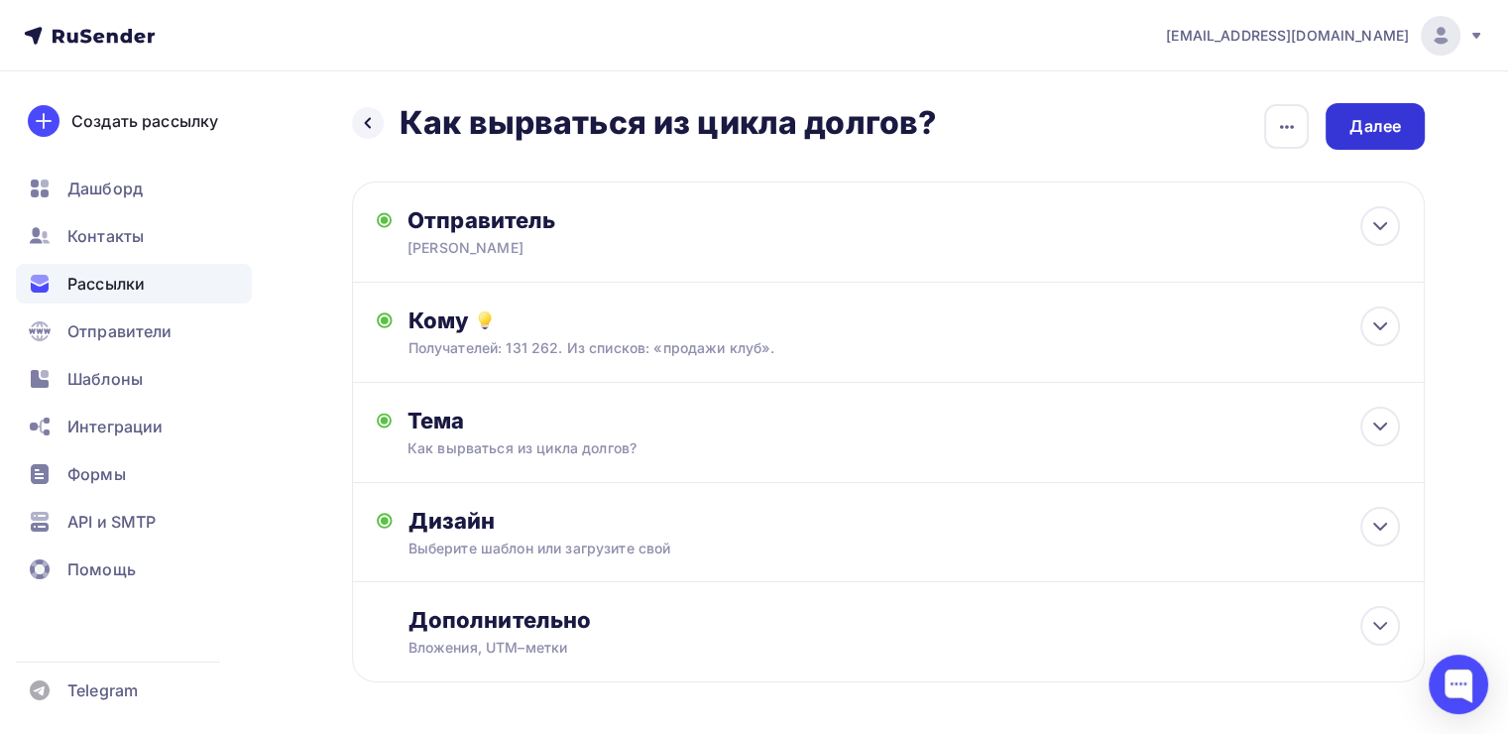
click at [1341, 140] on div "Далее" at bounding box center [1375, 126] width 99 height 47
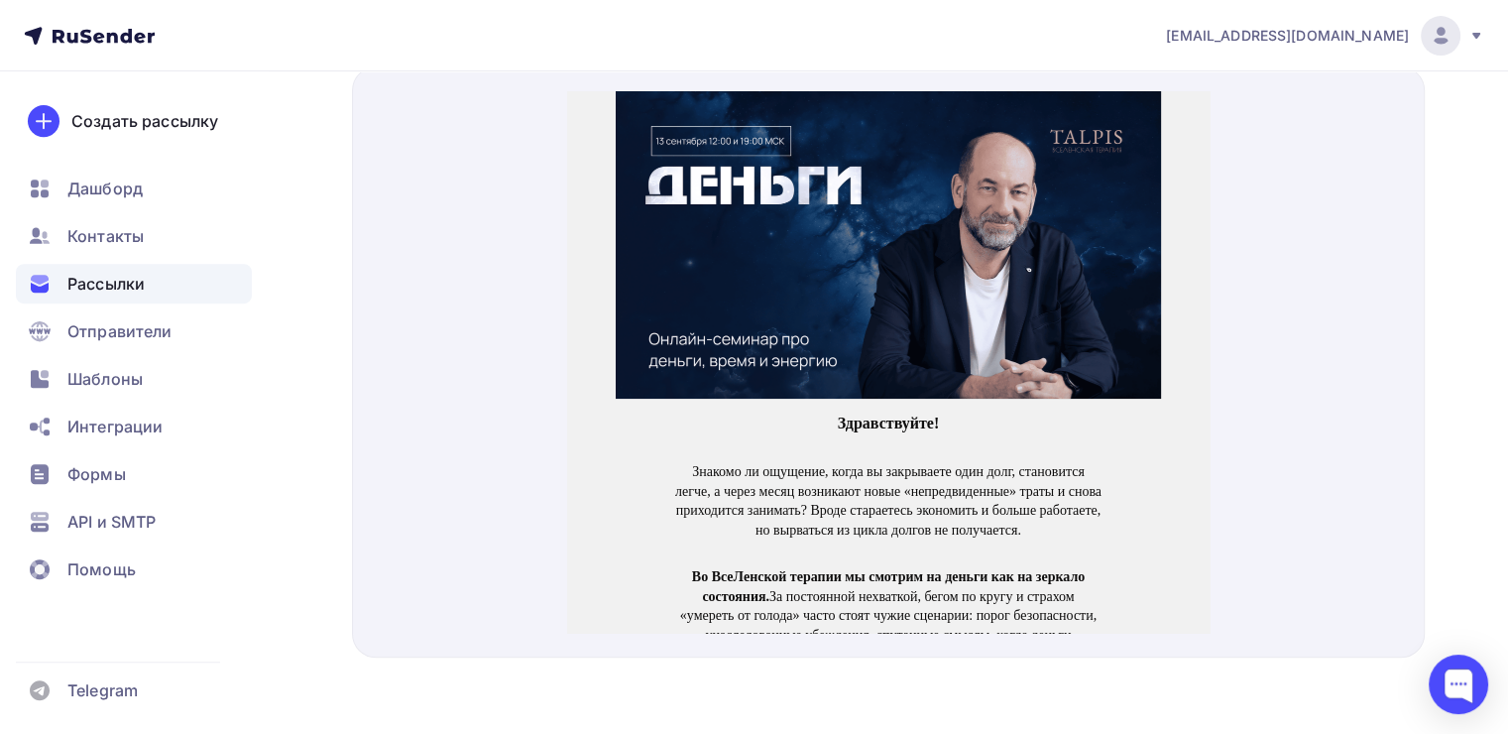
click at [779, 268] on img at bounding box center [888, 220] width 545 height 307
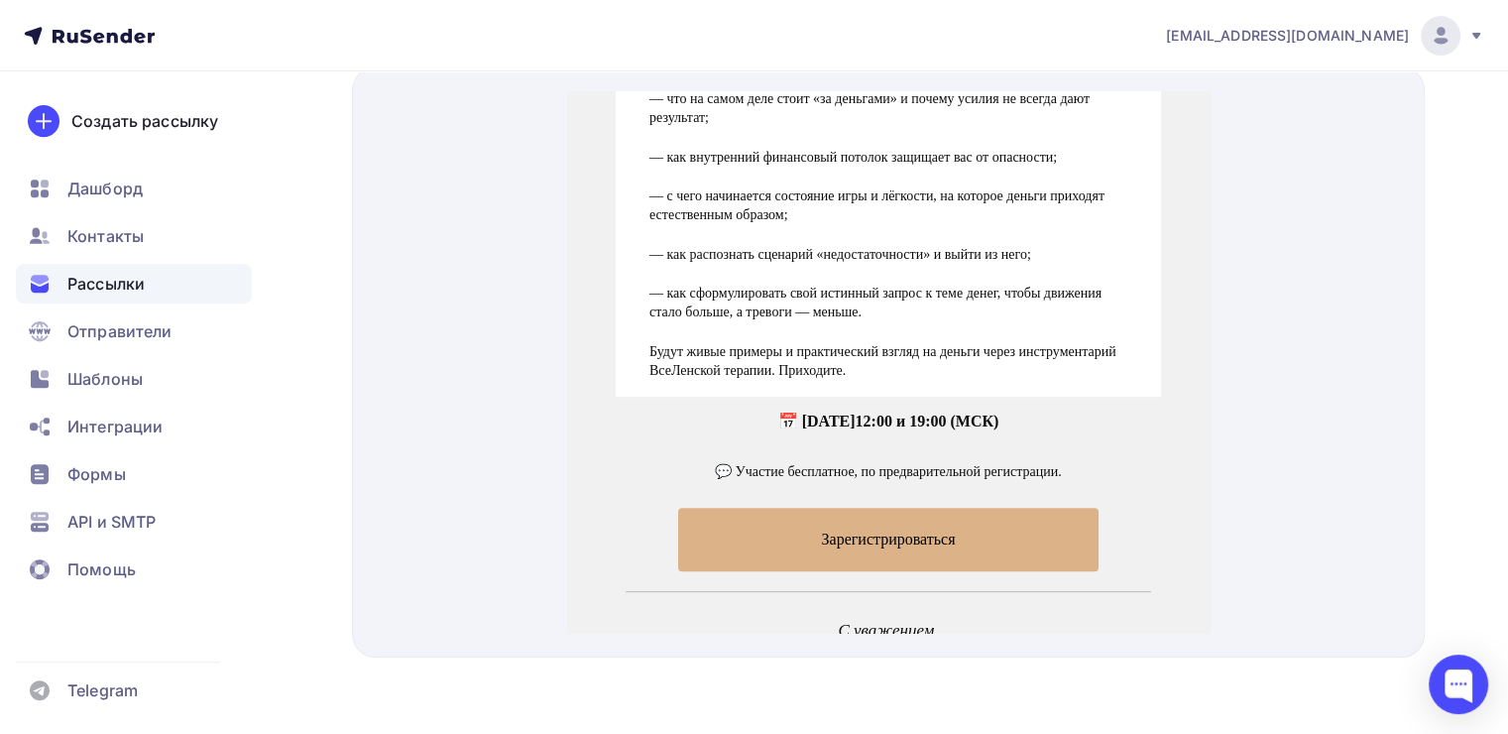
scroll to position [796, 0]
click at [949, 485] on span "Зарегистрироваться" at bounding box center [888, 514] width 420 height 63
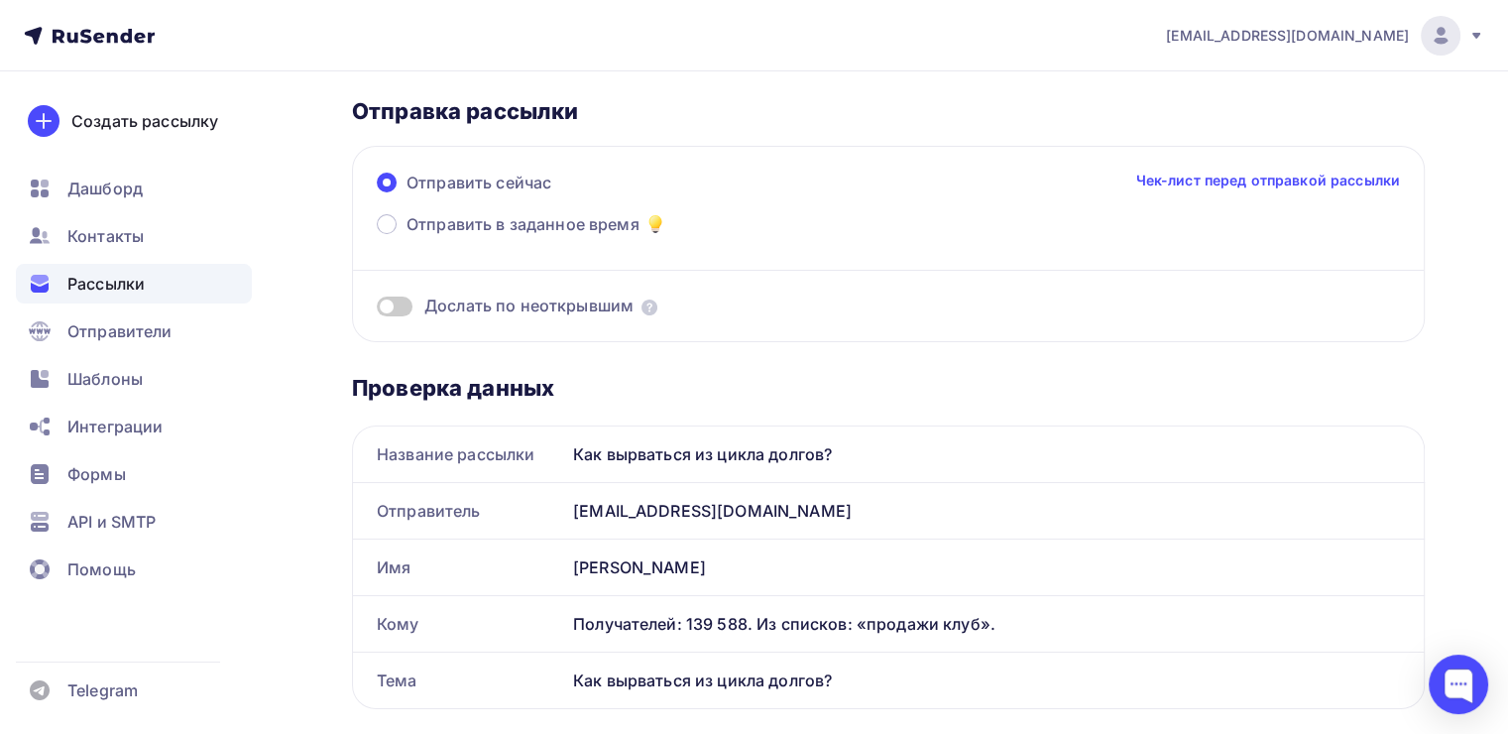
scroll to position [0, 0]
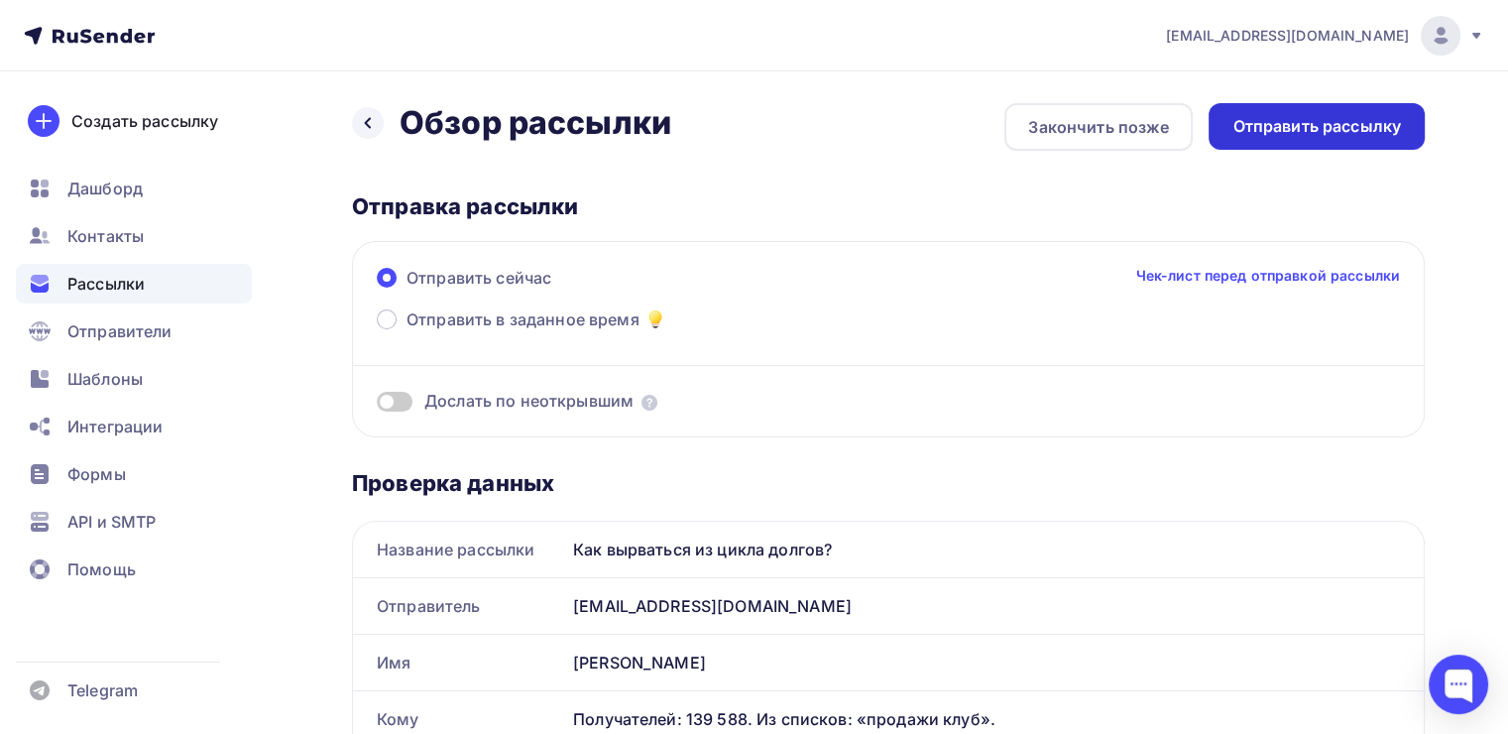
click at [1241, 136] on div "Отправить рассылку" at bounding box center [1317, 126] width 169 height 23
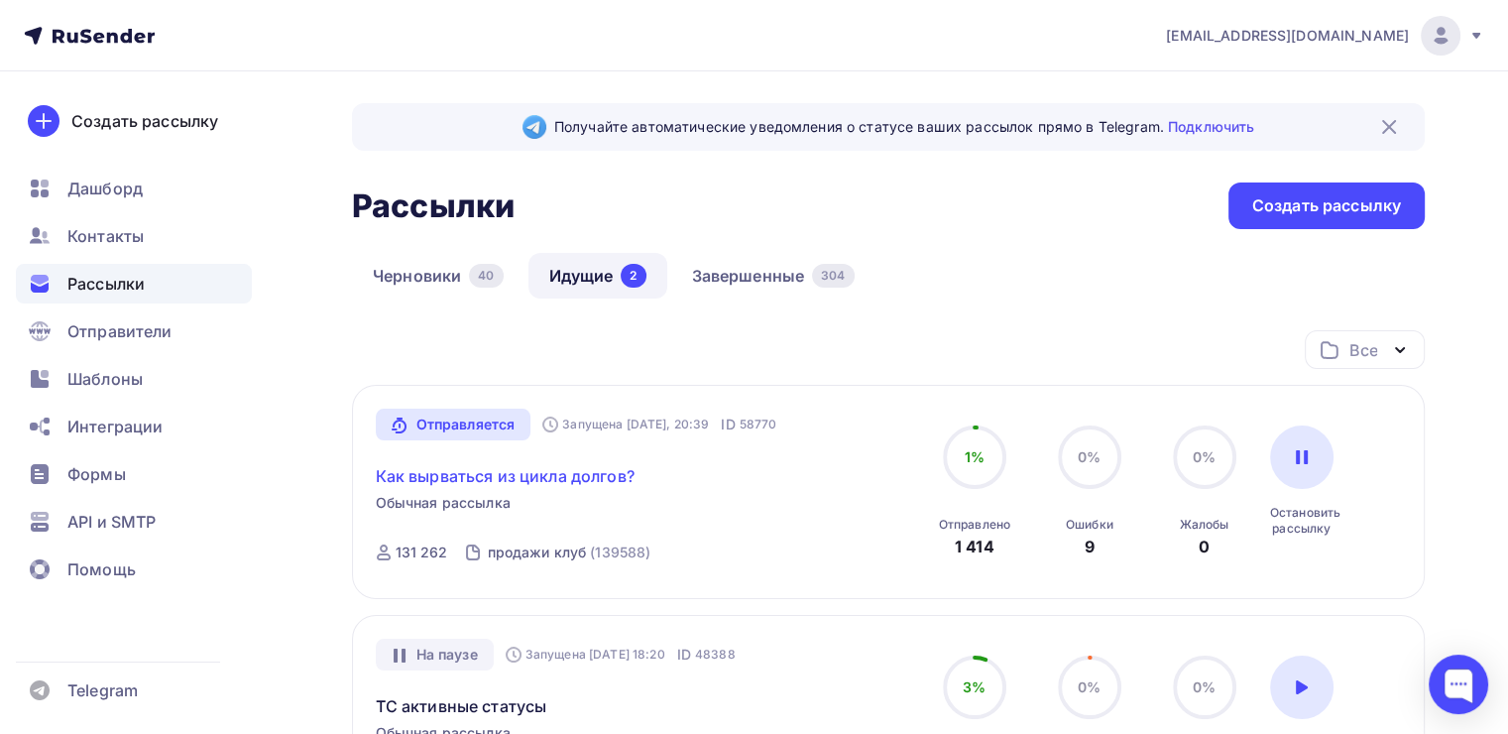
click at [578, 471] on link "Как вырваться из цикла долгов?" at bounding box center [505, 476] width 259 height 24
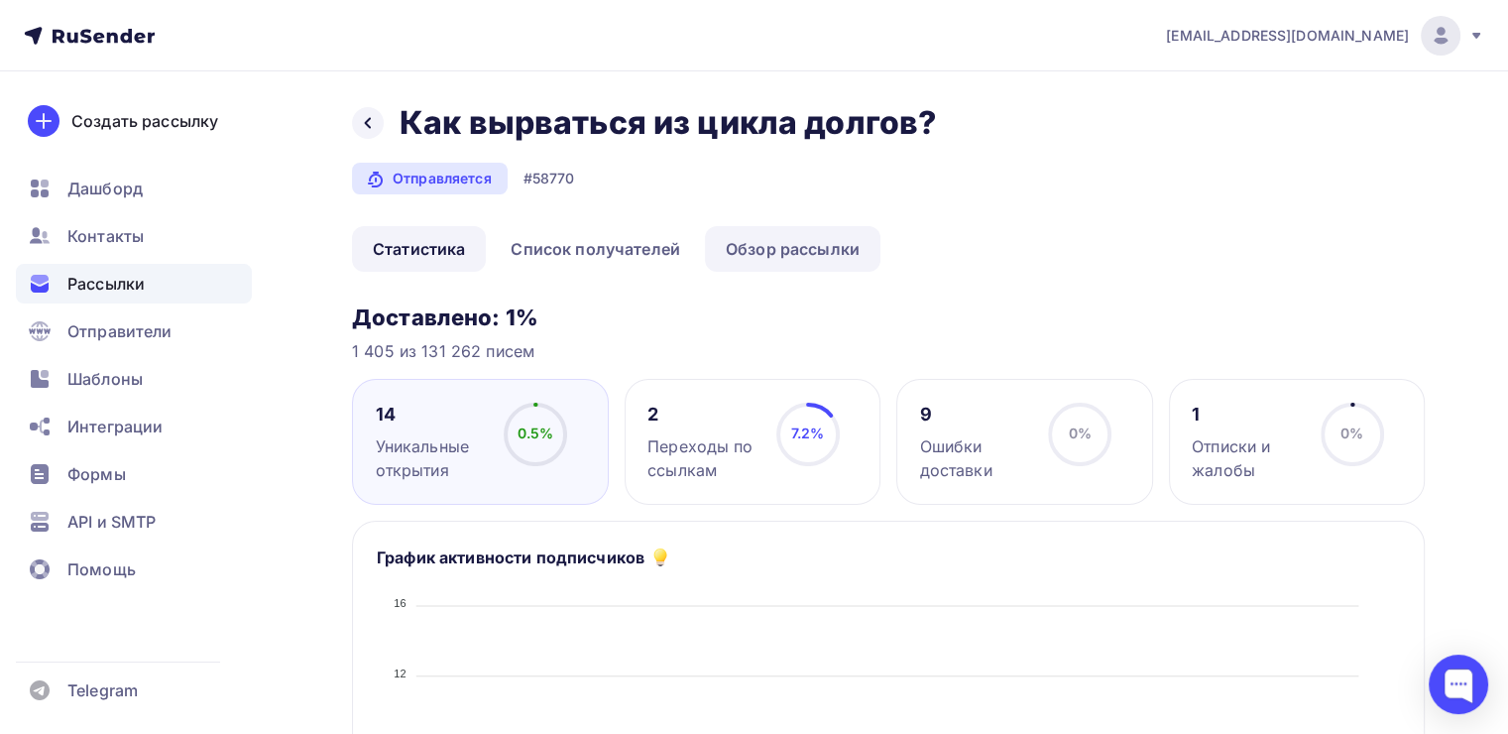
click at [777, 258] on link "Обзор рассылки" at bounding box center [793, 249] width 176 height 46
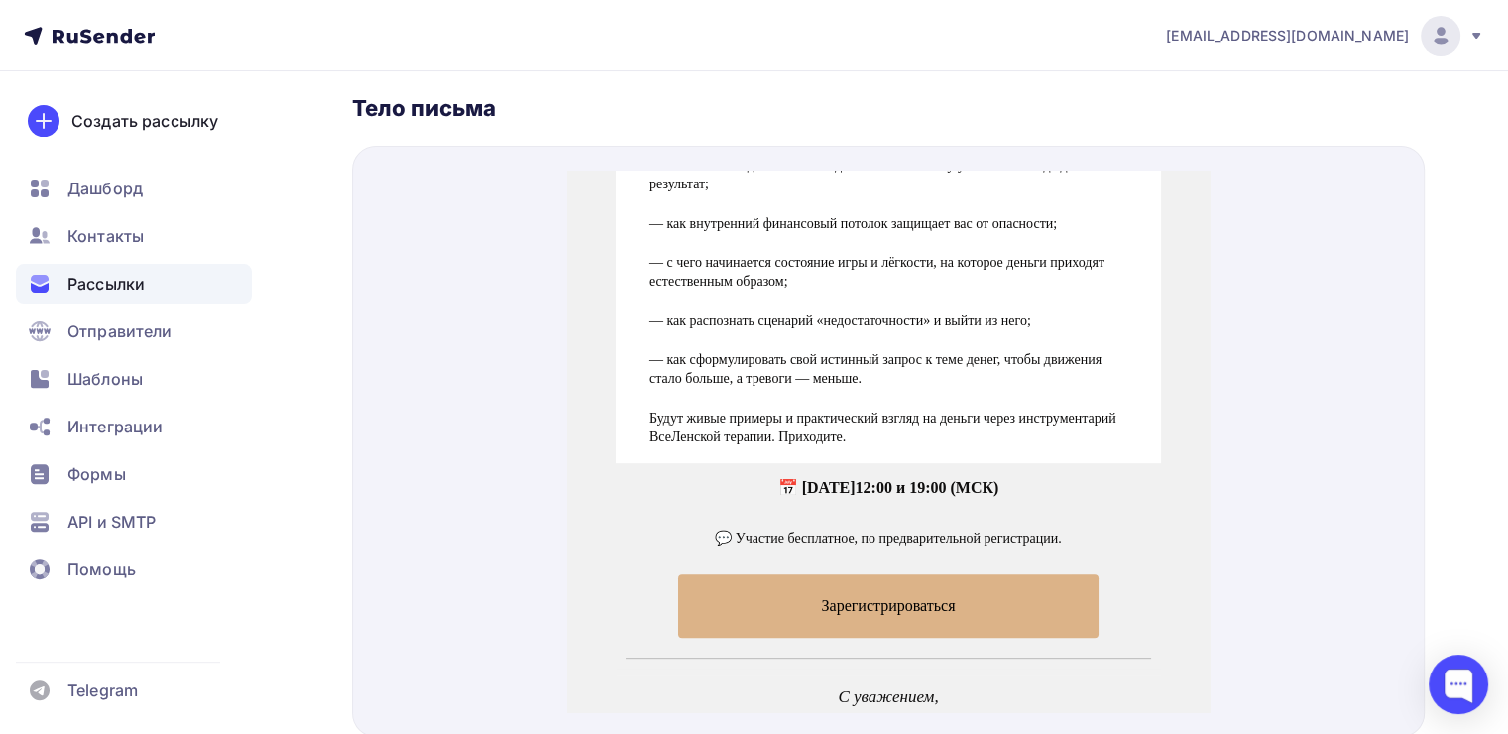
scroll to position [1062, 0]
